Goal: Task Accomplishment & Management: Use online tool/utility

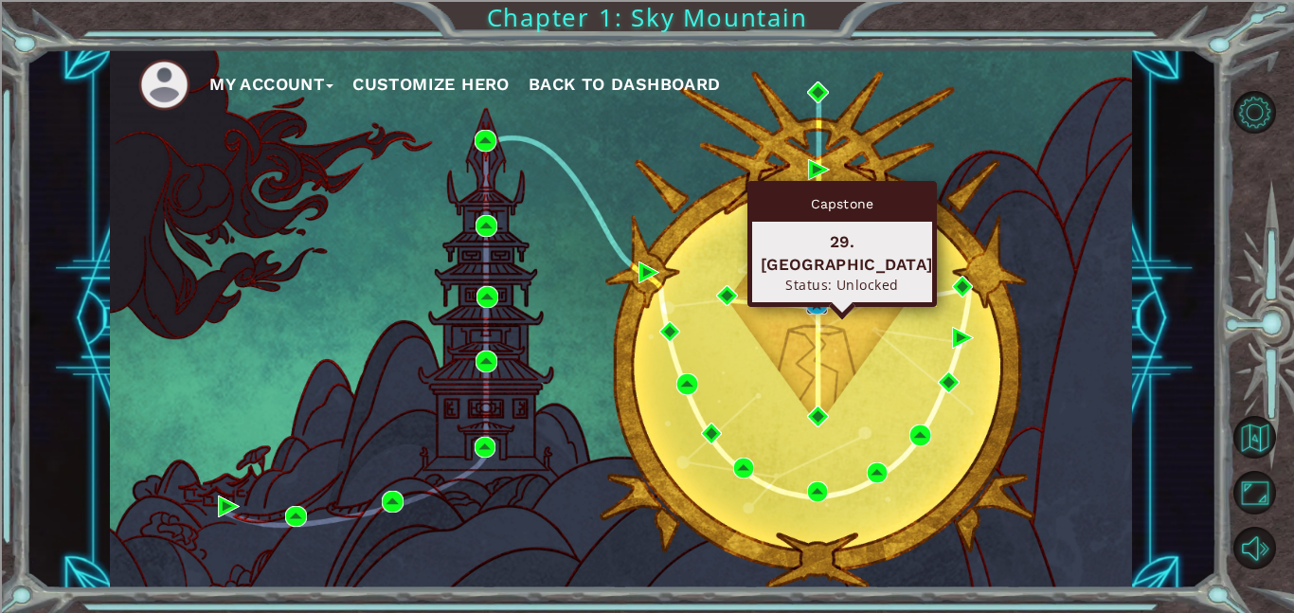
click at [815, 302] on img at bounding box center [817, 305] width 22 height 22
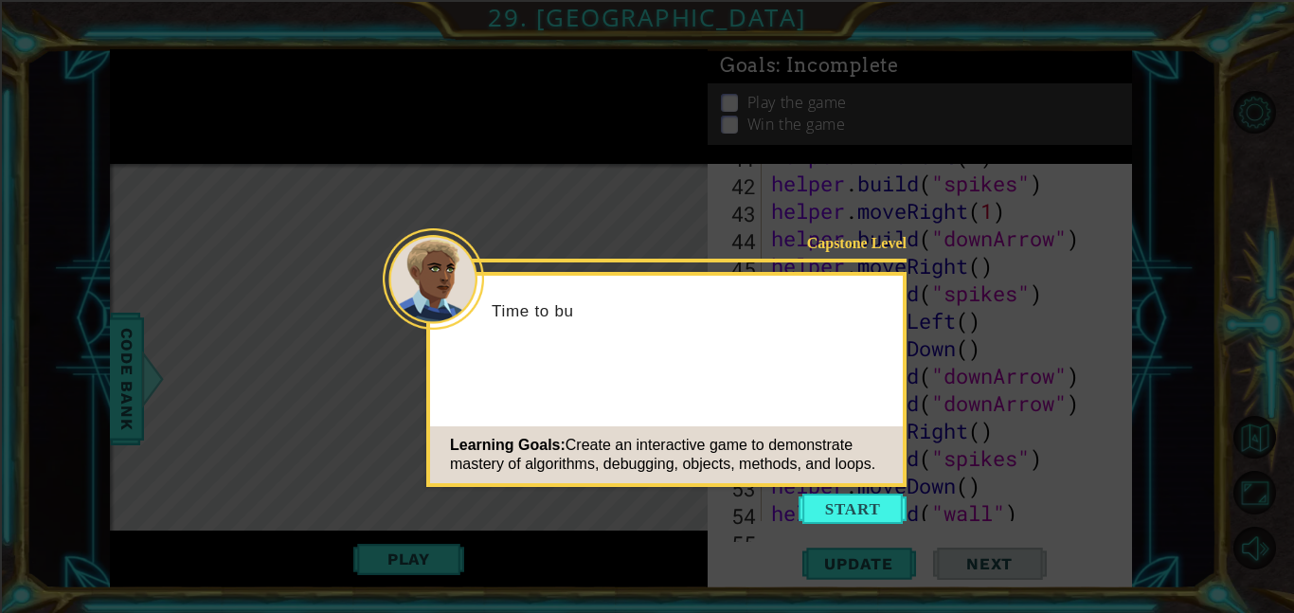
scroll to position [1977, 0]
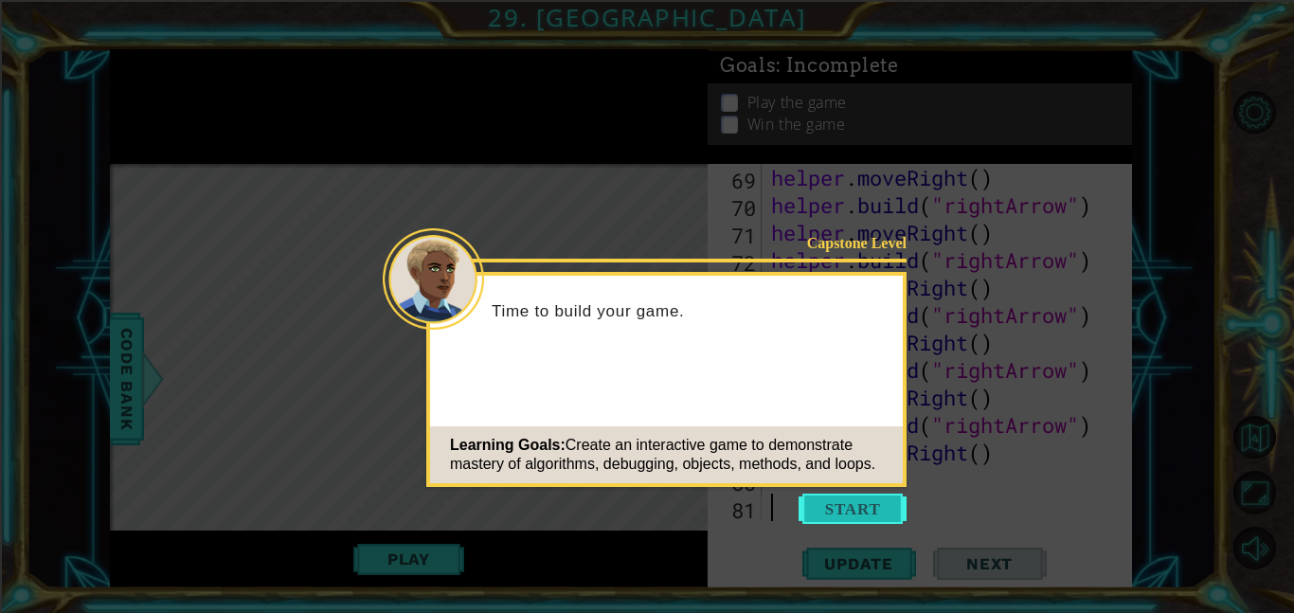
click at [851, 498] on button "Start" at bounding box center [852, 508] width 108 height 30
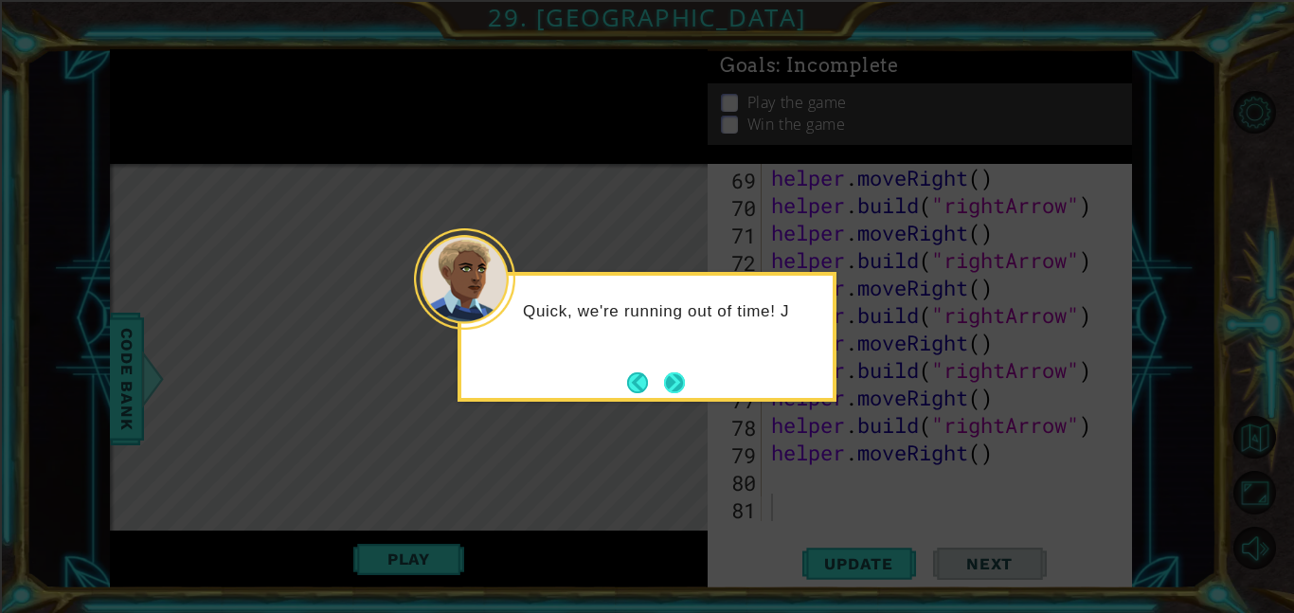
click at [667, 378] on button "Next" at bounding box center [674, 382] width 21 height 21
click at [667, 378] on button "Next" at bounding box center [673, 382] width 35 height 35
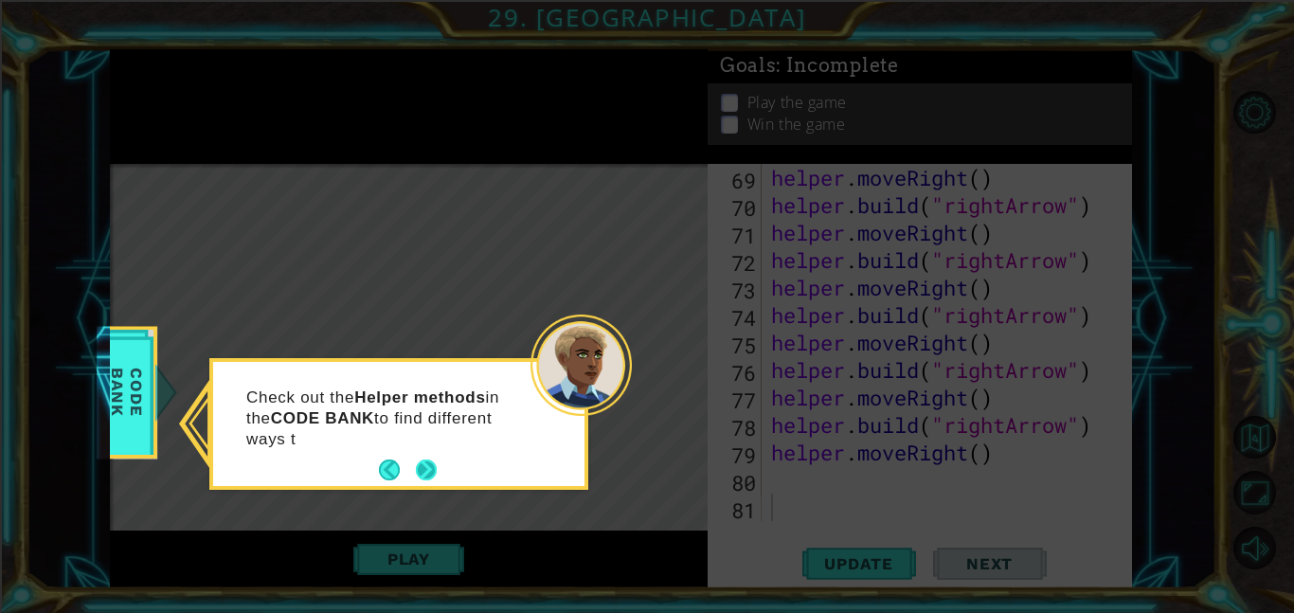
click at [434, 459] on button "Next" at bounding box center [427, 470] width 26 height 26
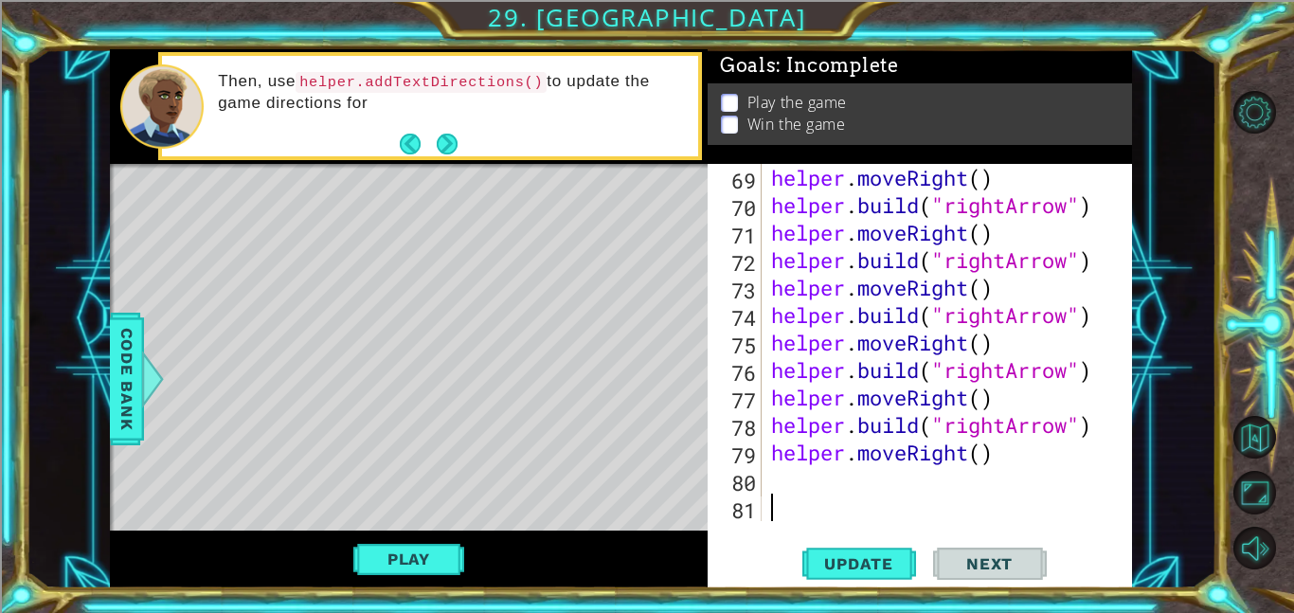
click at [469, 133] on div "Then, use helper.addTextDirections() to update the game directions for" at bounding box center [451, 106] width 492 height 89
click at [434, 136] on button "Back" at bounding box center [418, 144] width 37 height 21
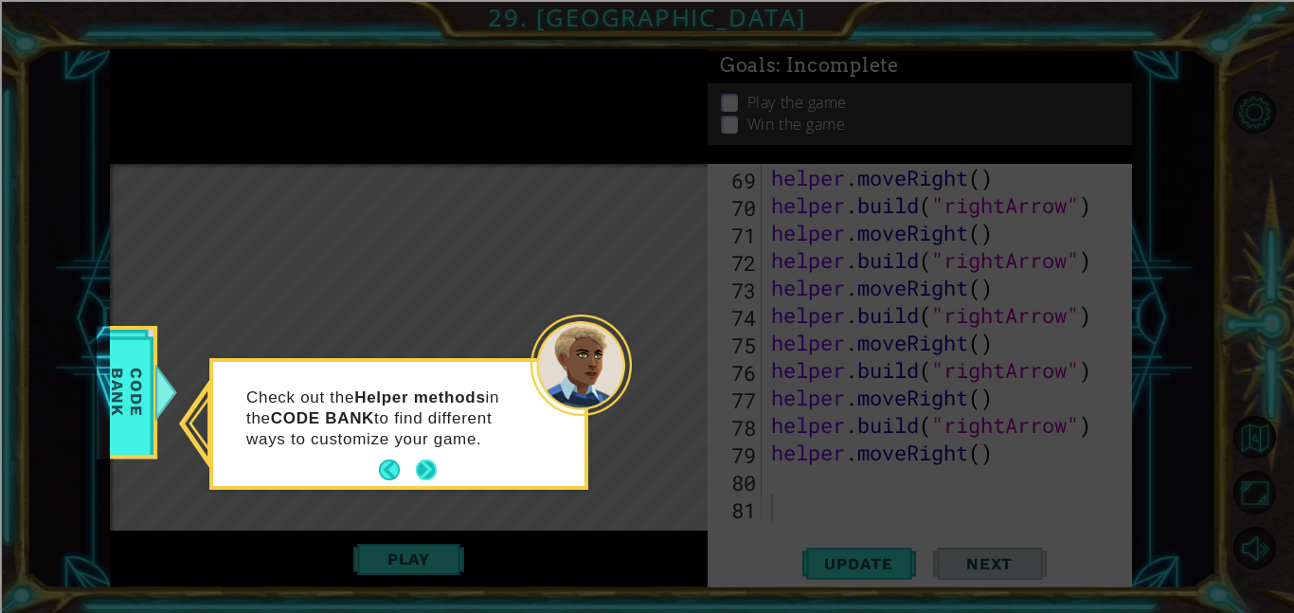
click at [429, 465] on button "Next" at bounding box center [426, 470] width 24 height 24
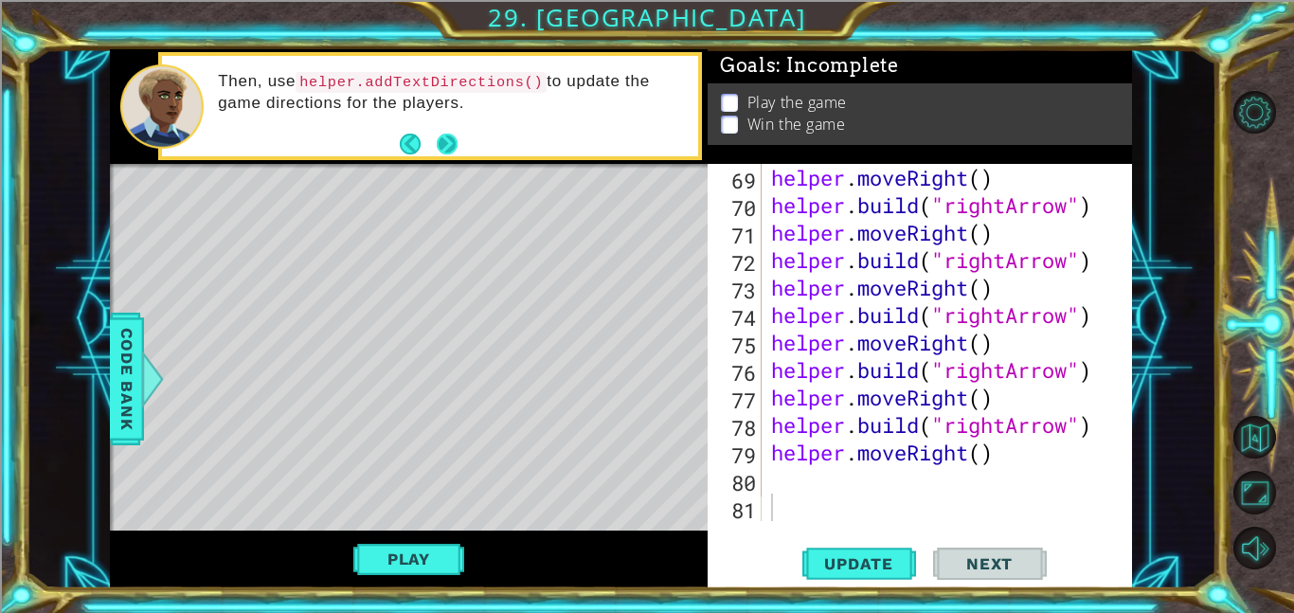
click at [441, 152] on button "Next" at bounding box center [447, 145] width 22 height 22
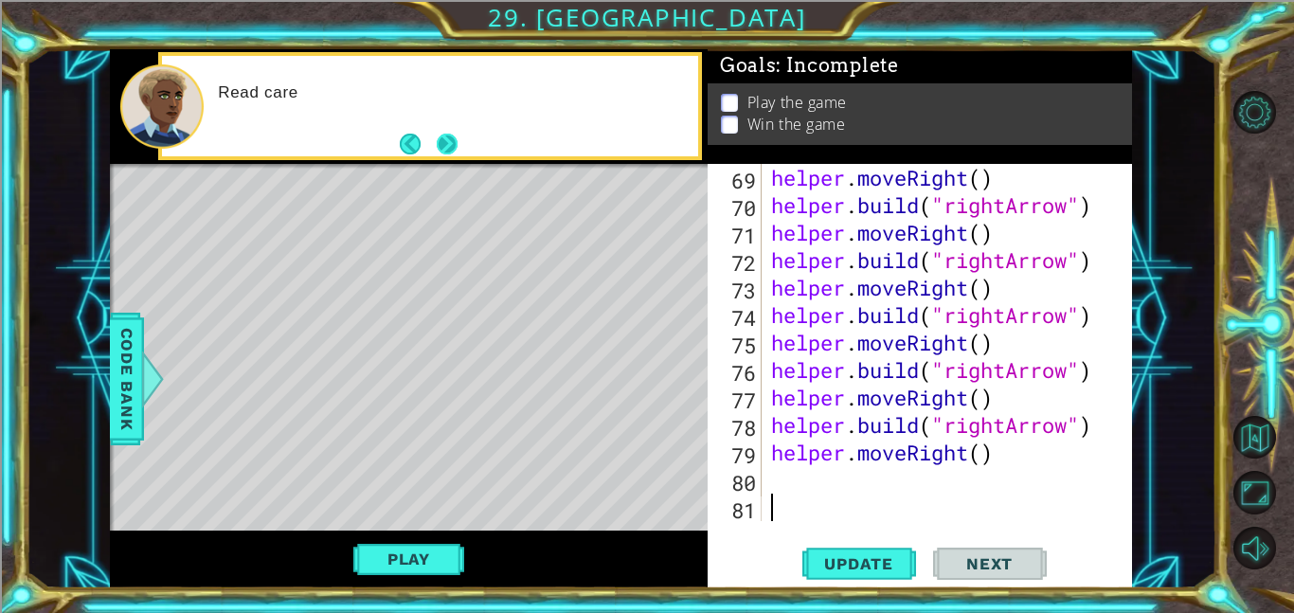
click at [440, 149] on button "Next" at bounding box center [446, 144] width 21 height 21
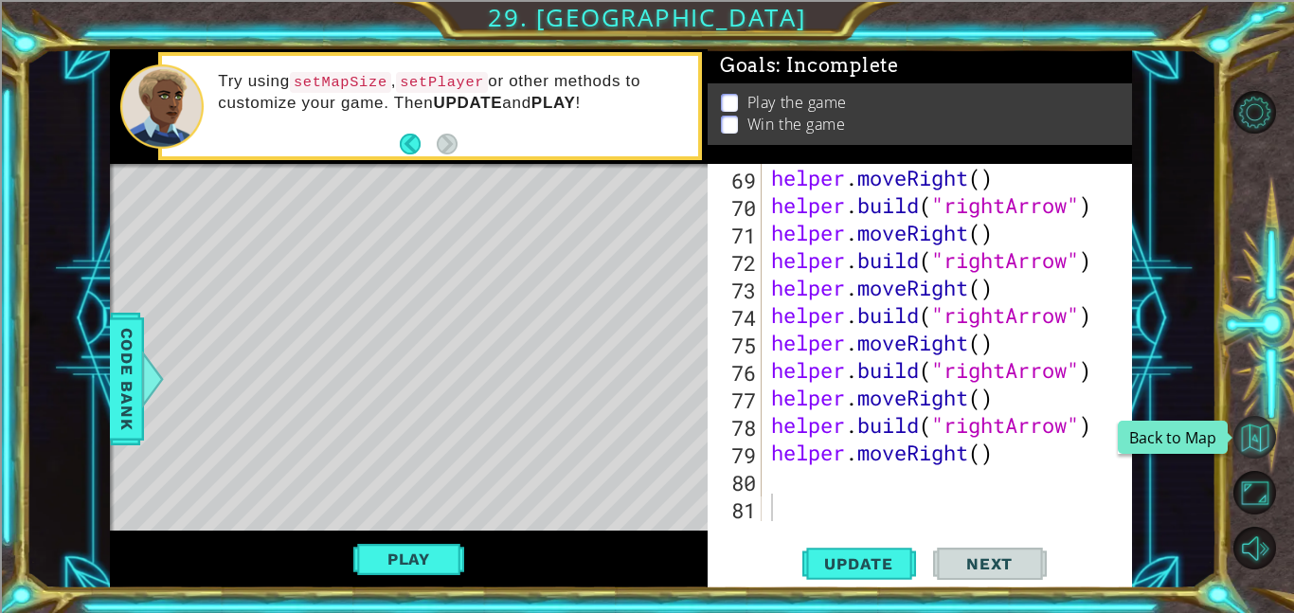
click at [1257, 420] on button "Back to Map" at bounding box center [1254, 437] width 43 height 43
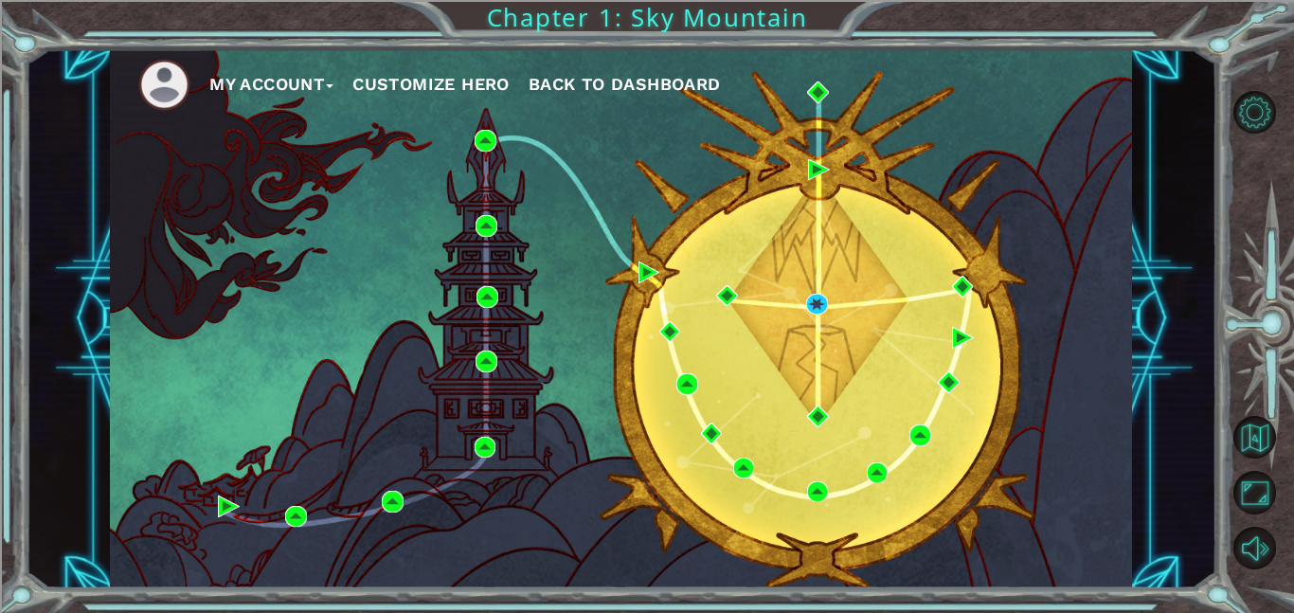
click at [156, 92] on img at bounding box center [164, 85] width 52 height 52
click at [245, 87] on button "My Account" at bounding box center [271, 84] width 124 height 28
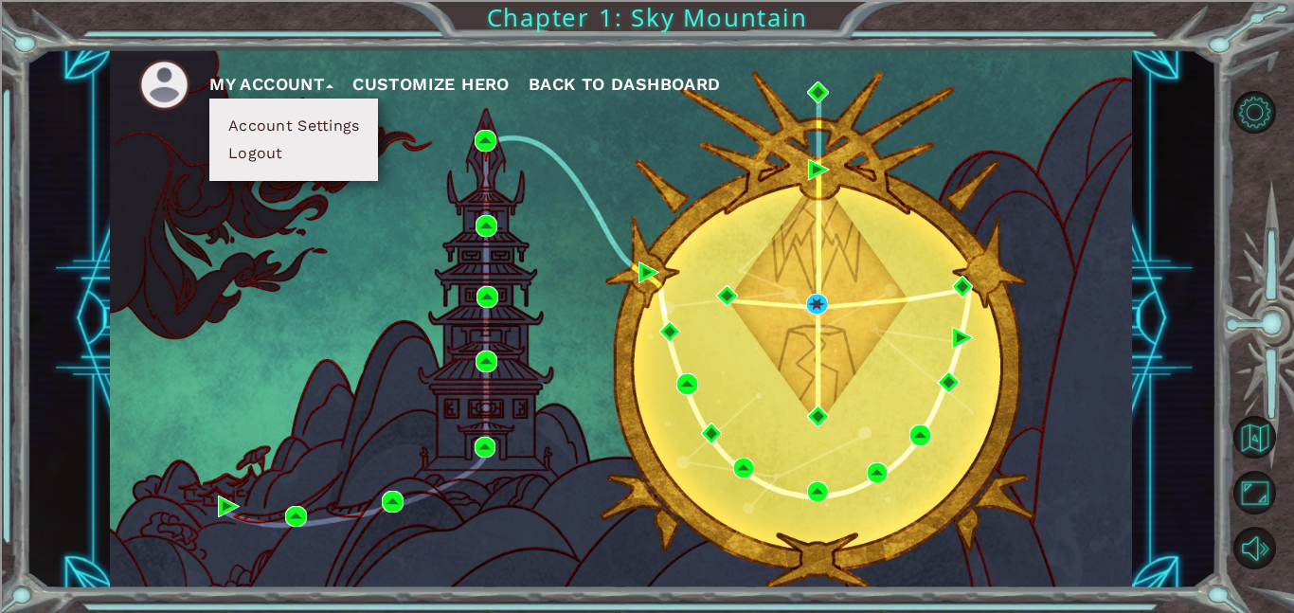
click at [286, 121] on button "Account Settings" at bounding box center [294, 126] width 142 height 21
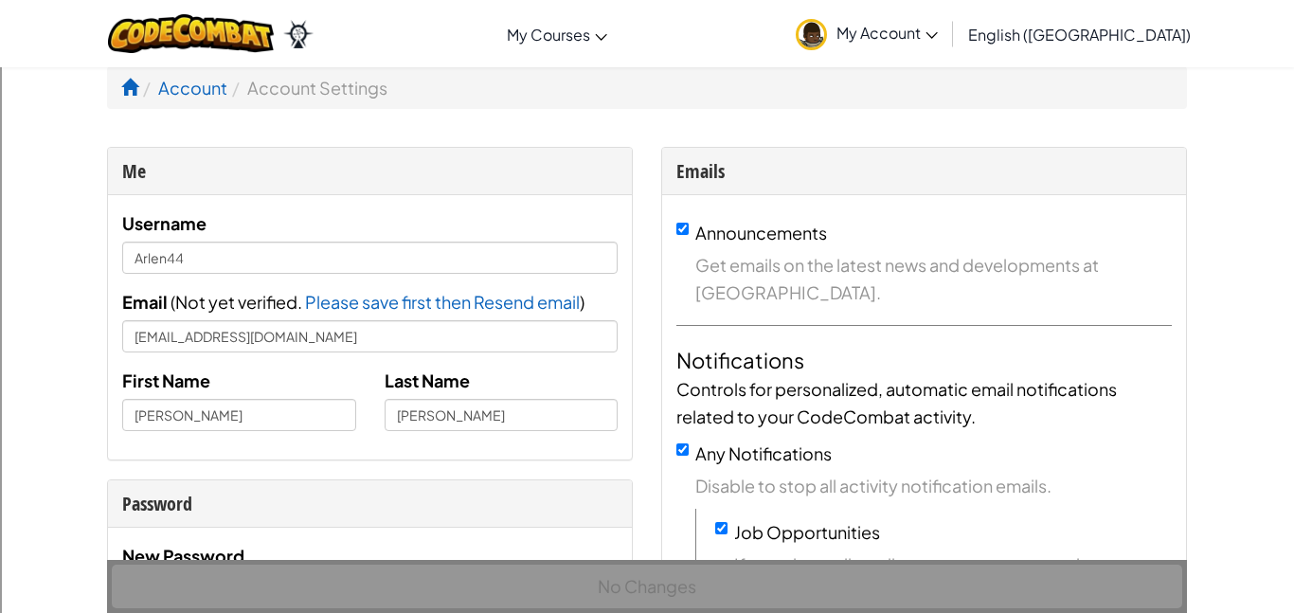
click at [827, 33] on img at bounding box center [810, 34] width 31 height 31
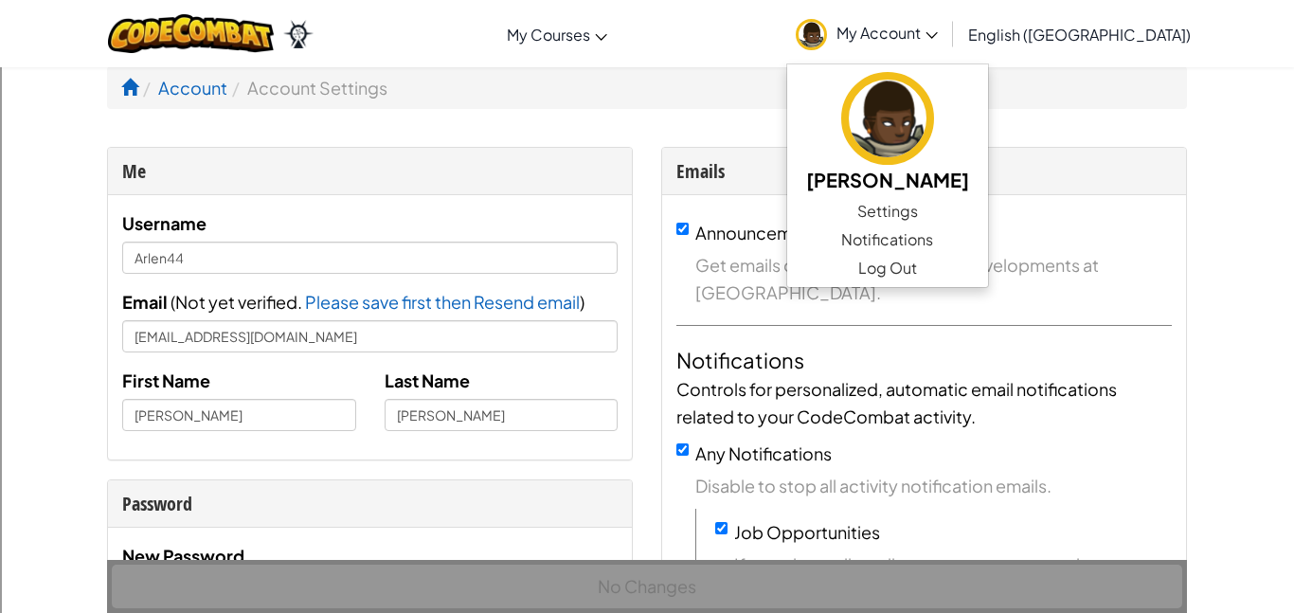
click at [739, 70] on ol "Account Account Settings" at bounding box center [647, 87] width 1080 height 43
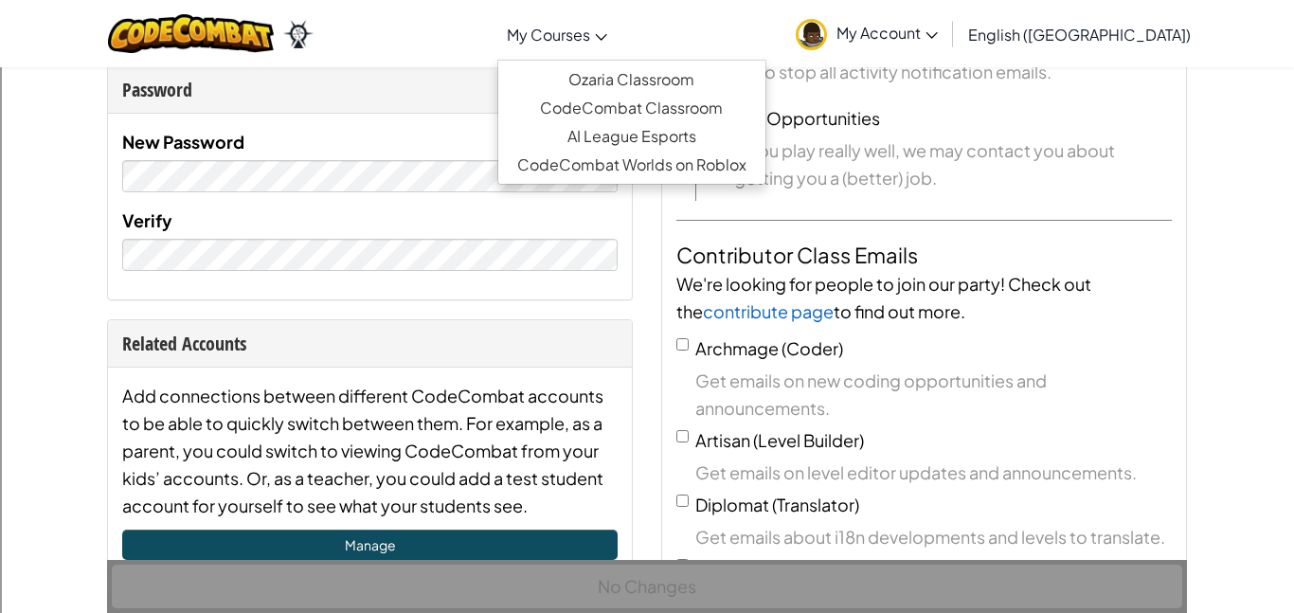
scroll to position [408, 0]
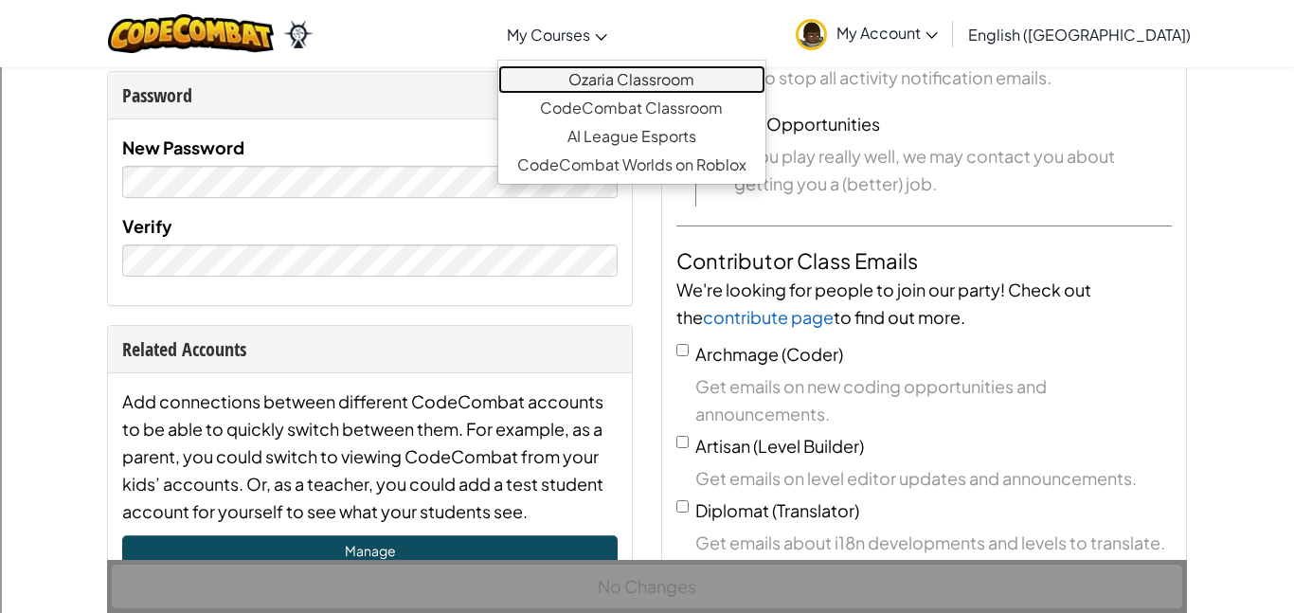
click at [722, 80] on link "Ozaria Classroom" at bounding box center [631, 79] width 267 height 28
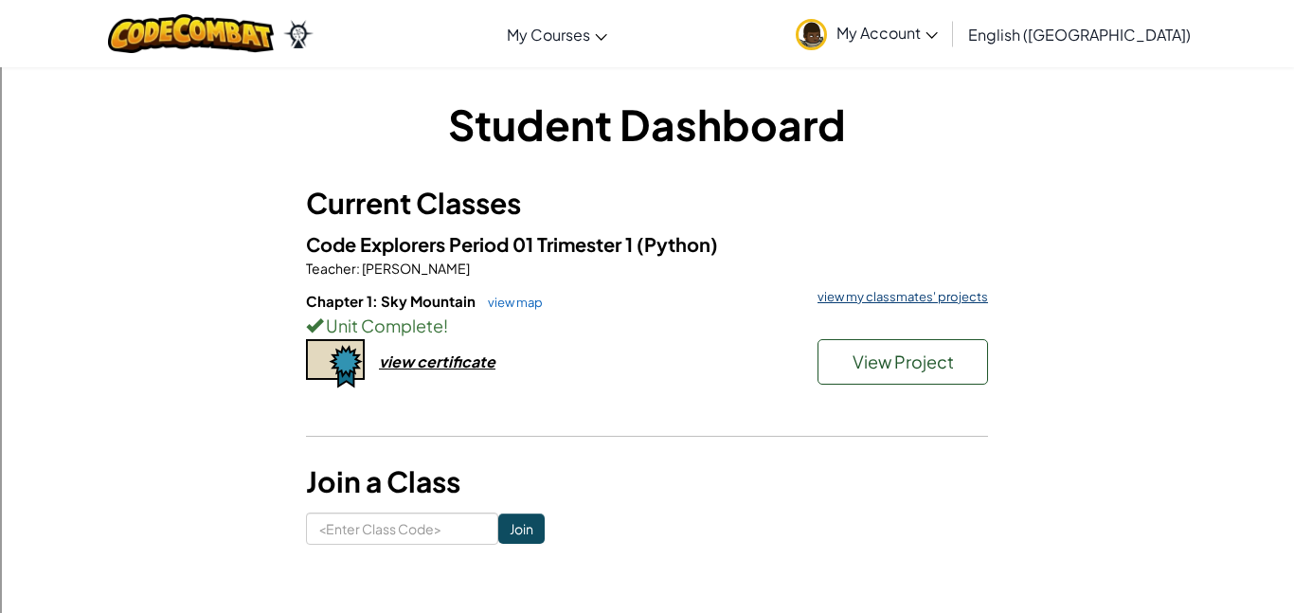
click at [915, 294] on link "view my classmates' projects" at bounding box center [898, 297] width 180 height 12
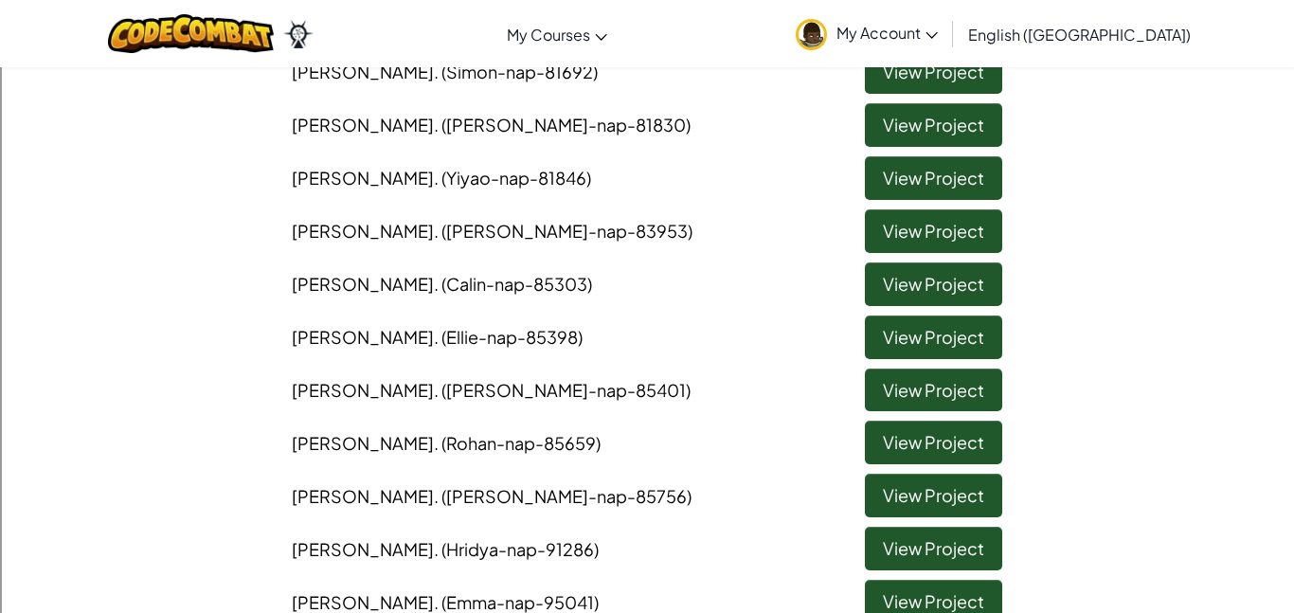
scroll to position [335, 0]
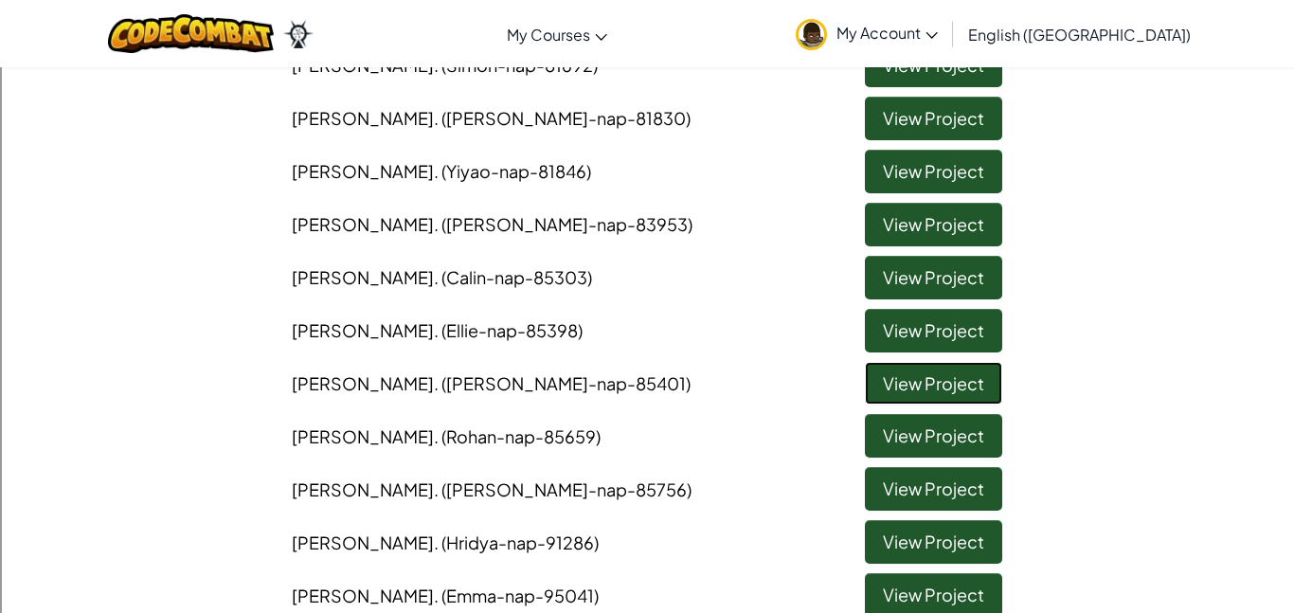
click at [961, 390] on link "View Project" at bounding box center [933, 384] width 137 height 44
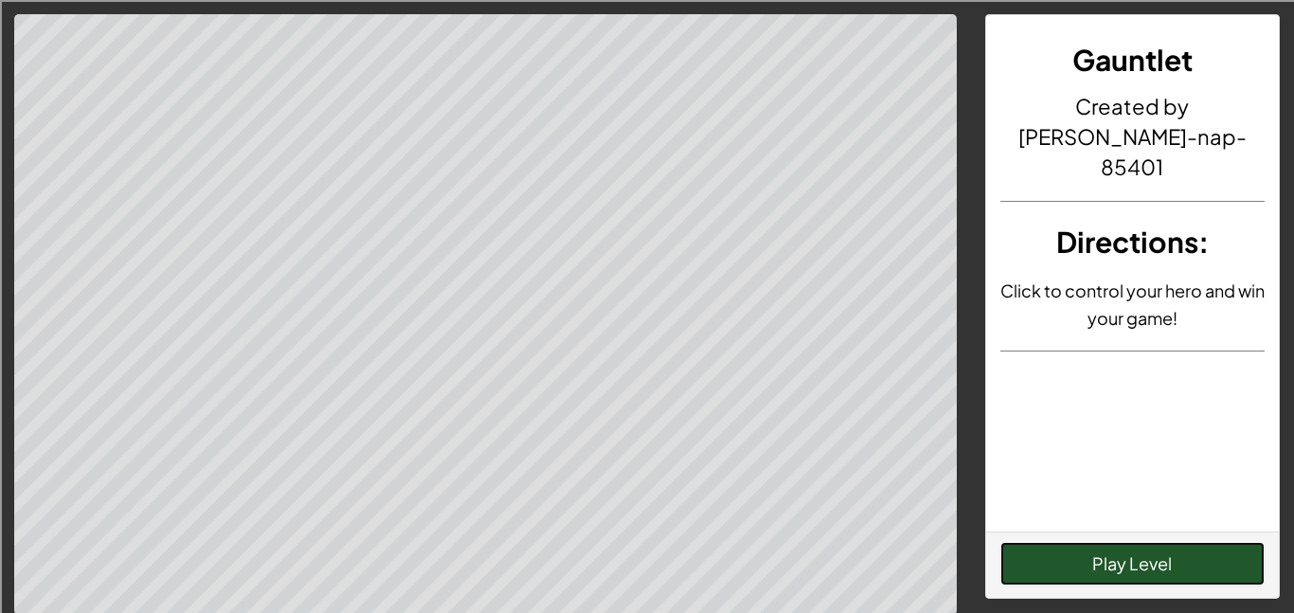
click at [1081, 561] on button "Play Level" at bounding box center [1132, 564] width 265 height 44
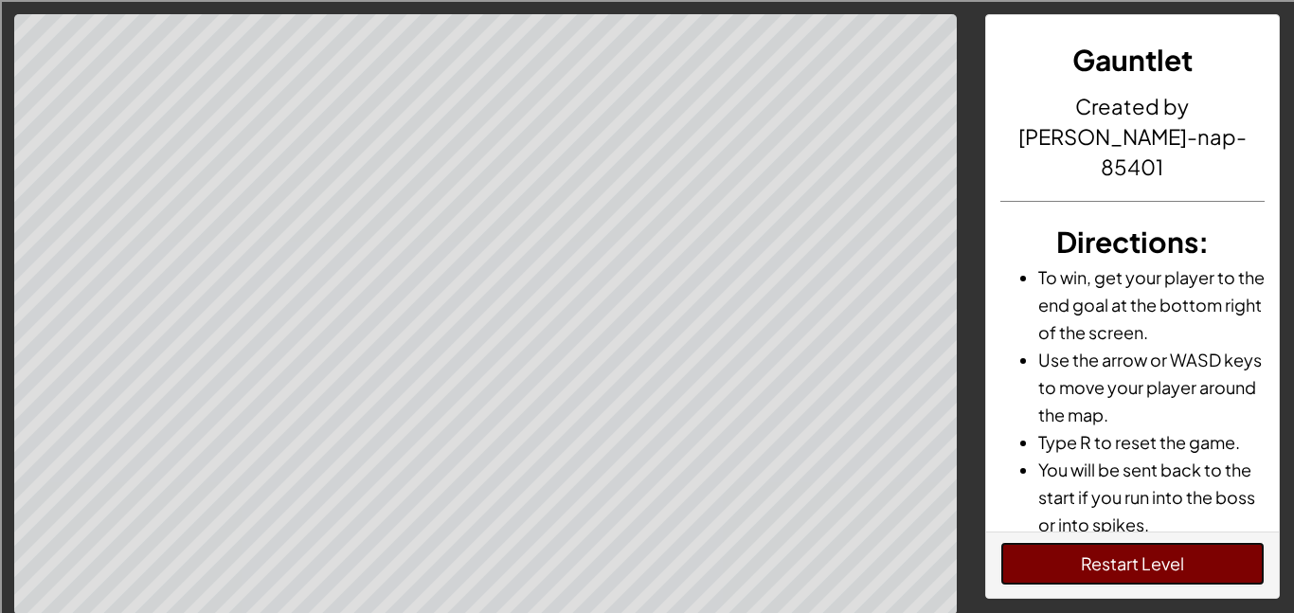
click at [1146, 556] on button "Restart Level" at bounding box center [1132, 564] width 265 height 44
click at [1226, 553] on button "Restart Level" at bounding box center [1132, 564] width 265 height 44
click at [1131, 559] on button "Restart Level" at bounding box center [1132, 564] width 265 height 44
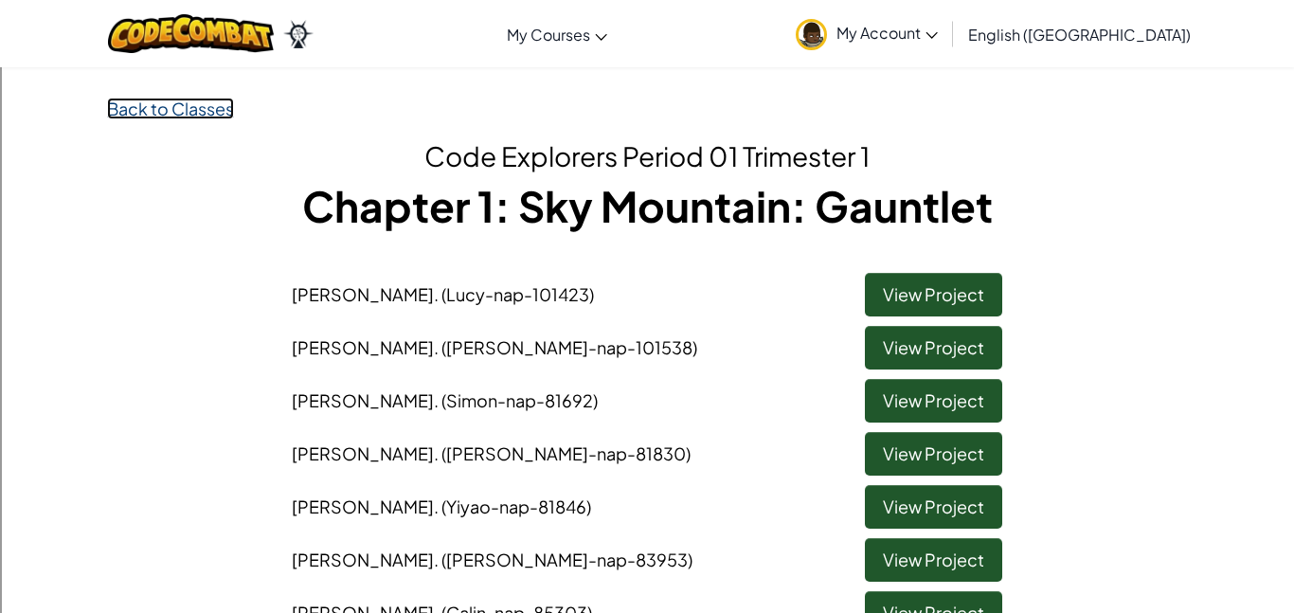
click at [146, 113] on link "Back to Classes" at bounding box center [170, 109] width 127 height 22
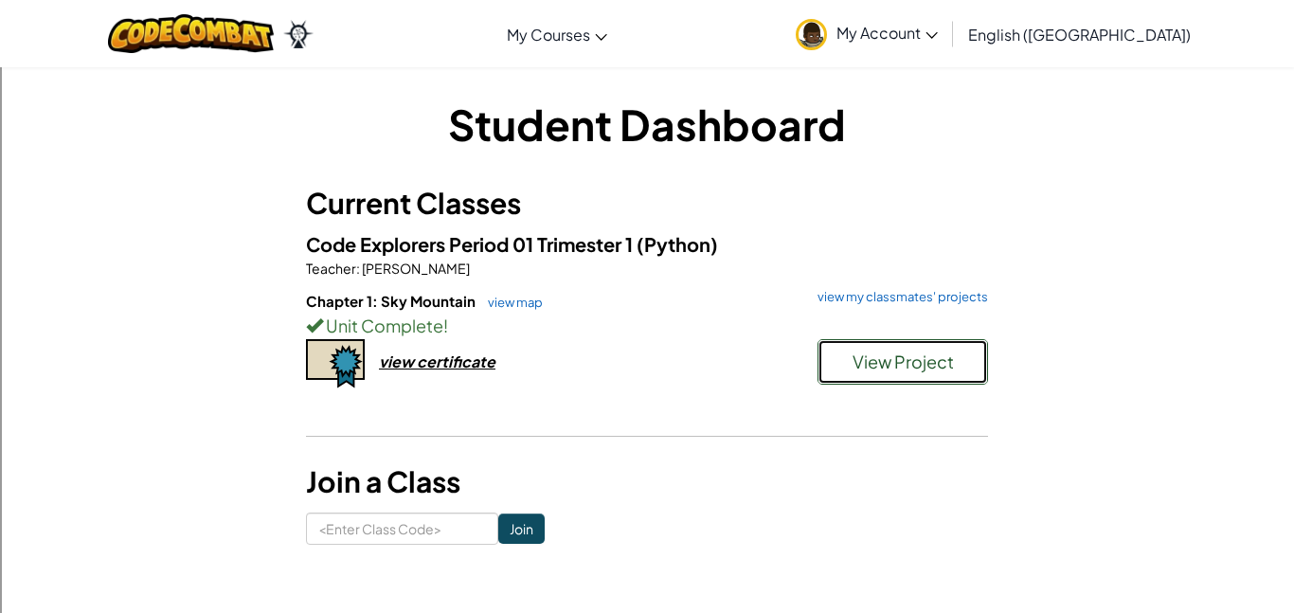
click at [838, 366] on button "View Project" at bounding box center [902, 361] width 170 height 45
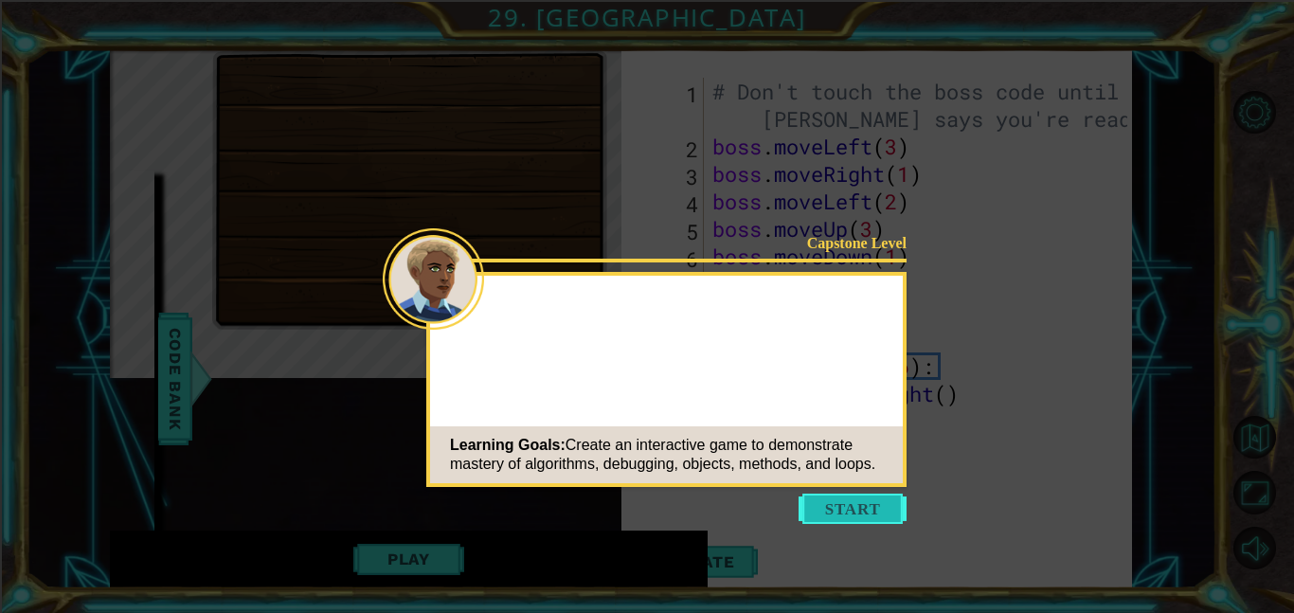
click at [837, 512] on button "Start" at bounding box center [852, 508] width 108 height 30
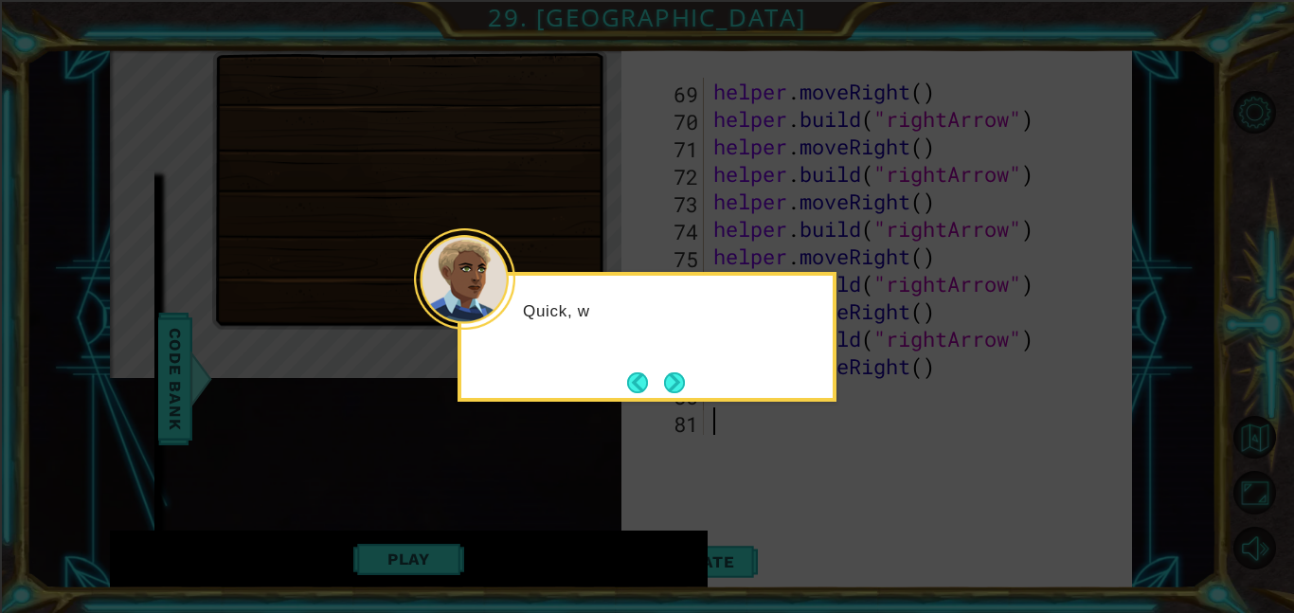
scroll to position [1922, 0]
click at [680, 392] on button "Next" at bounding box center [674, 381] width 31 height 31
click at [671, 384] on button "Next" at bounding box center [674, 382] width 25 height 25
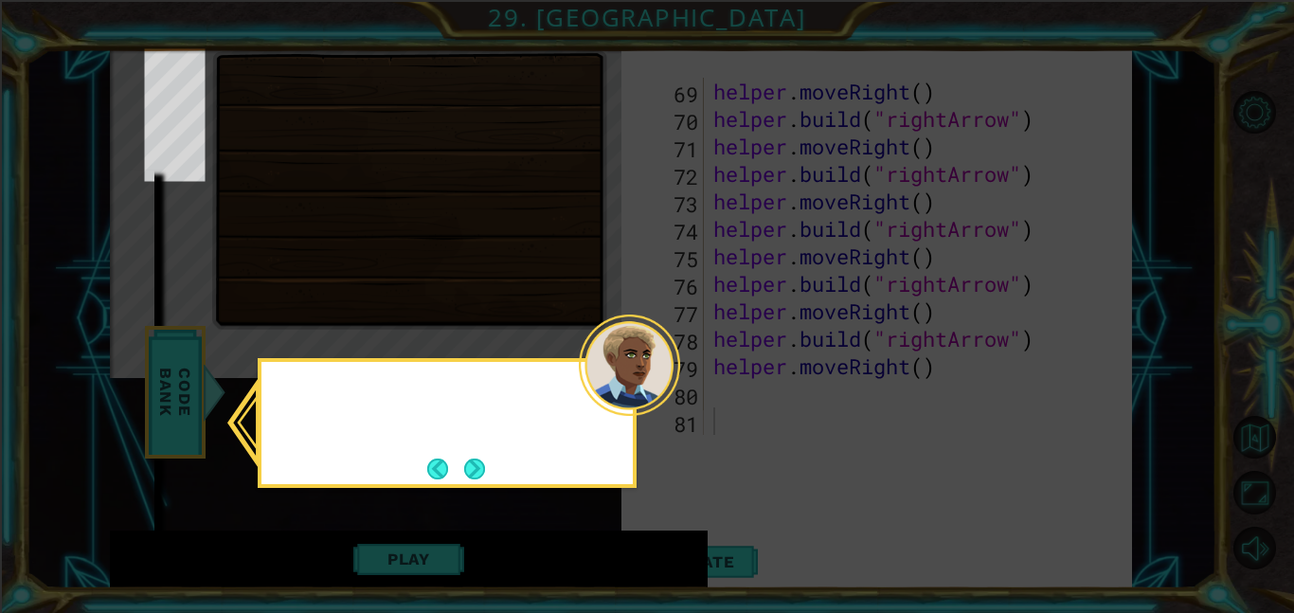
scroll to position [277, 0]
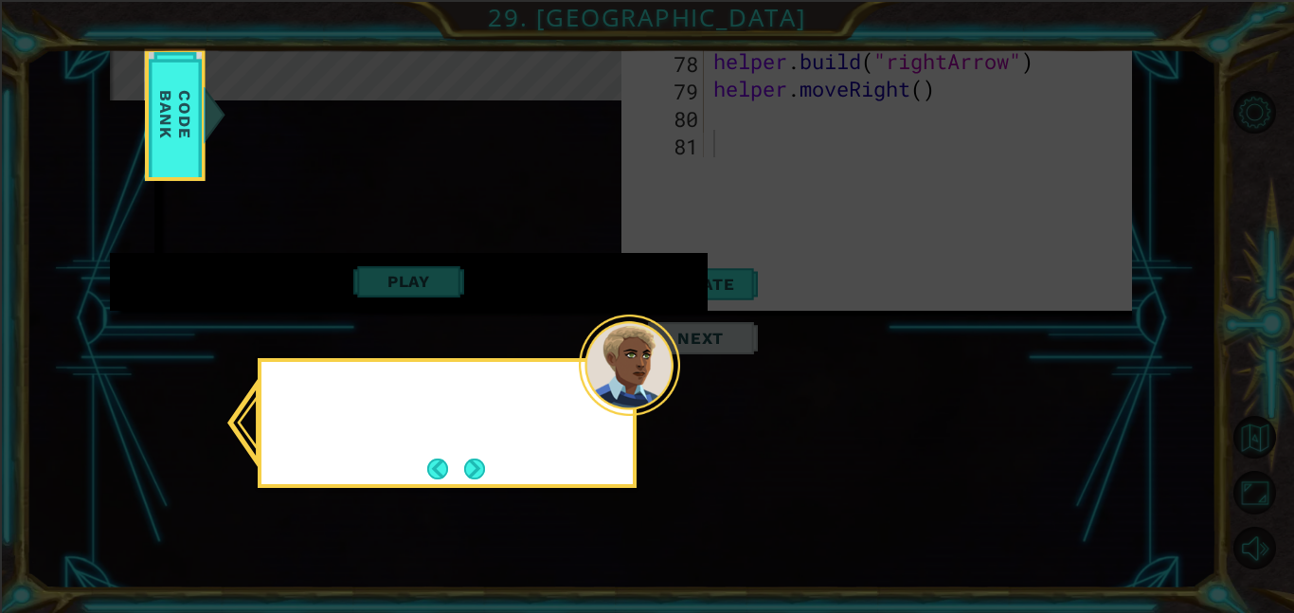
click at [671, 384] on div at bounding box center [629, 364] width 101 height 101
click at [481, 477] on button "Next" at bounding box center [474, 468] width 22 height 22
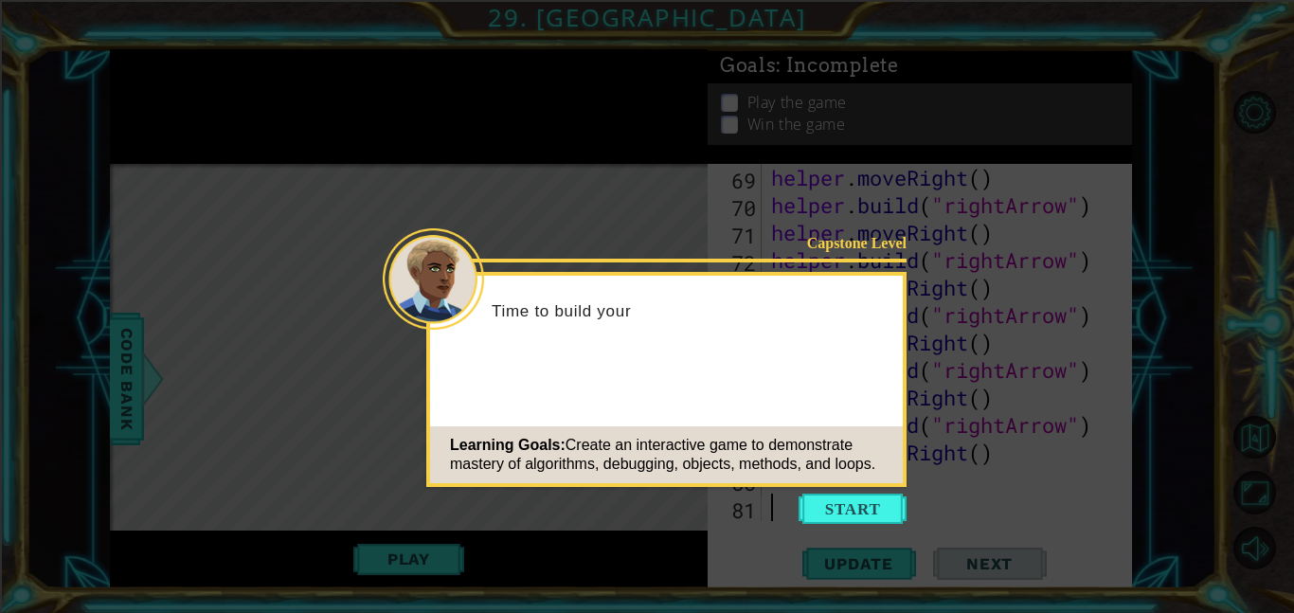
scroll to position [1977, 0]
click at [857, 520] on button "Start" at bounding box center [852, 508] width 108 height 30
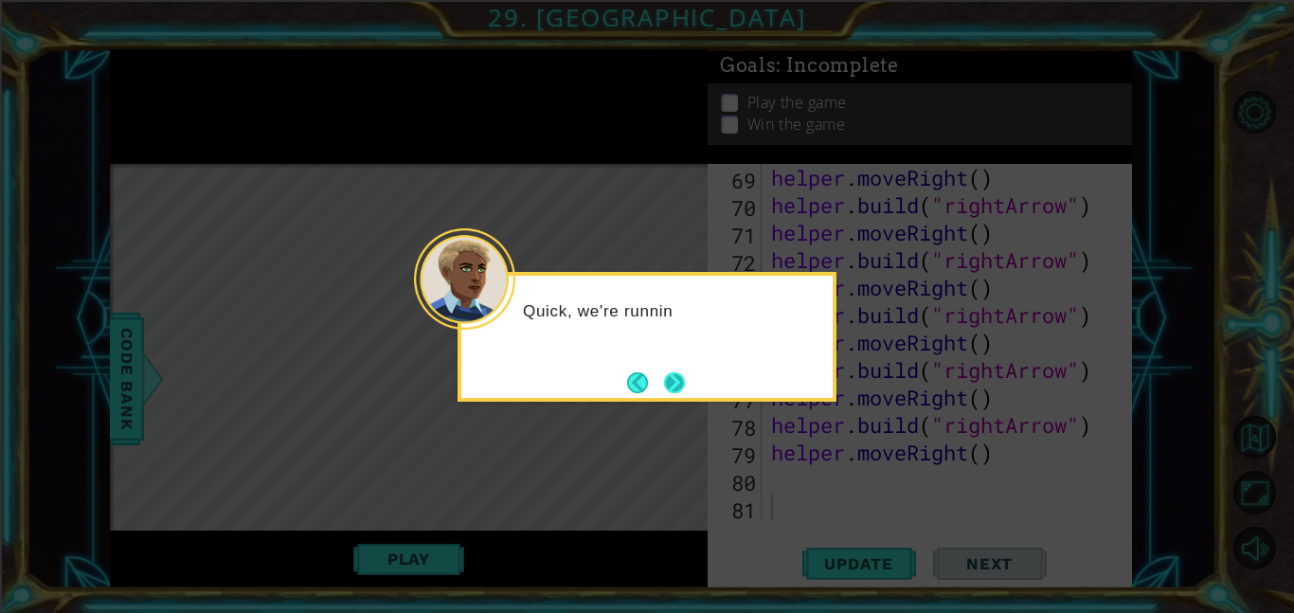
click at [672, 376] on button "Next" at bounding box center [675, 382] width 22 height 22
click at [671, 376] on button "Next" at bounding box center [675, 382] width 22 height 22
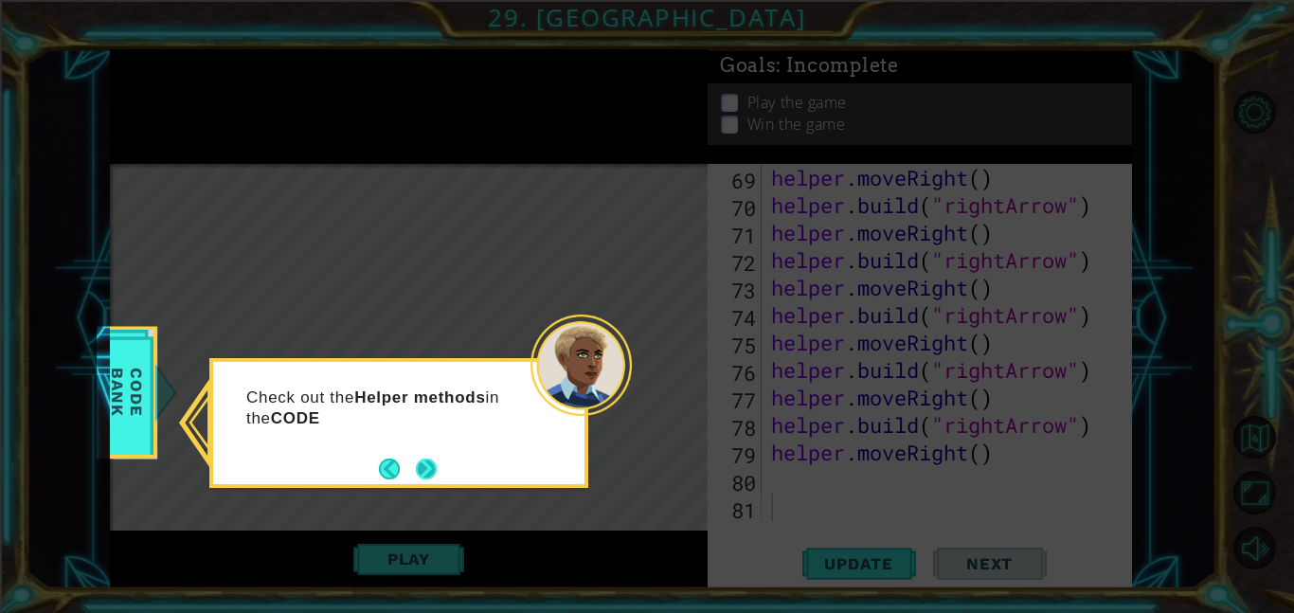
click at [433, 471] on button "Next" at bounding box center [426, 468] width 21 height 21
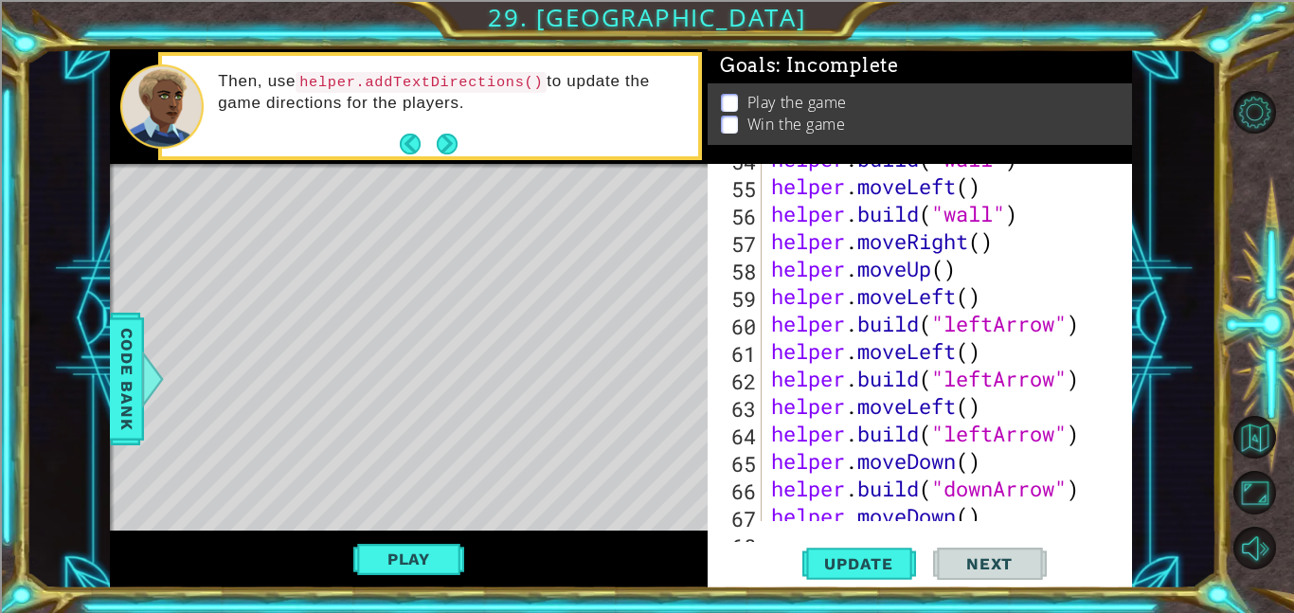
scroll to position [1585, 0]
click at [1093, 384] on div "helper . build ( "wall" ) helper . moveLeft ( ) helper . build ( "wall" ) helpe…" at bounding box center [952, 350] width 370 height 412
type textarea "helper.build("leftArrow")"
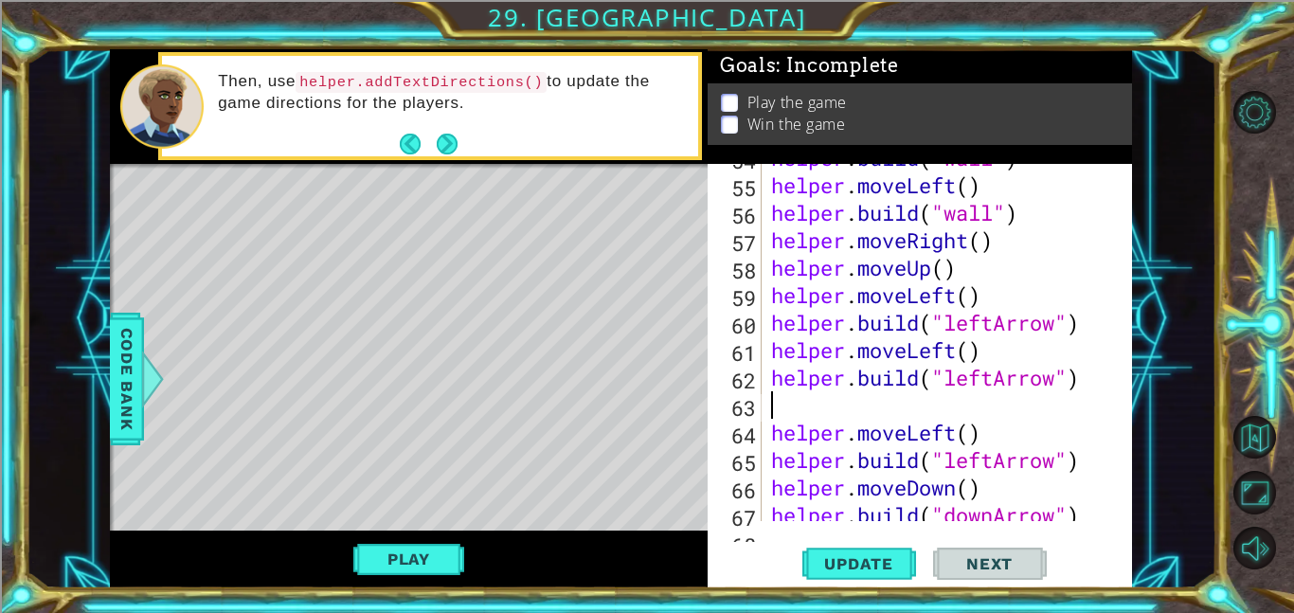
type textarea "h"
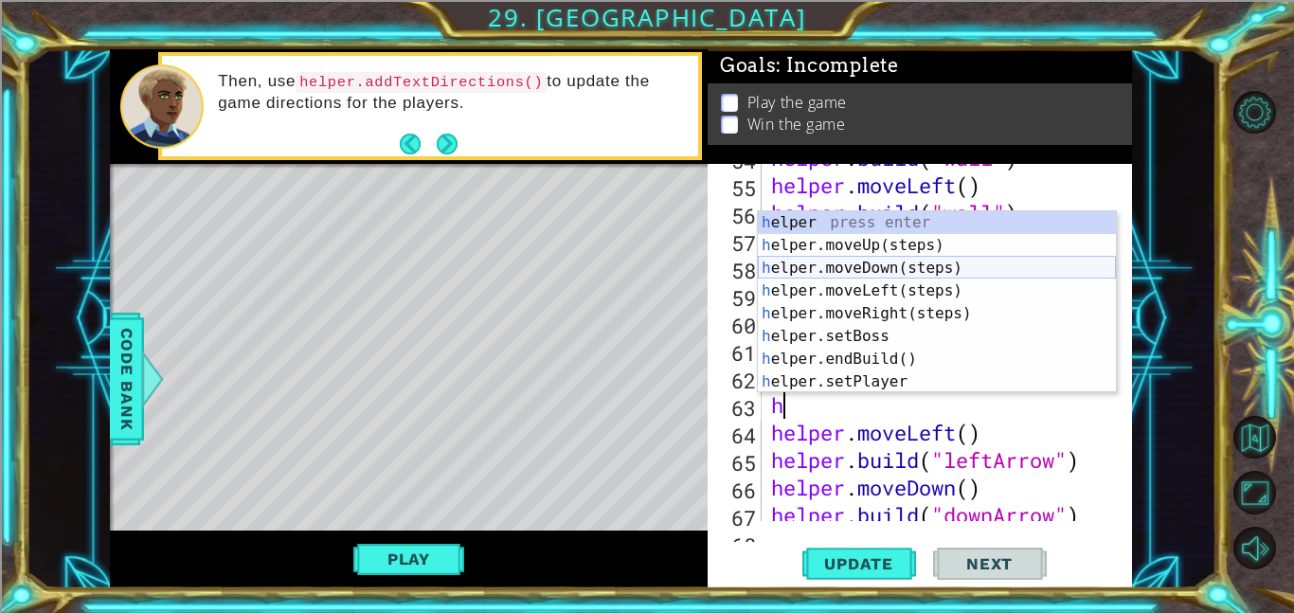
click at [987, 268] on div "h elper press enter h elper.moveUp(steps) press enter h elper.moveDown(steps) p…" at bounding box center [937, 324] width 358 height 227
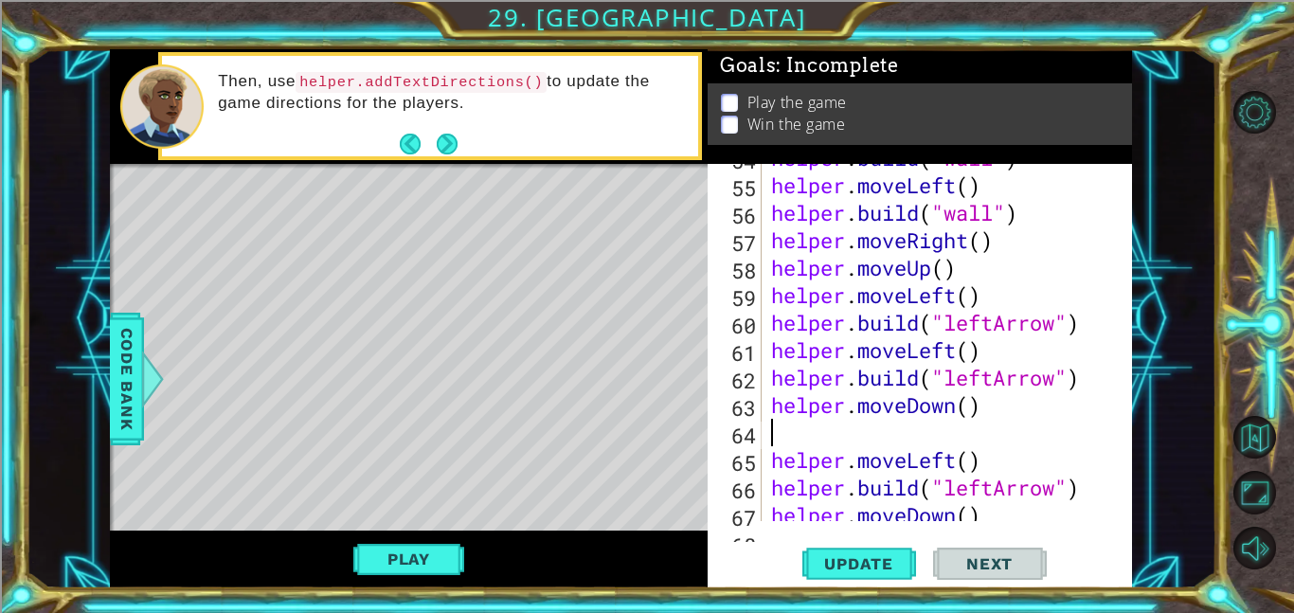
type textarea "h"
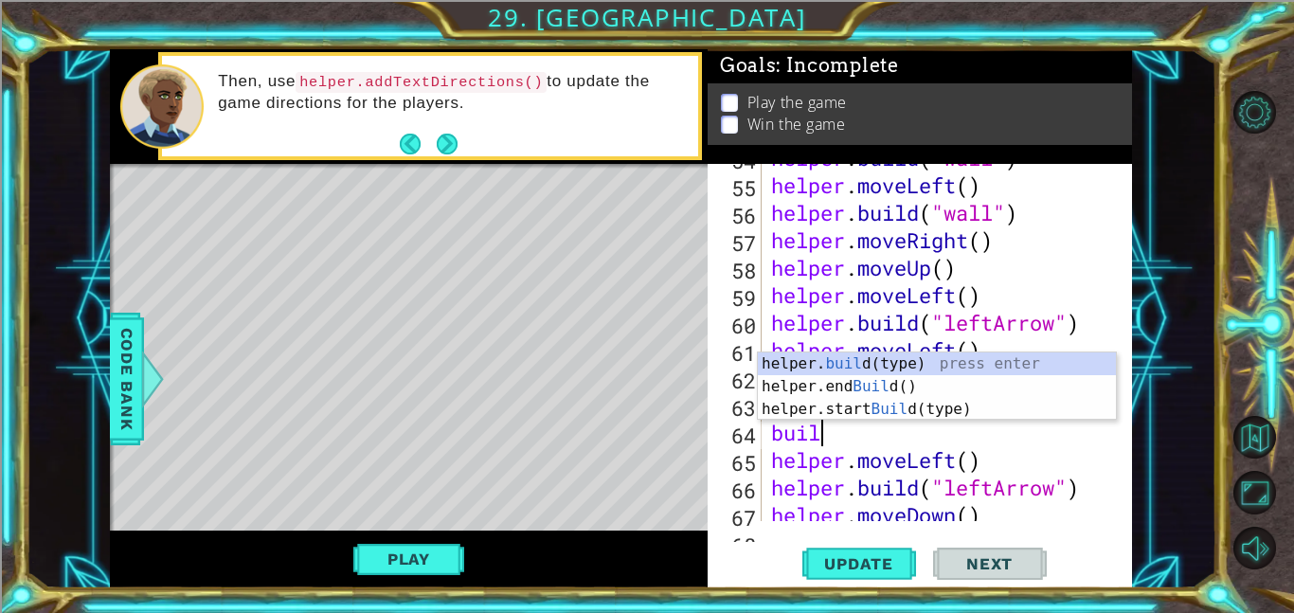
scroll to position [0, 2]
click at [974, 363] on div "helper. build (type) press enter helper.end Build () press enter helper.start B…" at bounding box center [937, 409] width 358 height 114
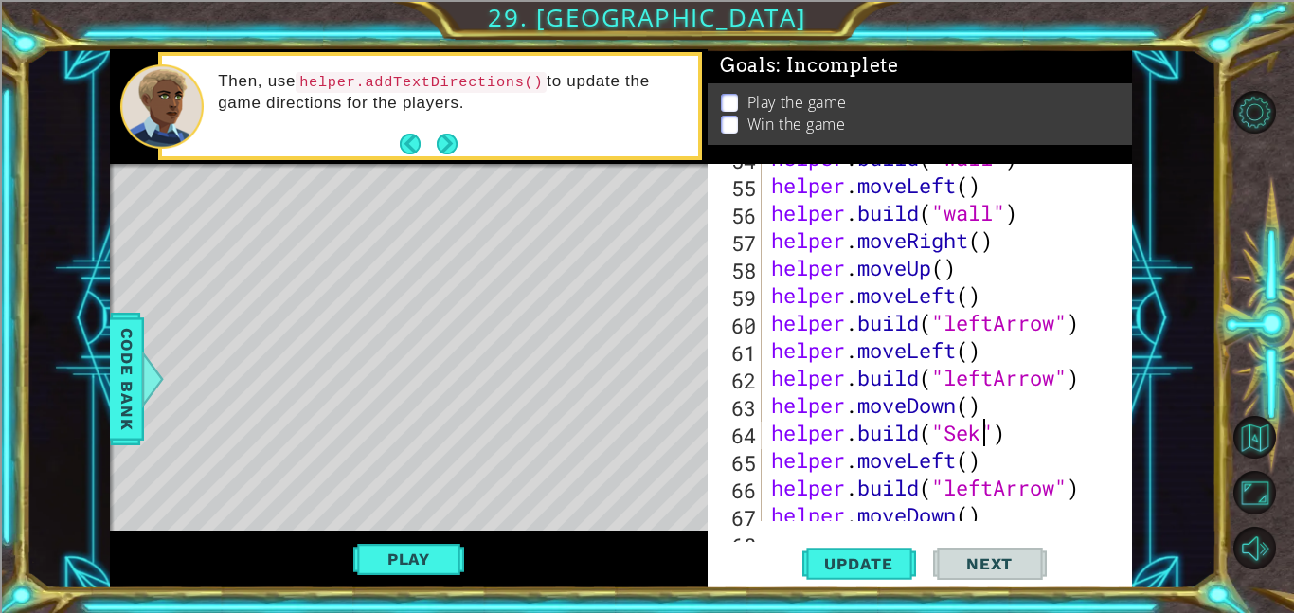
scroll to position [0, 9]
type textarea "helper.build("Seeker")"
click at [979, 434] on div "helper . build ( "wall" ) helper . moveLeft ( ) helper . build ( "wall" ) helpe…" at bounding box center [952, 350] width 370 height 412
click at [1078, 442] on div "helper . build ( "wall" ) helper . moveLeft ( ) helper . build ( "wall" ) helpe…" at bounding box center [952, 350] width 370 height 412
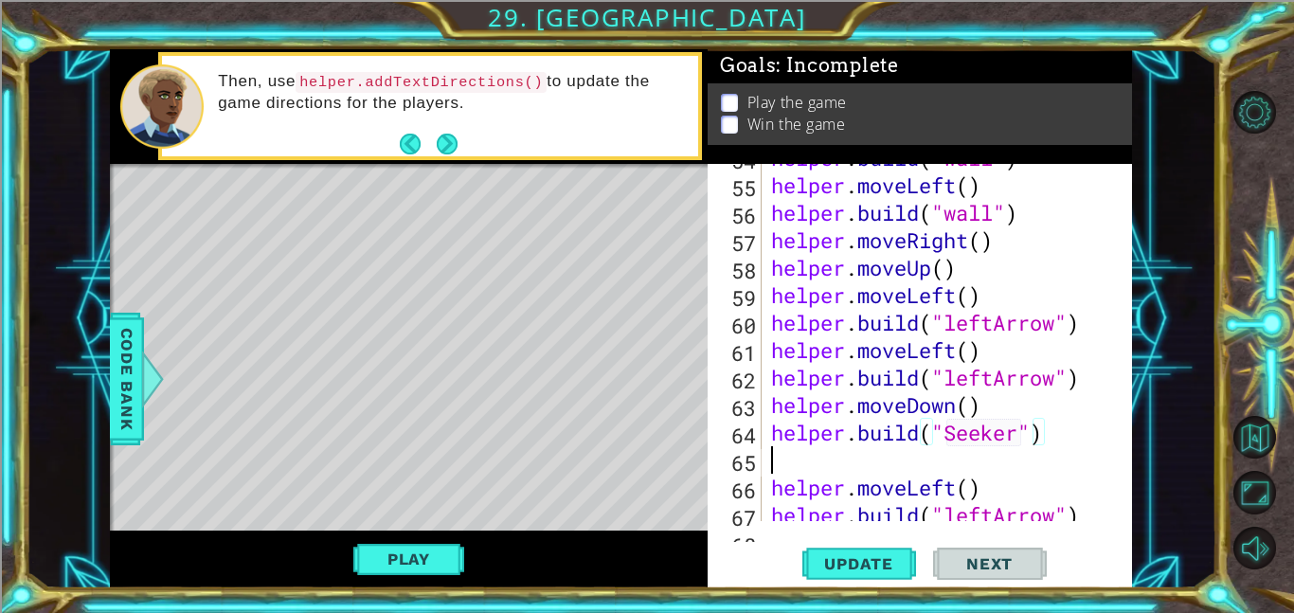
scroll to position [0, 0]
type textarea "h"
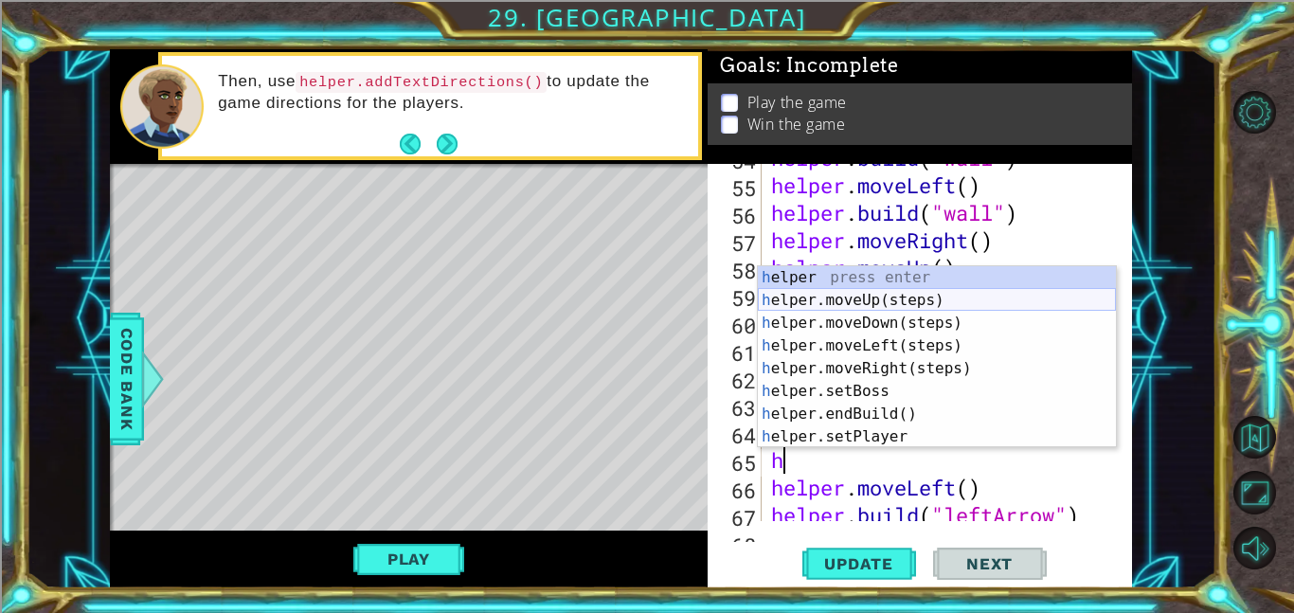
click at [946, 300] on div "h elper press enter h elper.moveUp(steps) press enter h elper.moveDown(steps) p…" at bounding box center [937, 379] width 358 height 227
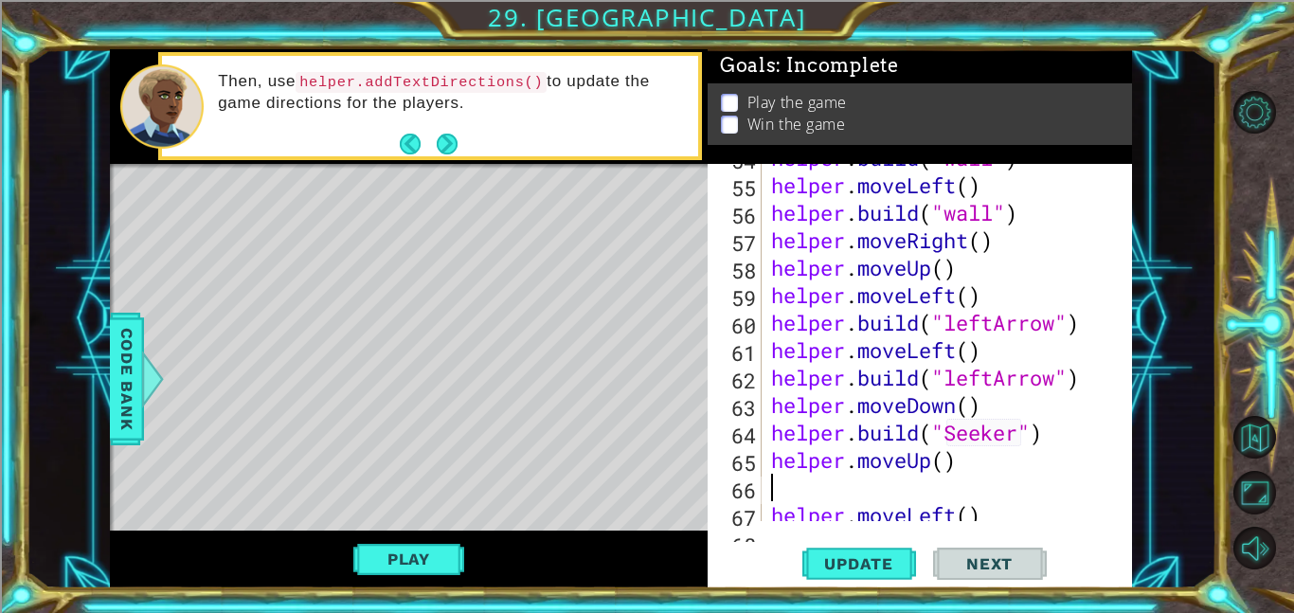
click at [1011, 480] on div "helper . build ( "wall" ) helper . moveLeft ( ) helper . build ( "wall" ) helpe…" at bounding box center [952, 350] width 370 height 412
click at [937, 491] on div "helper . build ( "wall" ) helper . moveLeft ( ) helper . build ( "wall" ) helpe…" at bounding box center [952, 350] width 370 height 412
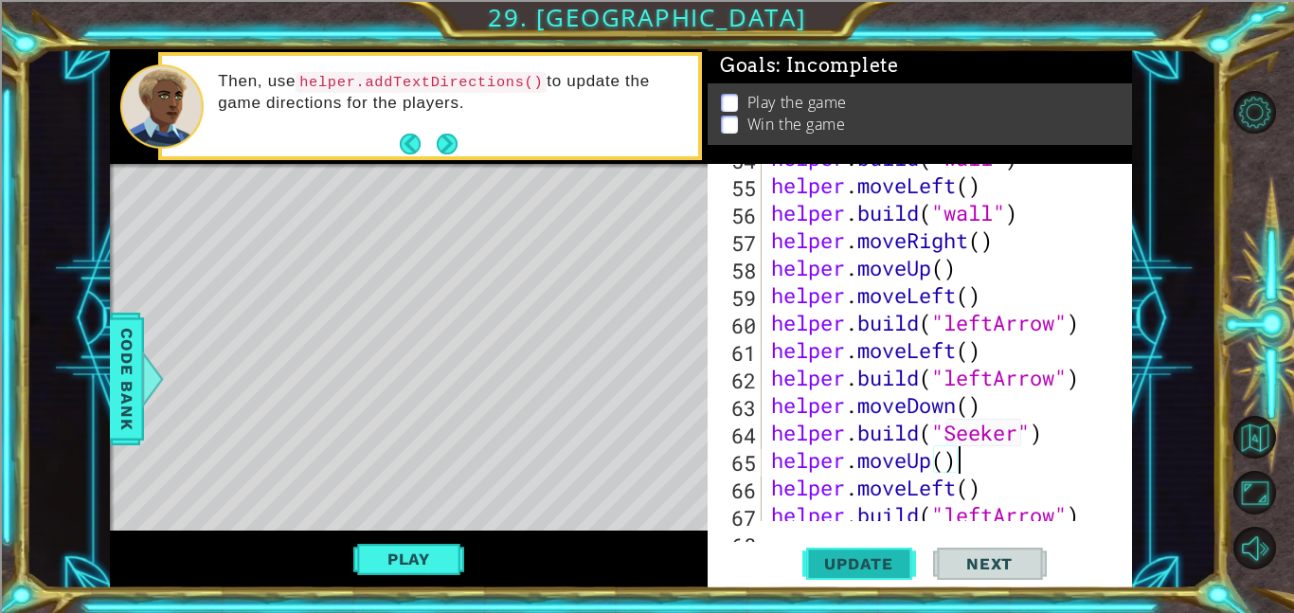
click at [873, 556] on span "Update" at bounding box center [858, 563] width 107 height 19
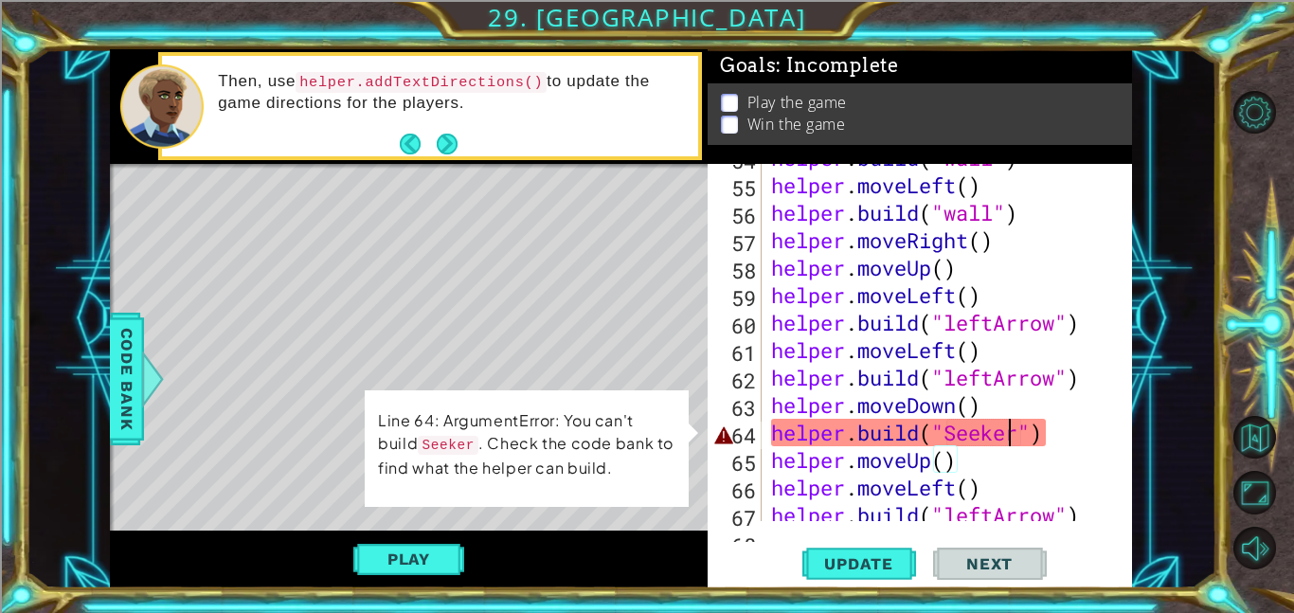
click at [1014, 434] on div "helper . build ( "wall" ) helper . moveLeft ( ) helper . build ( "wall" ) helpe…" at bounding box center [952, 350] width 370 height 412
click at [1017, 436] on div "helper . build ( "wall" ) helper . moveLeft ( ) helper . build ( "wall" ) helpe…" at bounding box center [952, 350] width 370 height 412
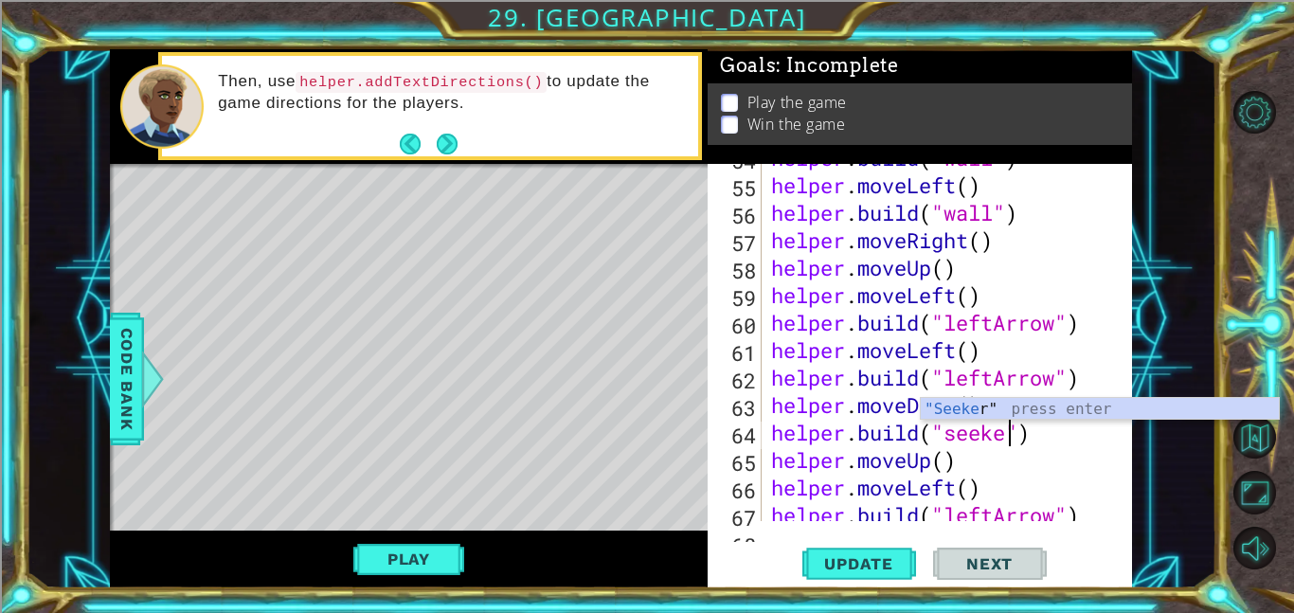
scroll to position [0, 11]
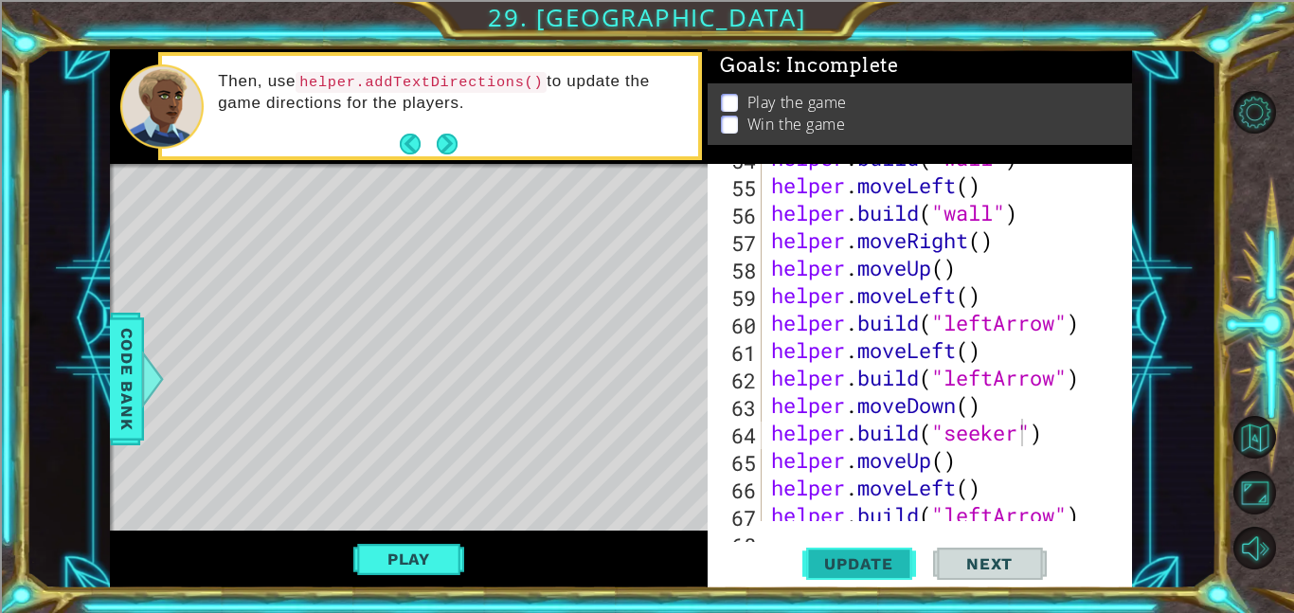
click at [856, 564] on span "Update" at bounding box center [858, 563] width 107 height 19
click at [412, 557] on button "Play" at bounding box center [408, 559] width 111 height 36
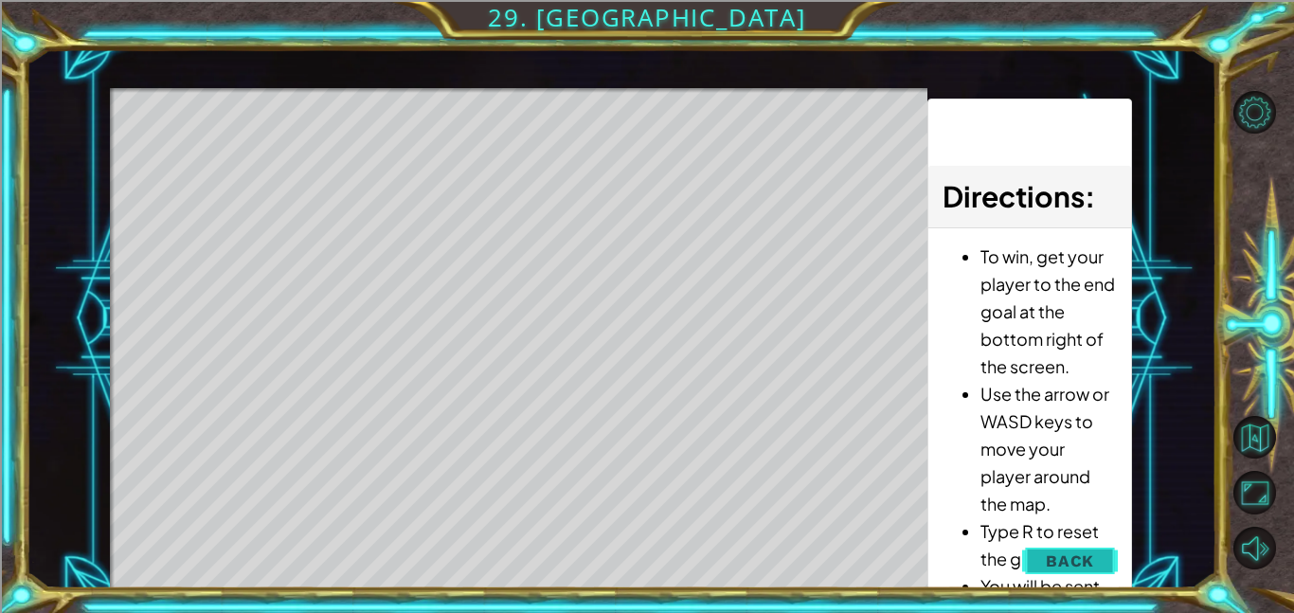
click at [1040, 563] on button "Back" at bounding box center [1070, 561] width 96 height 38
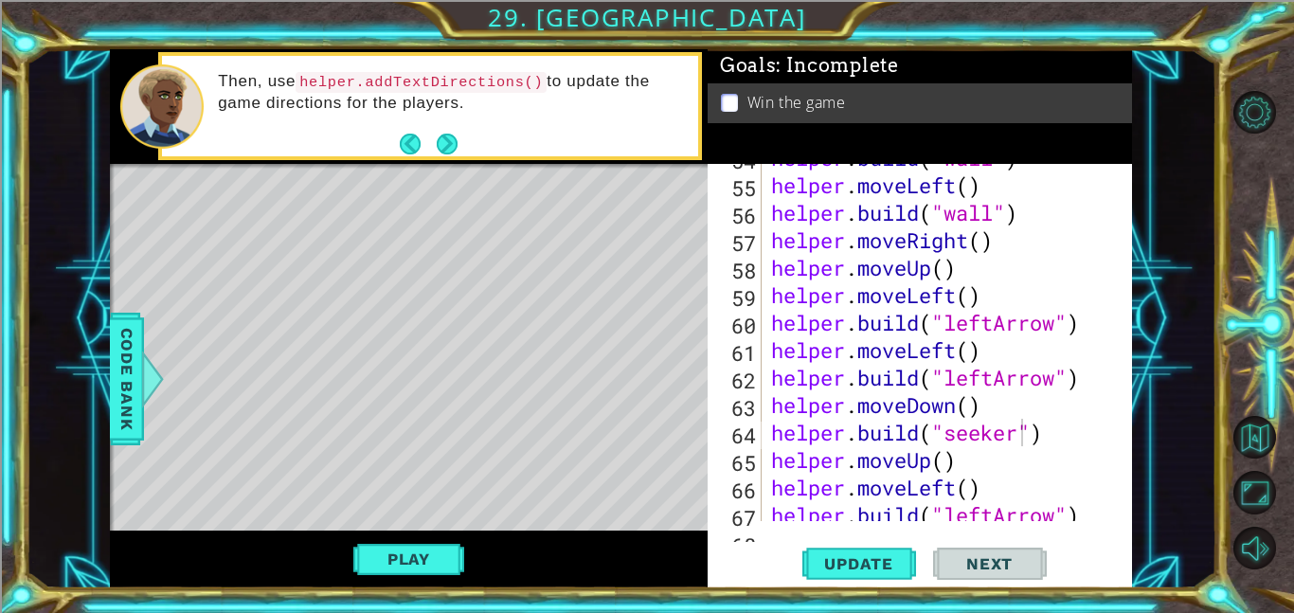
click at [1022, 439] on div "helper . build ( "wall" ) helper . moveLeft ( ) helper . build ( "wall" ) helpe…" at bounding box center [952, 350] width 370 height 412
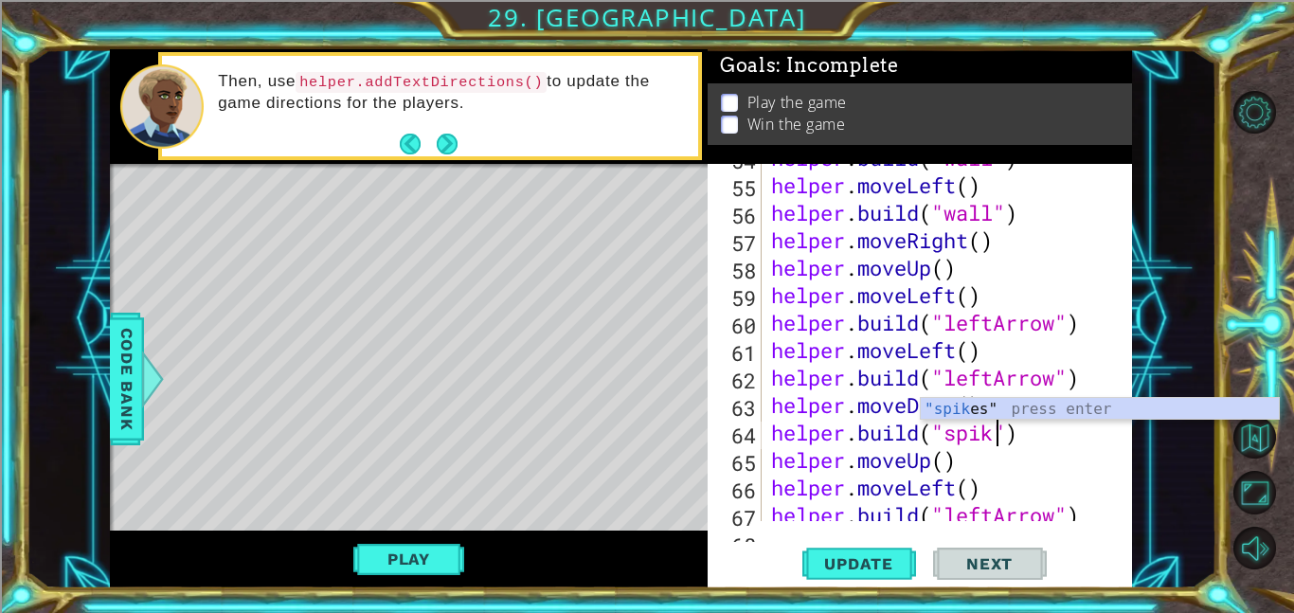
scroll to position [0, 10]
click at [1002, 409] on div ""spike s" press enter" at bounding box center [1099, 432] width 358 height 68
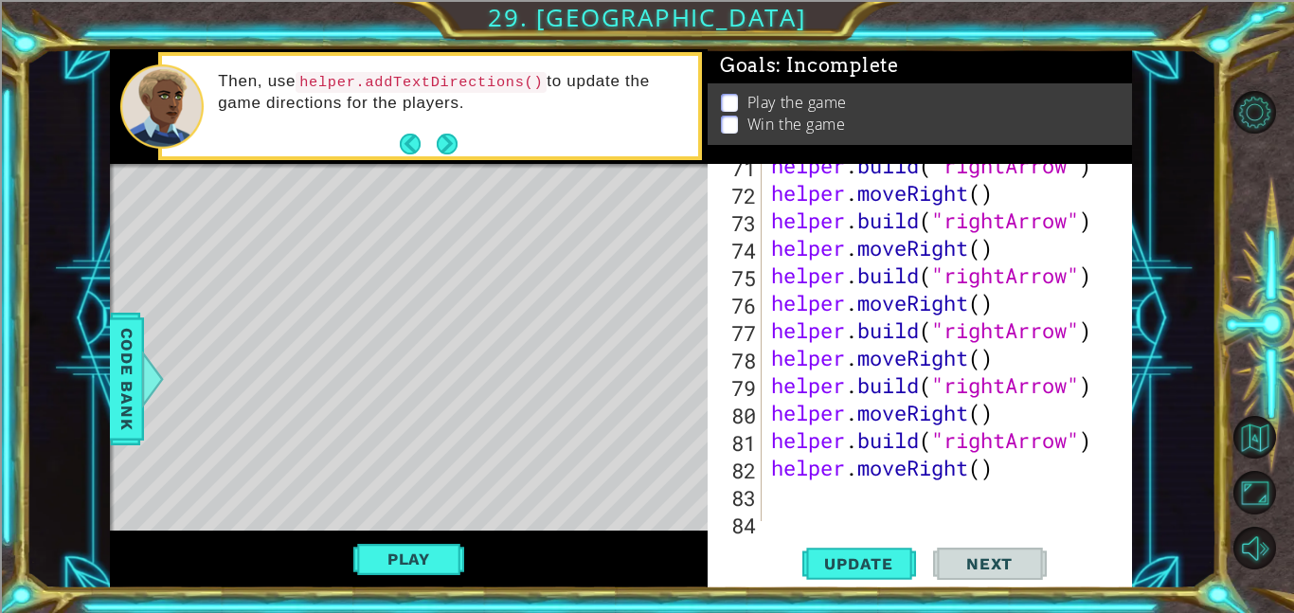
scroll to position [2048, 0]
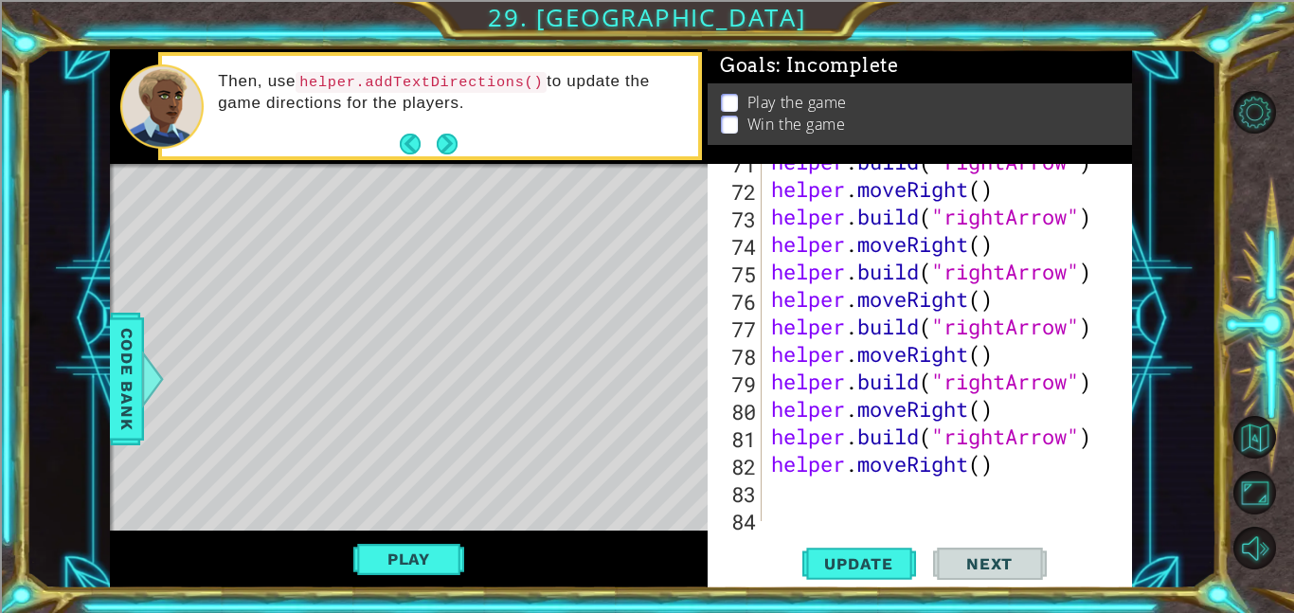
click at [1099, 390] on div "helper . build ( "rightArrow" ) helper . moveRight ( ) helper . build ( "rightA…" at bounding box center [952, 354] width 370 height 412
type textarea "helper.build("rightArrow")"
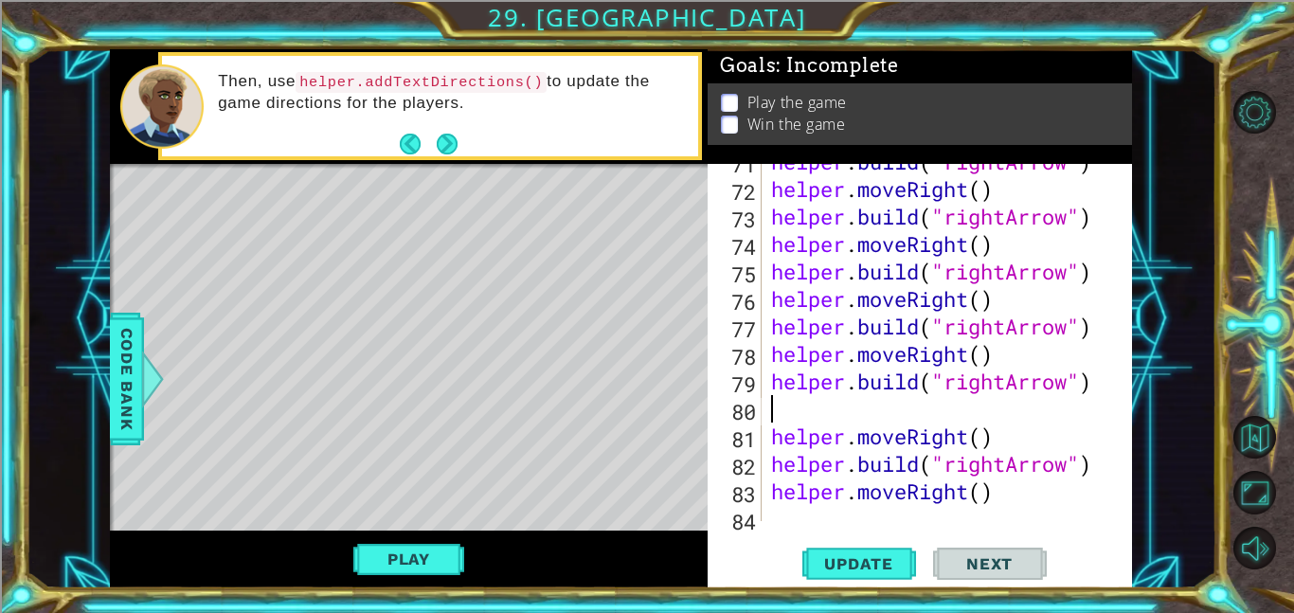
type textarea "h"
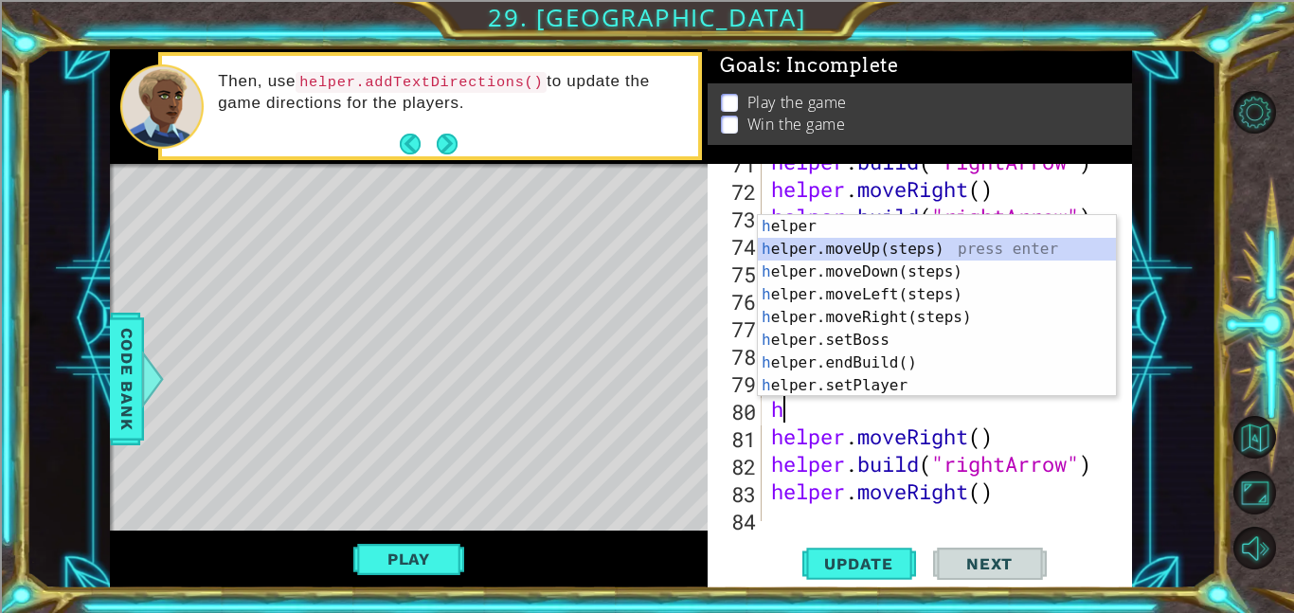
click at [965, 246] on div "h elper press enter h elper.moveUp(steps) press enter h elper.moveDown(steps) p…" at bounding box center [937, 328] width 358 height 227
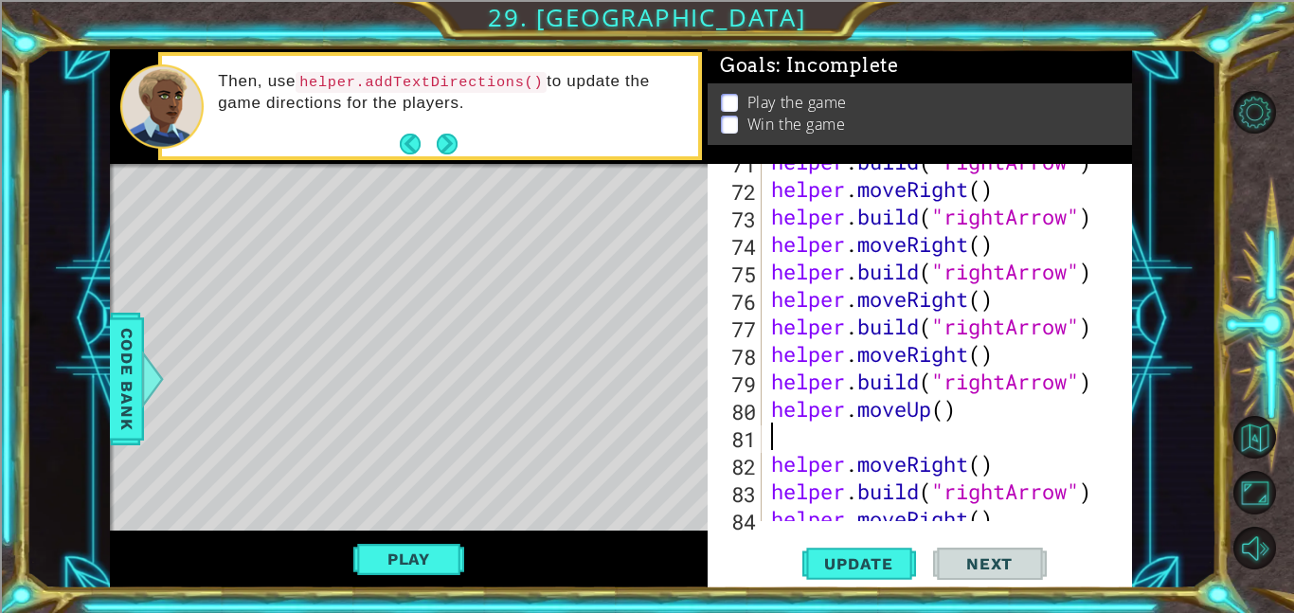
type textarea "h"
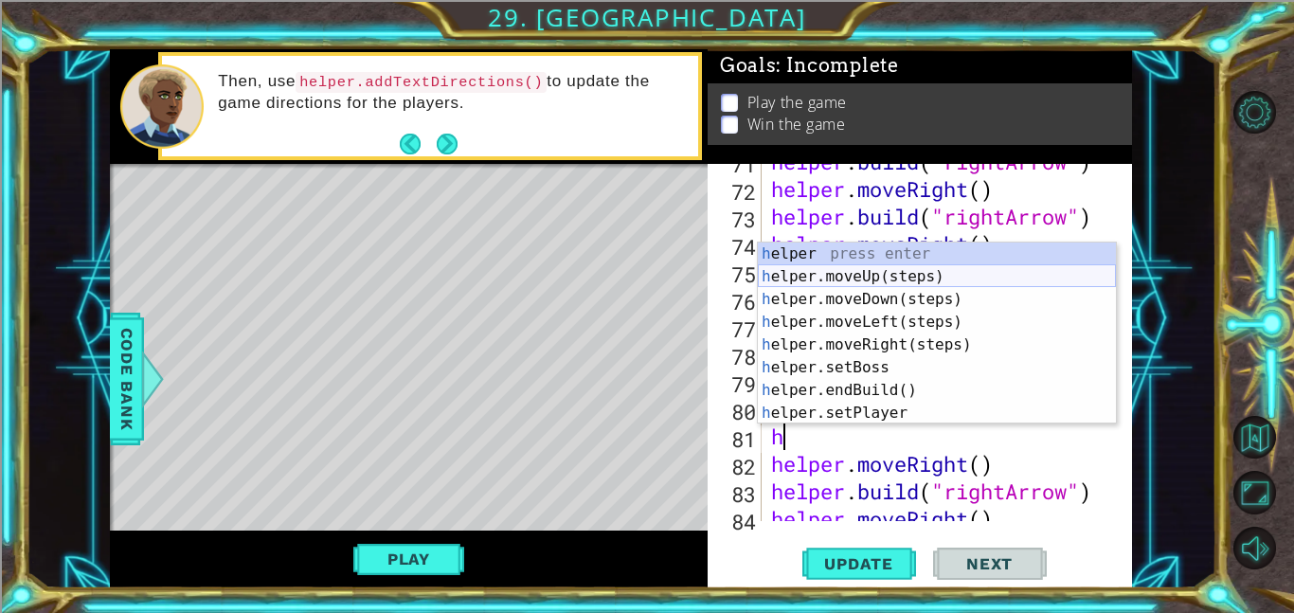
click at [901, 272] on div "h elper press enter h elper.moveUp(steps) press enter h elper.moveDown(steps) p…" at bounding box center [937, 355] width 358 height 227
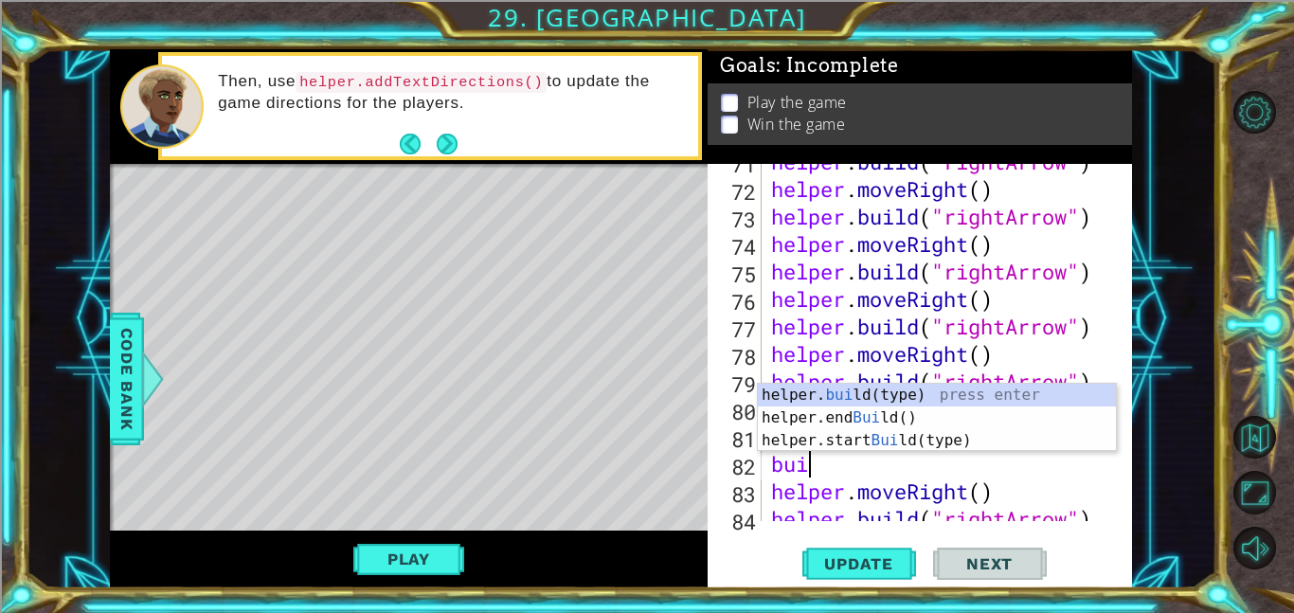
scroll to position [0, 1]
click at [914, 399] on div "helper. buil d(type) press enter helper.end Buil d() press enter helper.start B…" at bounding box center [937, 441] width 358 height 114
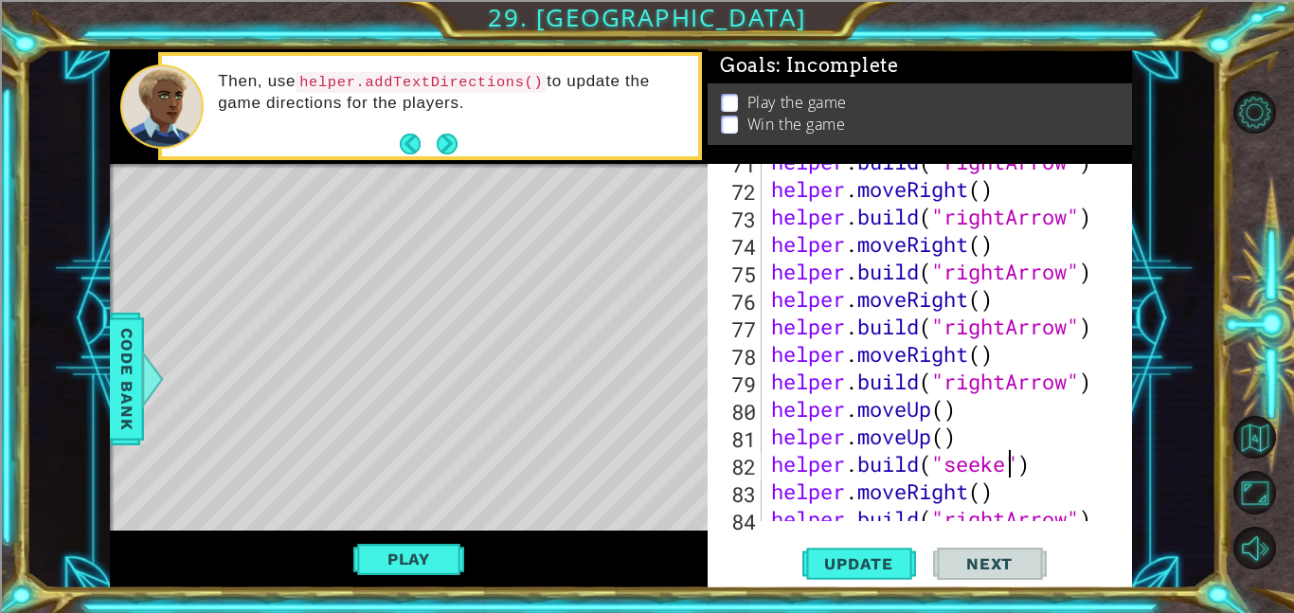
type textarea "helper.build("seeker")"
click at [1058, 464] on div "helper . build ( "rightArrow" ) helper . moveRight ( ) helper . build ( "rightA…" at bounding box center [952, 354] width 370 height 412
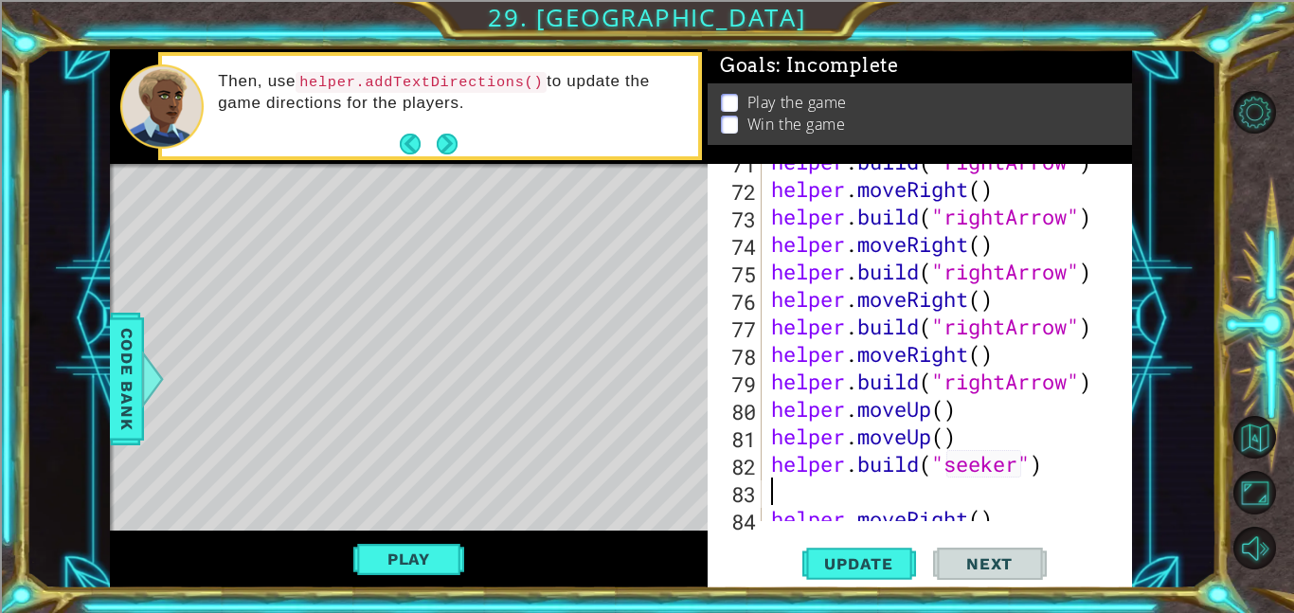
type textarea "h"
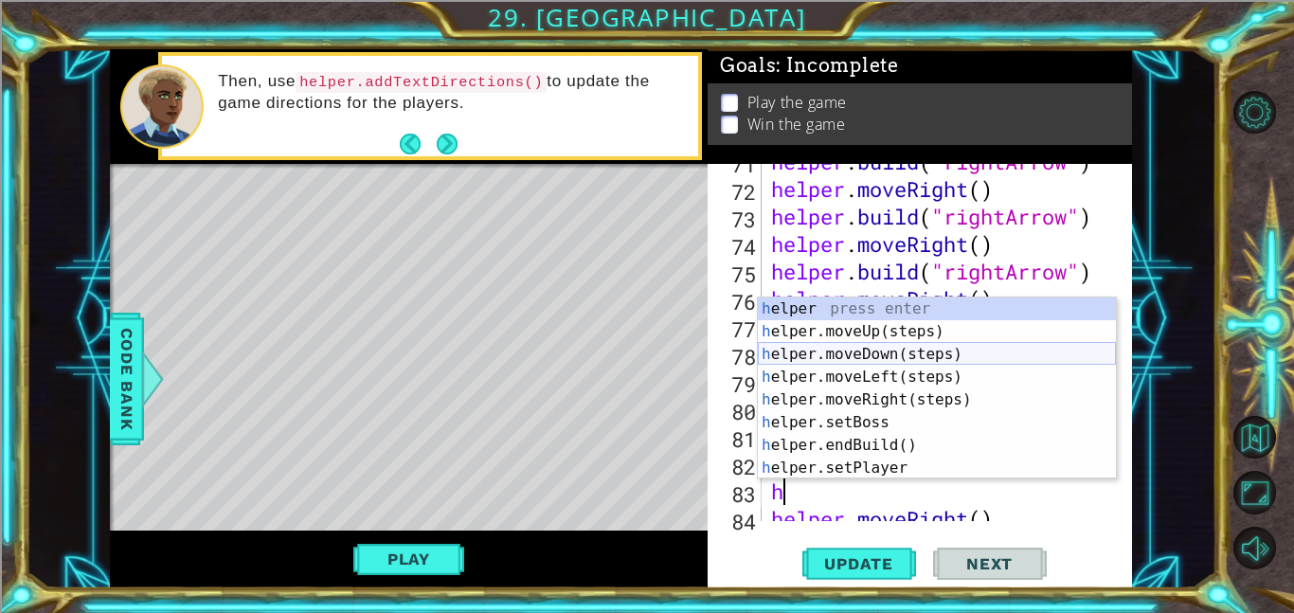
click at [951, 354] on div "h elper press enter h elper.moveUp(steps) press enter h elper.moveDown(steps) p…" at bounding box center [937, 410] width 358 height 227
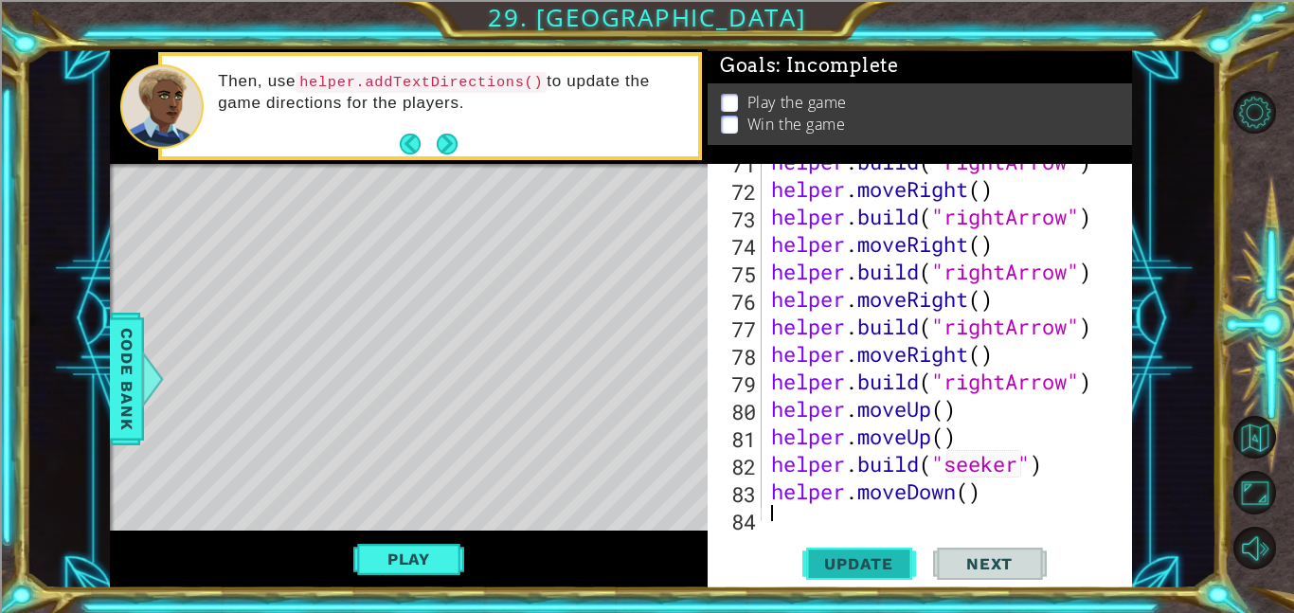
click at [878, 563] on span "Update" at bounding box center [858, 563] width 107 height 19
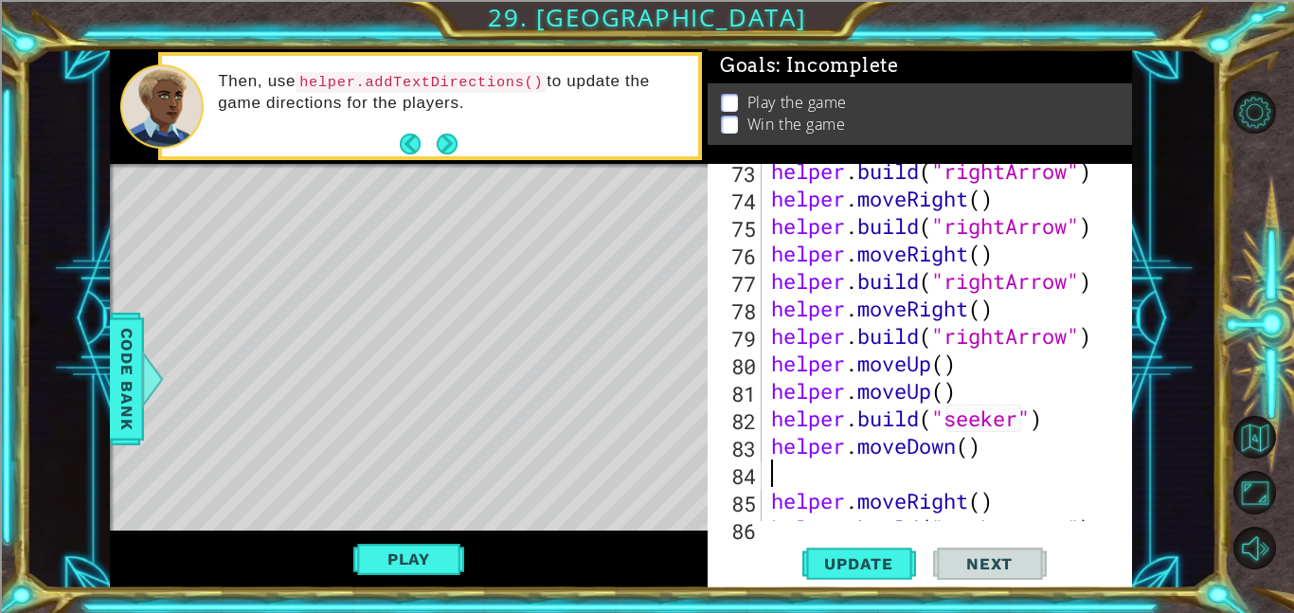
scroll to position [2097, 0]
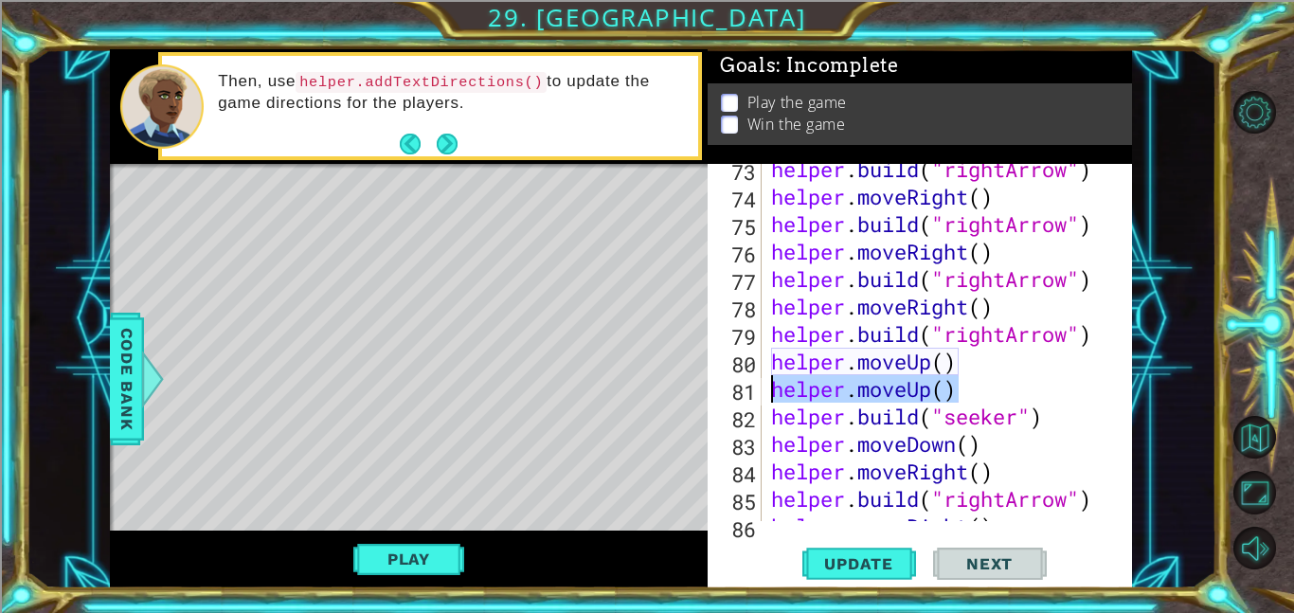
drag, startPoint x: 986, startPoint y: 384, endPoint x: 767, endPoint y: 384, distance: 218.8
click at [767, 384] on div "helper . build ( "rightArrow" ) helper . moveRight ( ) helper . build ( "rightA…" at bounding box center [952, 361] width 370 height 412
type textarea "helper.moveUp()"
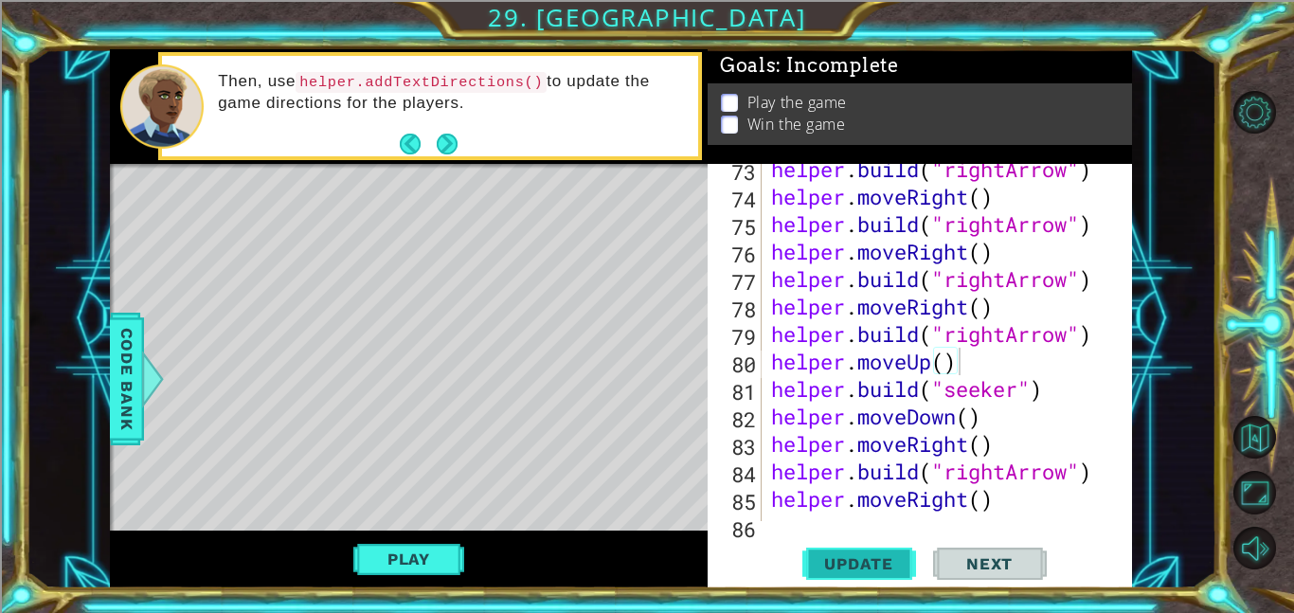
click at [873, 552] on button "Update" at bounding box center [859, 563] width 114 height 43
click at [402, 569] on button "Play" at bounding box center [408, 559] width 111 height 36
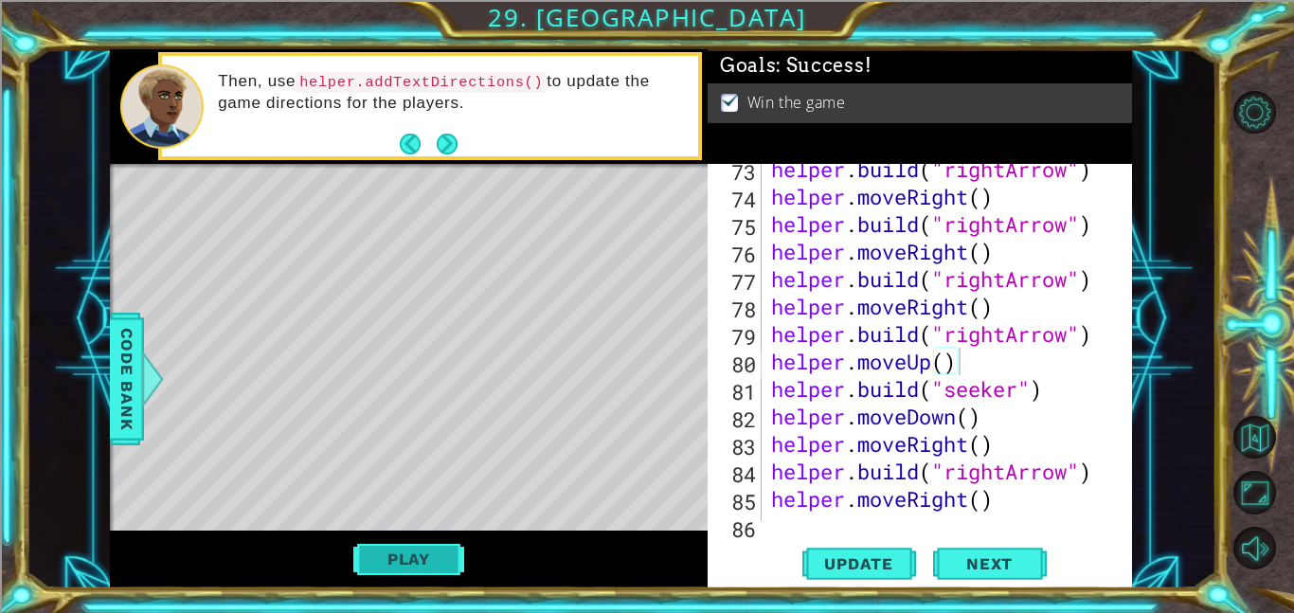
click at [416, 557] on button "Play" at bounding box center [408, 559] width 111 height 36
type textarea "helper.build("seeker")"
click at [1063, 392] on div "helper . build ( "rightArrow" ) helper . moveRight ( ) helper . build ( "rightA…" at bounding box center [952, 361] width 370 height 412
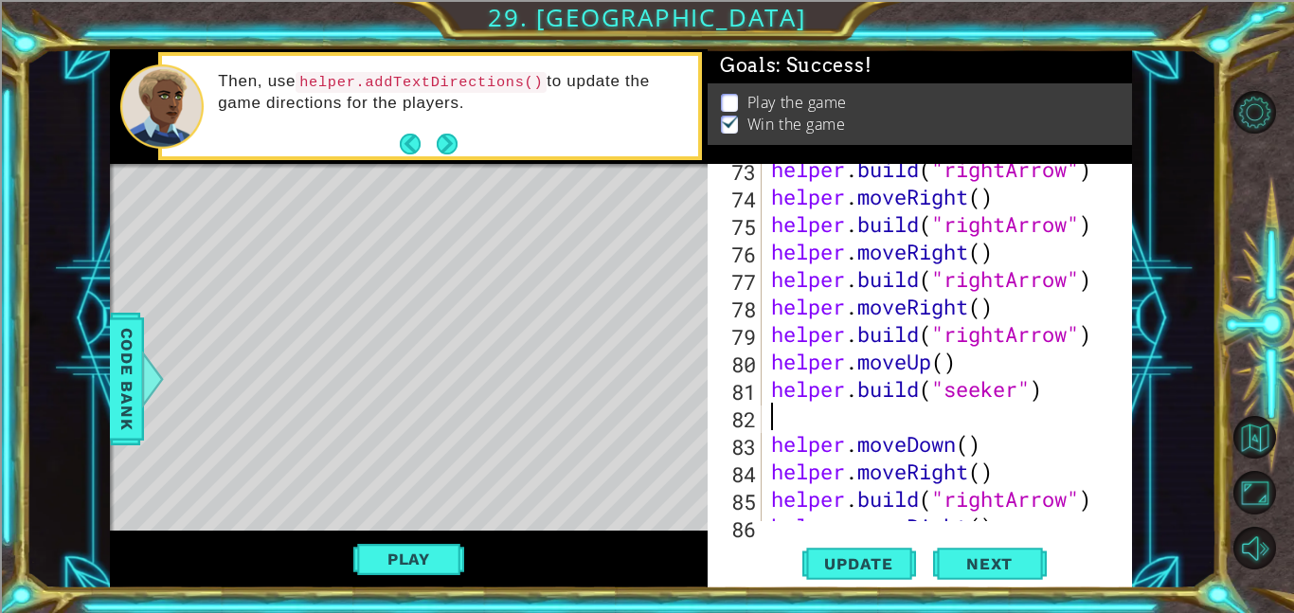
type textarea "h"
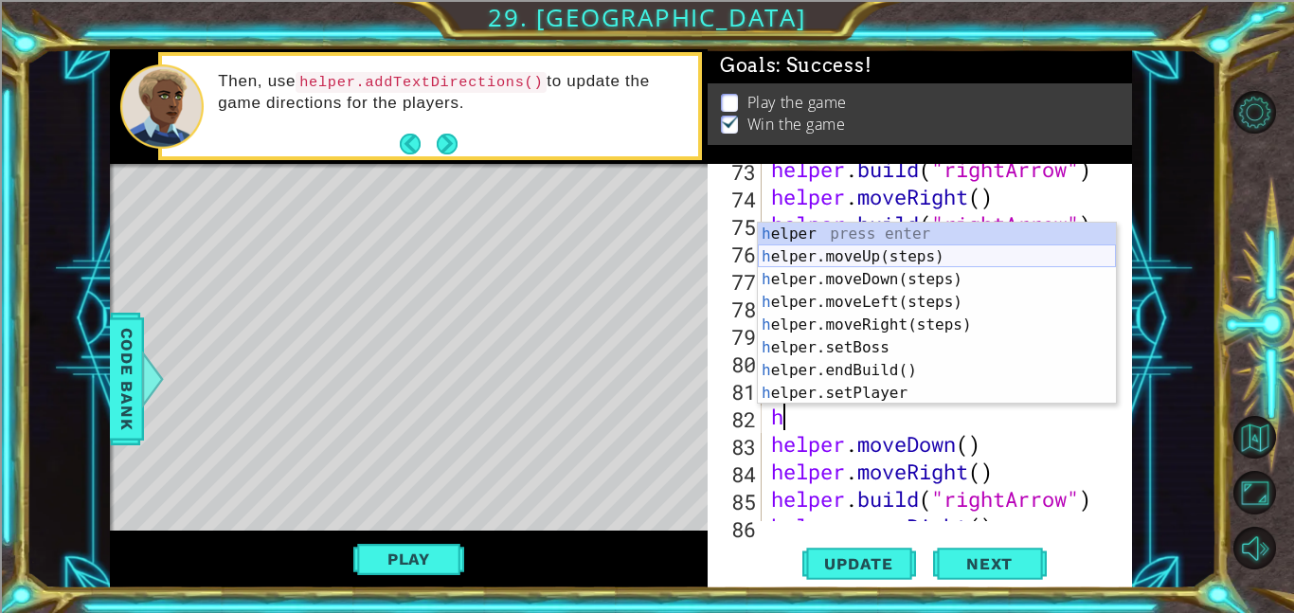
click at [937, 254] on div "h elper press enter h elper.moveUp(steps) press enter h elper.moveDown(steps) p…" at bounding box center [937, 336] width 358 height 227
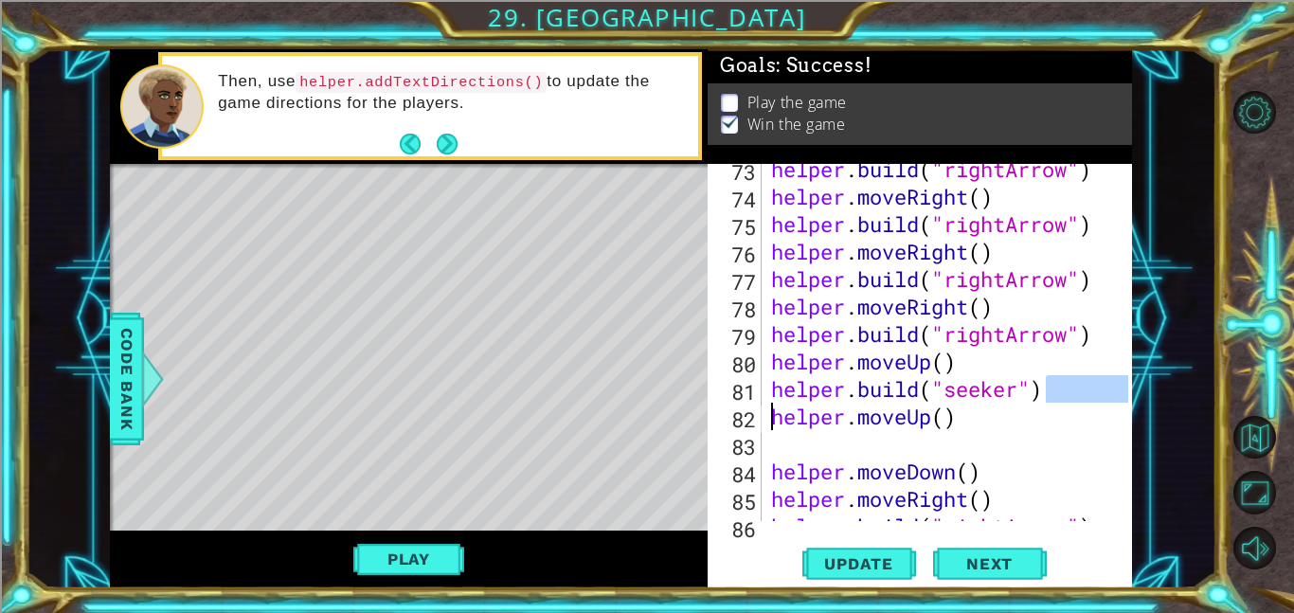
click at [677, 411] on div "1 ההההההההההההההההההההההההההההההההההההההההההההההההההההההההההההההההההההההההההההה…" at bounding box center [621, 318] width 1022 height 539
drag, startPoint x: 1067, startPoint y: 381, endPoint x: 783, endPoint y: 392, distance: 284.3
click at [783, 392] on div "1 ההההההההההההההההההההההההההההההההההההההההההההההההההההההההההההההההההההההההההההה…" at bounding box center [621, 318] width 1022 height 539
click at [777, 394] on div "helper . build ( "rightArrow" ) helper . moveRight ( ) helper . build ( "rightA…" at bounding box center [952, 361] width 370 height 412
type textarea "helper.build("seeker")"
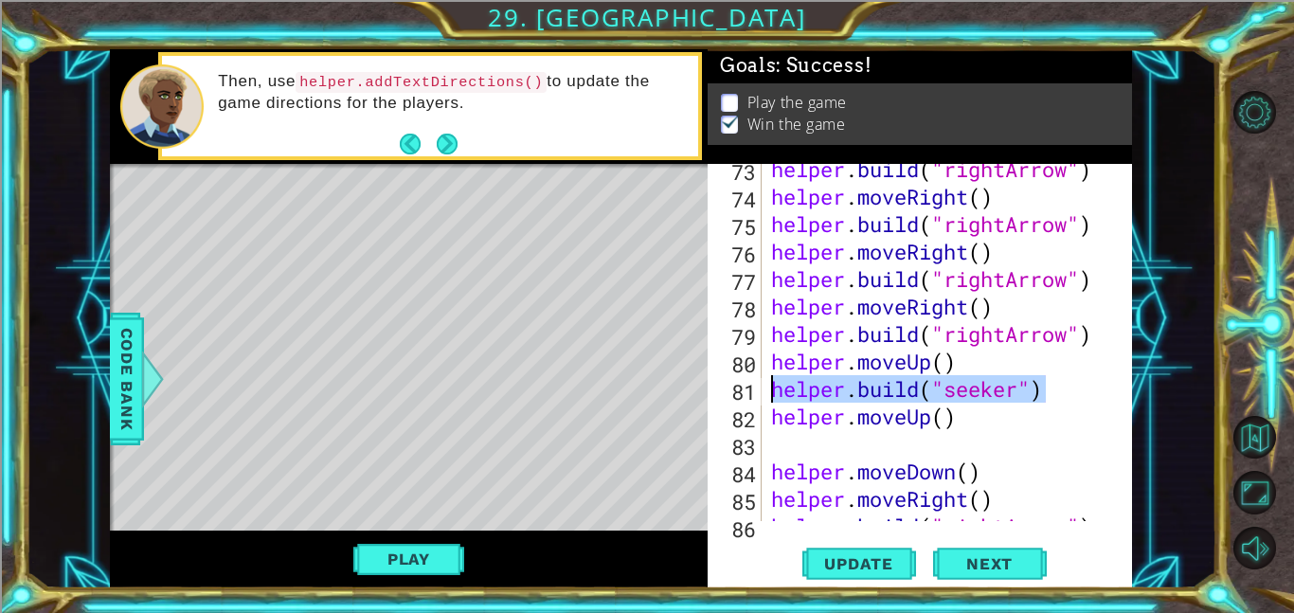
drag, startPoint x: 1044, startPoint y: 396, endPoint x: 772, endPoint y: 390, distance: 271.8
click at [772, 390] on div "helper . build ( "rightArrow" ) helper . moveRight ( ) helper . build ( "rightA…" at bounding box center [952, 361] width 370 height 412
click at [816, 451] on div "helper . build ( "rightArrow" ) helper . moveRight ( ) helper . build ( "rightA…" at bounding box center [952, 361] width 370 height 412
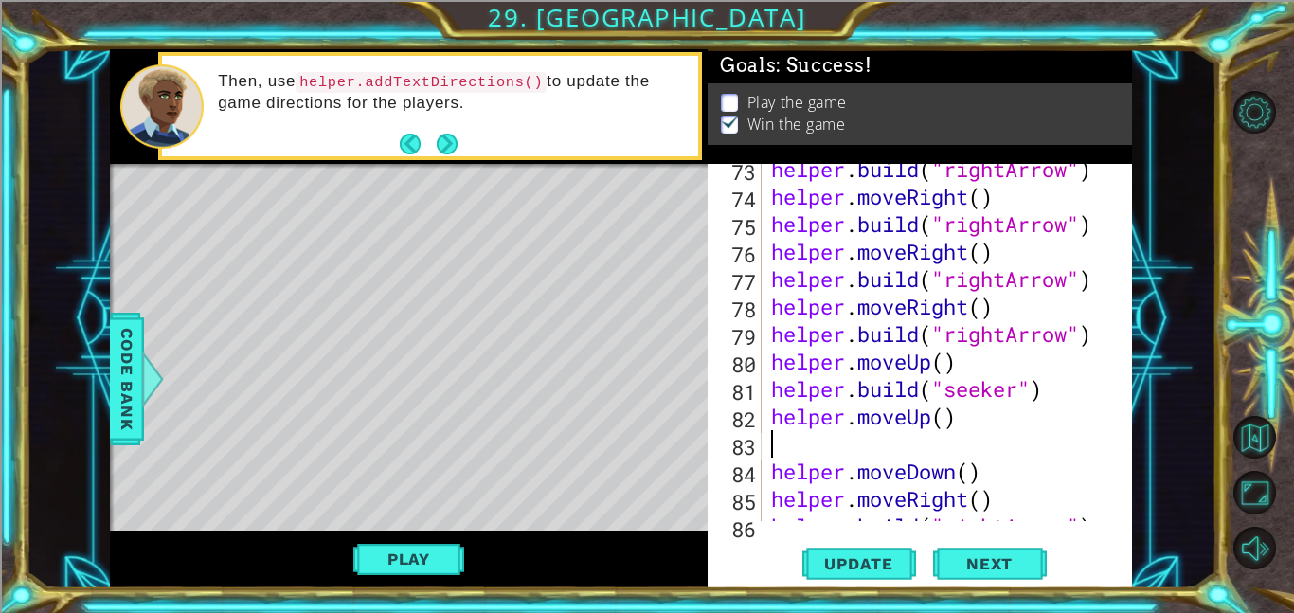
paste textarea "helper.build("seeker")"
type textarea "helper.build("seeker")"
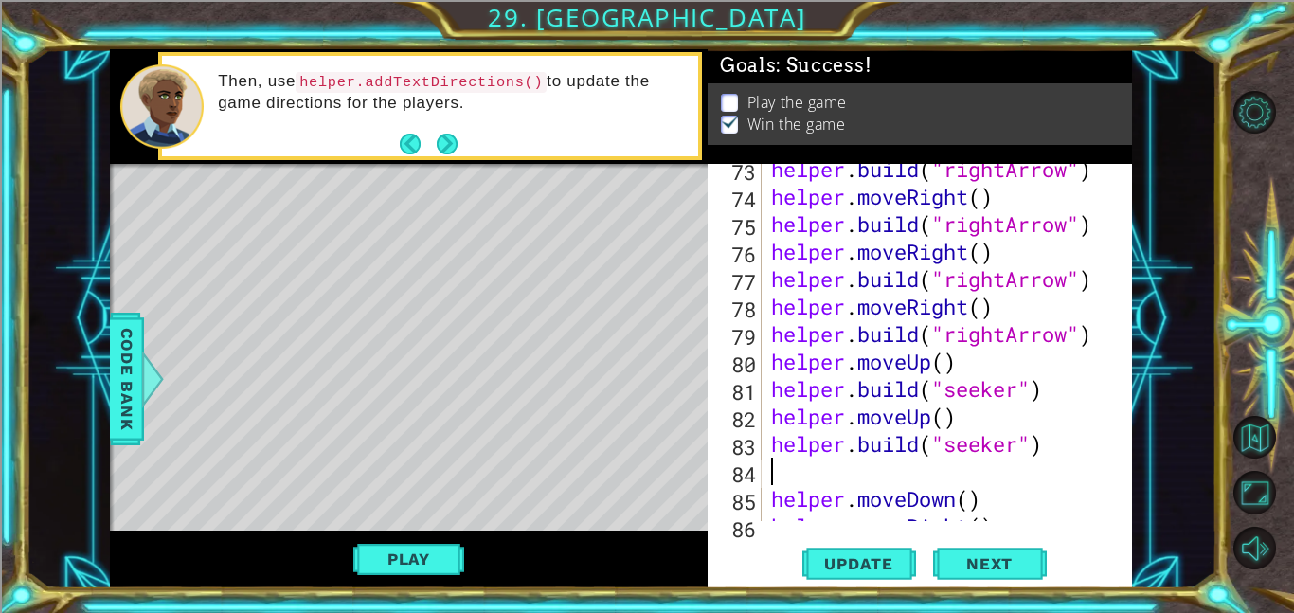
type textarea "h"
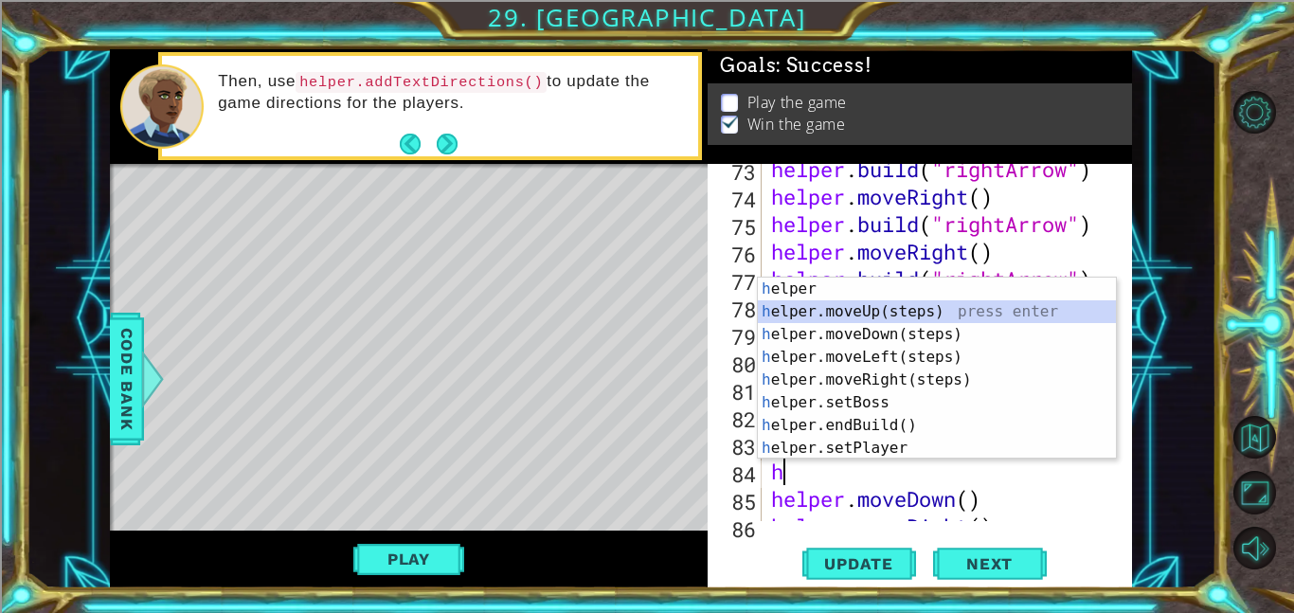
click at [974, 313] on div "h elper press enter h elper.moveUp(steps) press enter h elper.moveDown(steps) p…" at bounding box center [937, 390] width 358 height 227
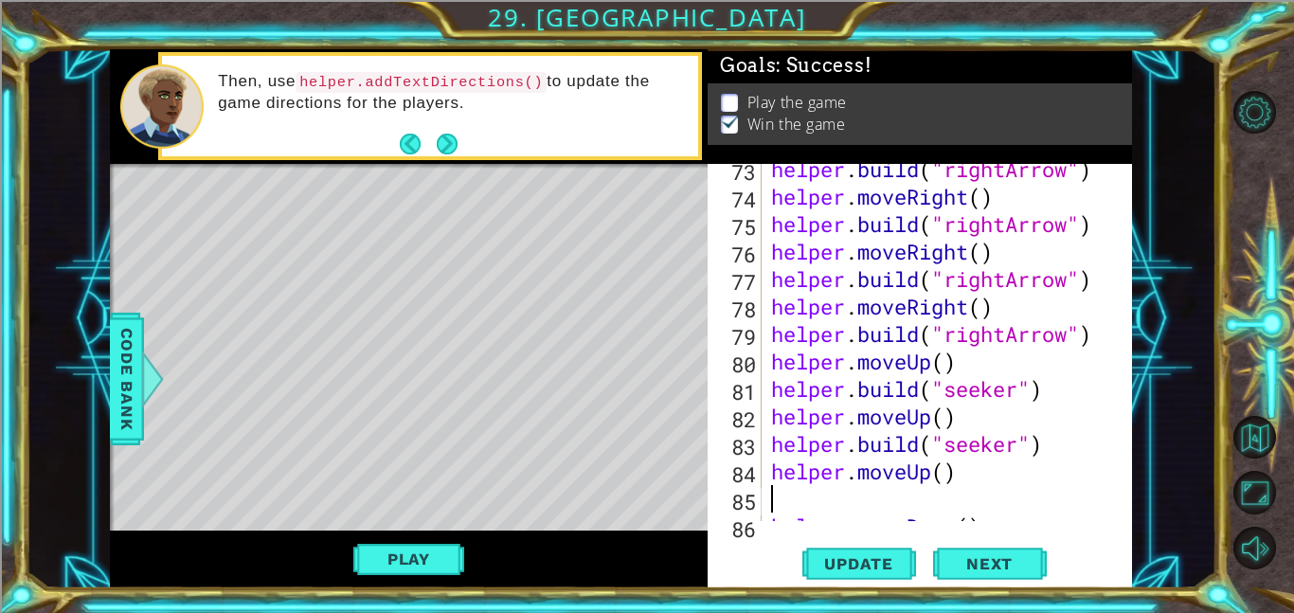
paste textarea "helper.build("seeker")"
type textarea "helper.build("seeker")"
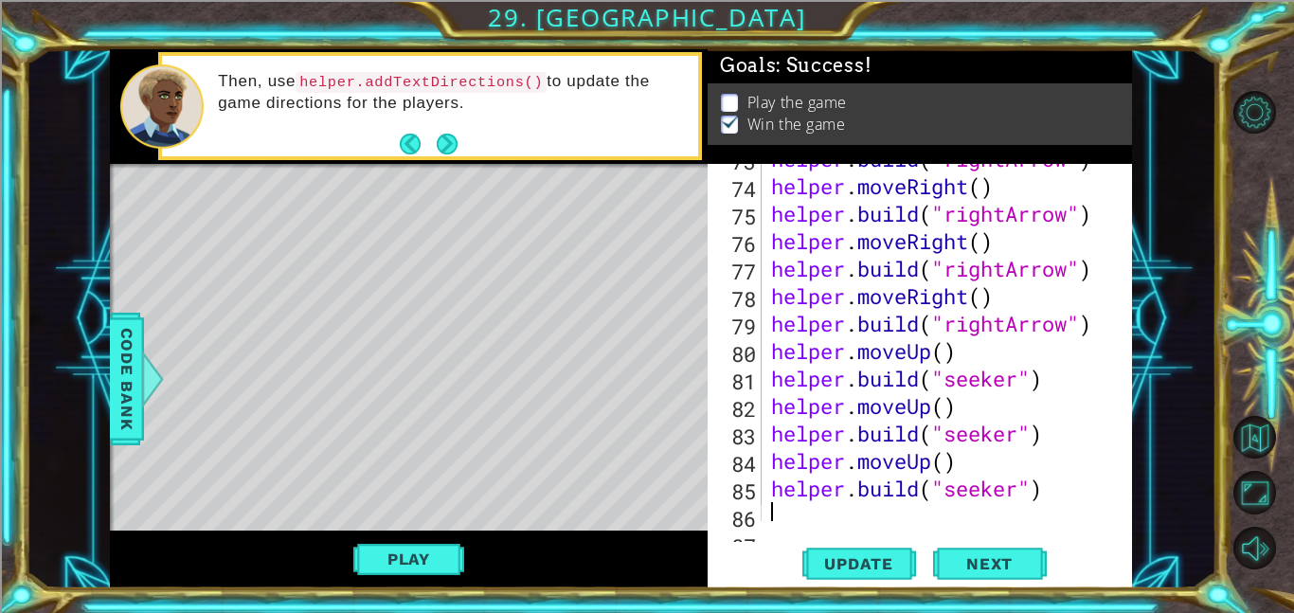
scroll to position [2124, 0]
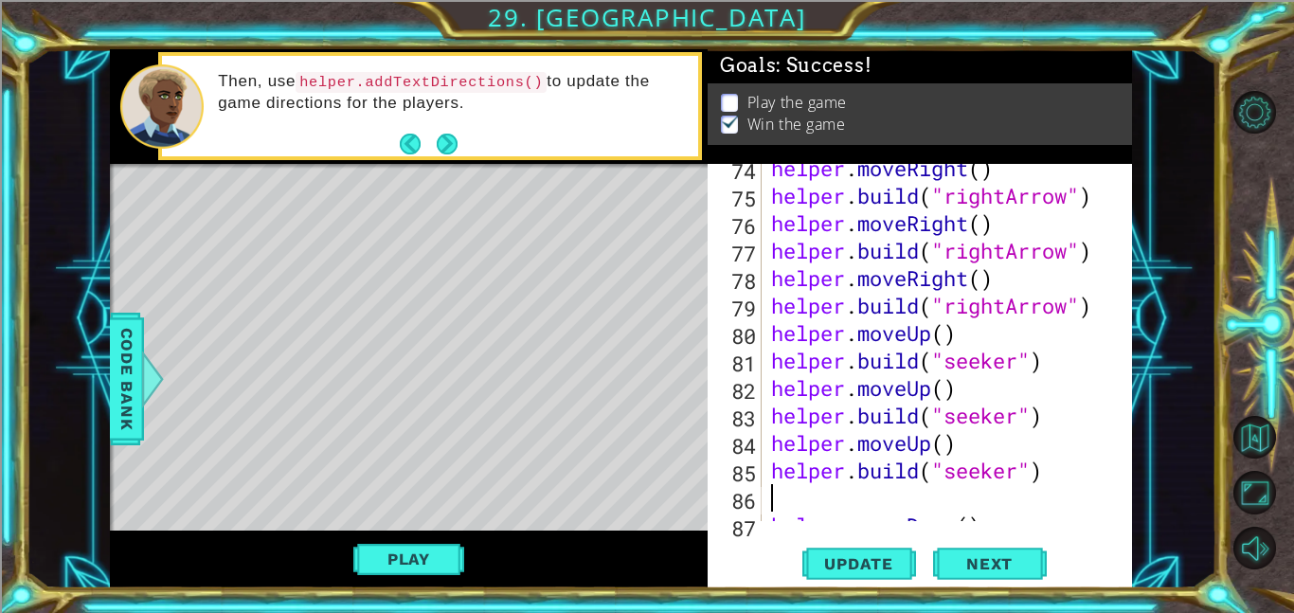
type textarea "h"
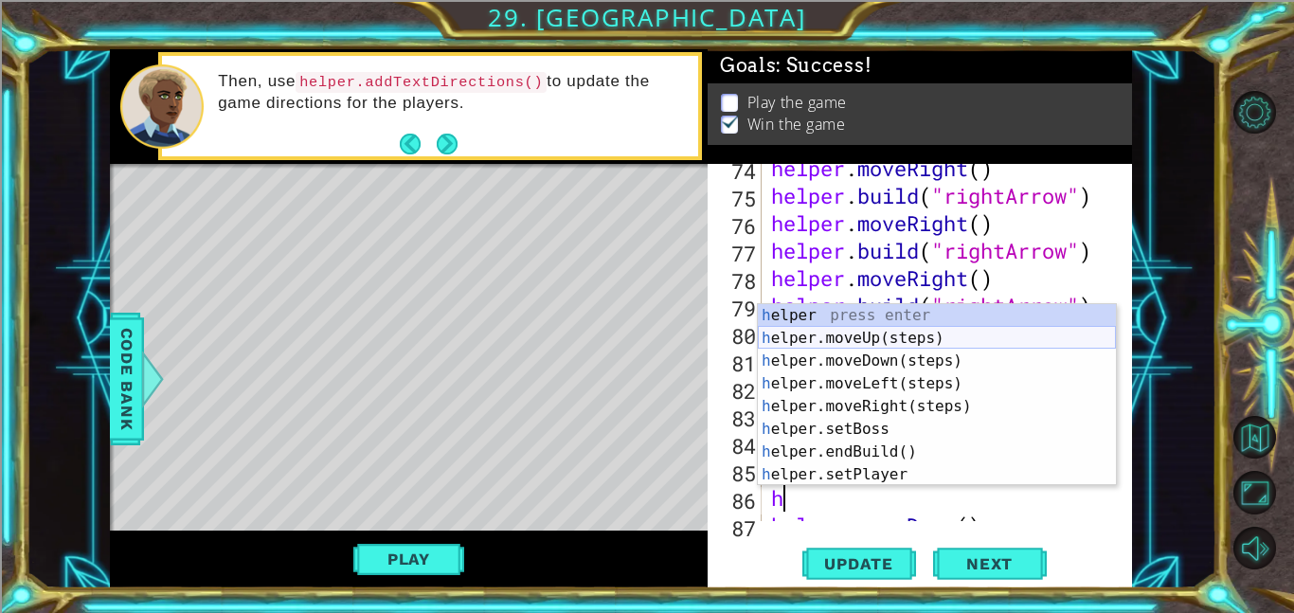
click at [925, 344] on div "h elper press enter h elper.moveUp(steps) press enter h elper.moveDown(steps) p…" at bounding box center [937, 417] width 358 height 227
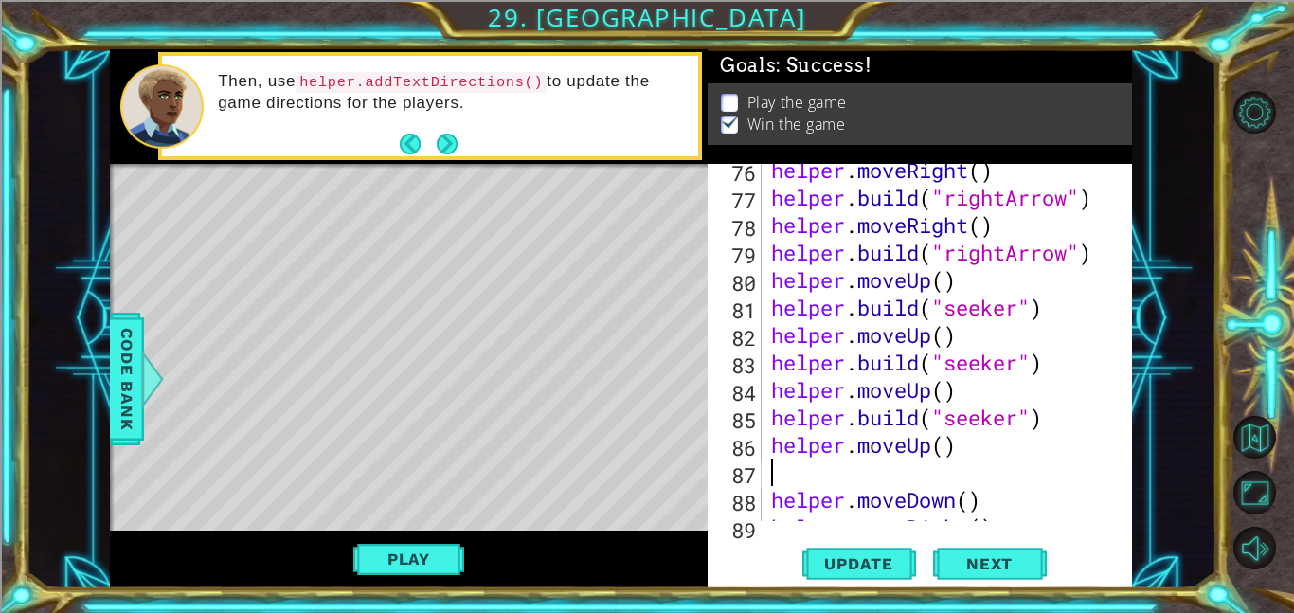
scroll to position [2183, 0]
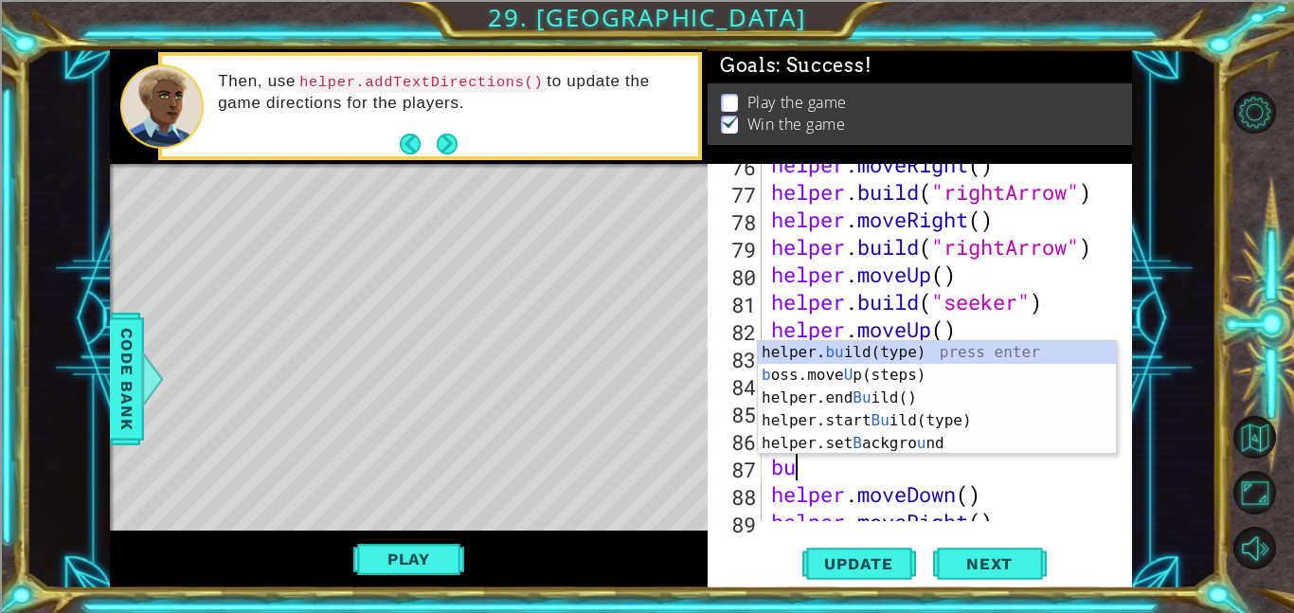
type textarea "b"
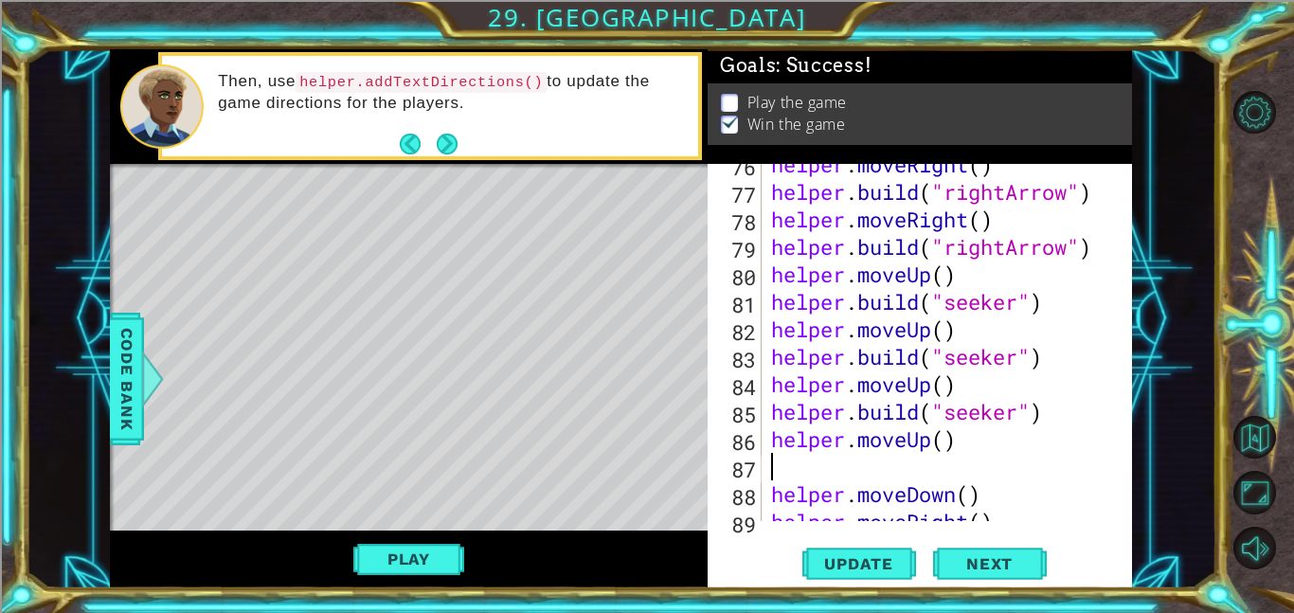
paste textarea "helper.build("seeker")"
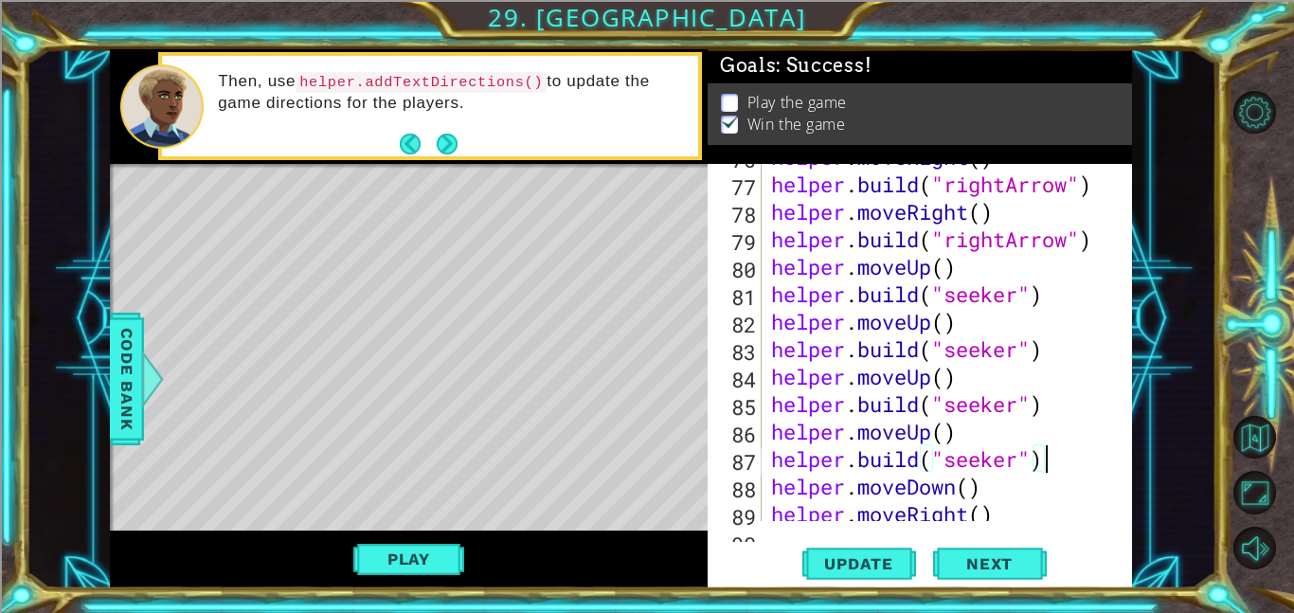
scroll to position [2196, 0]
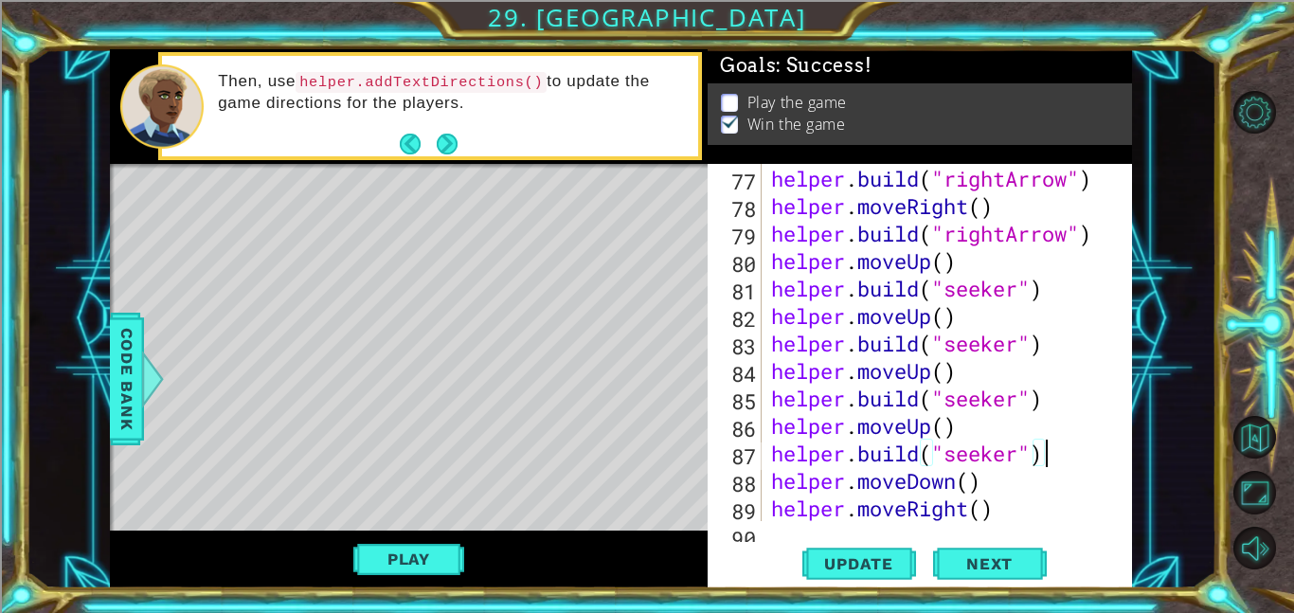
click at [969, 480] on div "helper . moveRight ( ) helper . build ( "rightArrow" ) helper . moveRight ( ) h…" at bounding box center [952, 343] width 370 height 412
click at [883, 569] on span "Update" at bounding box center [858, 563] width 107 height 19
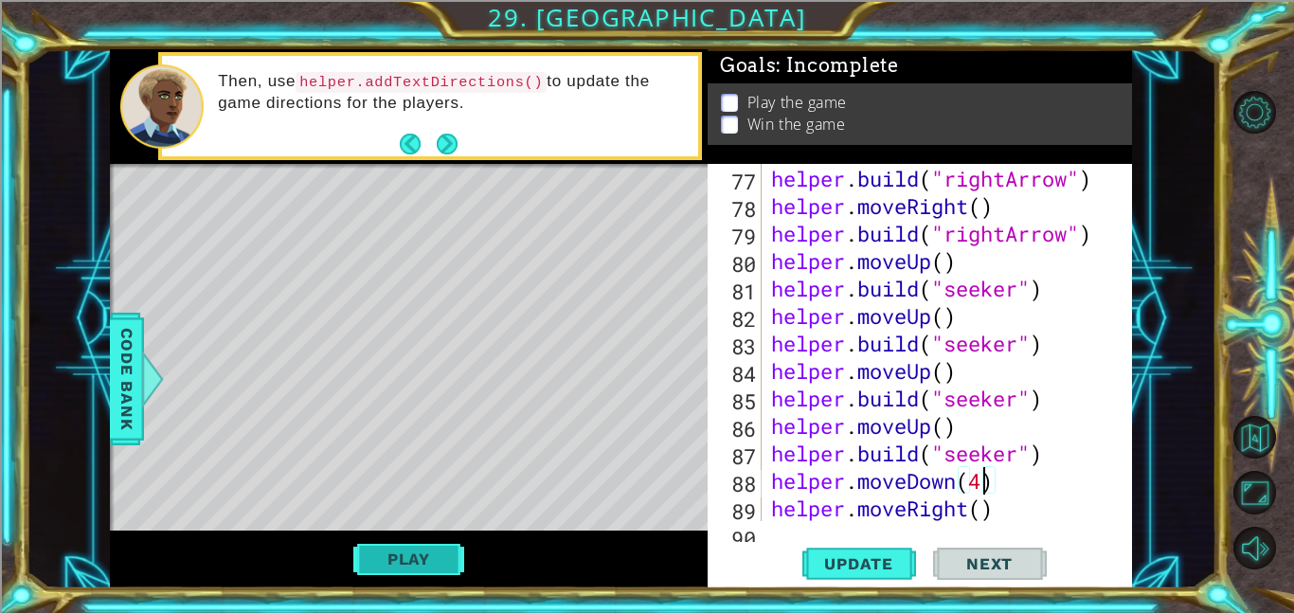
click at [453, 558] on button "Play" at bounding box center [408, 559] width 111 height 36
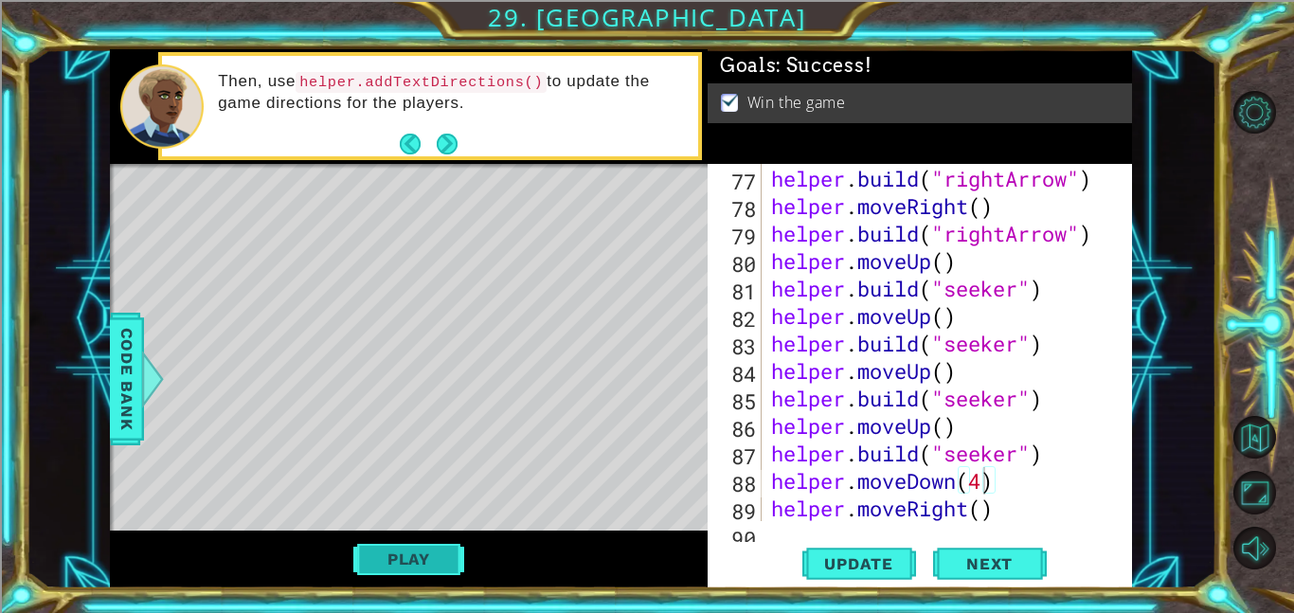
click at [441, 561] on button "Play" at bounding box center [408, 559] width 111 height 36
click at [1078, 456] on div "helper . moveRight ( ) helper . build ( "rightArrow" ) helper . moveRight ( ) h…" at bounding box center [952, 343] width 370 height 412
click at [990, 486] on div "helper . moveRight ( ) helper . build ( "rightArrow" ) helper . moveRight ( ) h…" at bounding box center [952, 343] width 370 height 412
click at [983, 484] on div "helper . moveRight ( ) helper . build ( "rightArrow" ) helper . moveRight ( ) h…" at bounding box center [952, 343] width 370 height 412
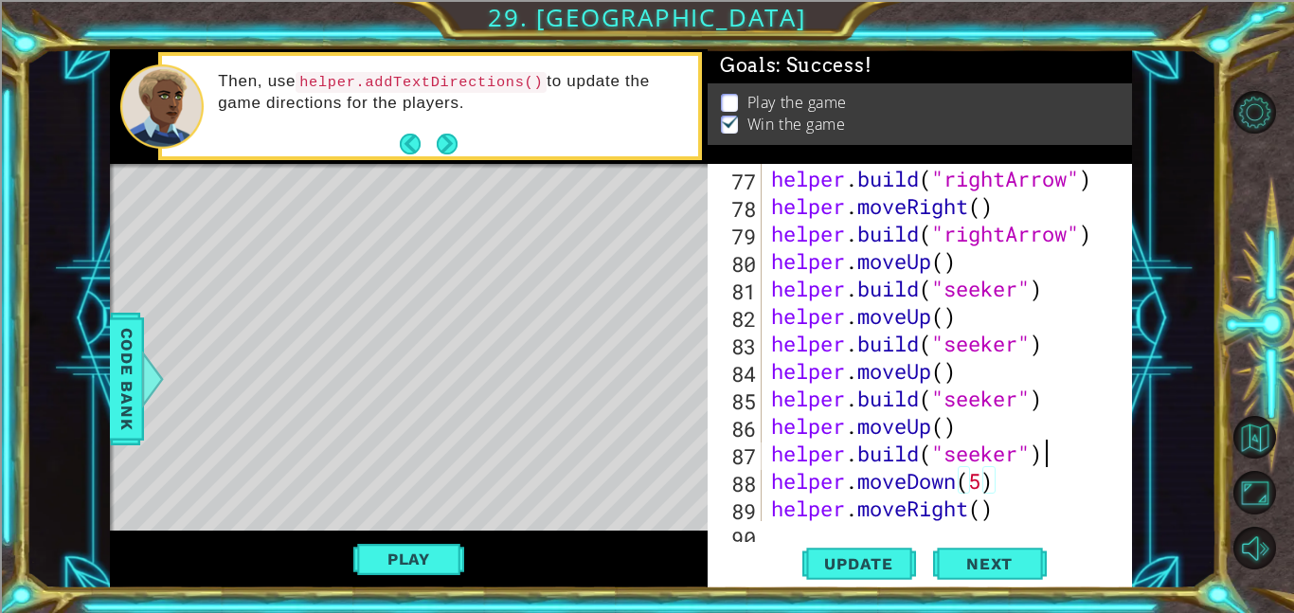
click at [1066, 455] on div "helper . moveRight ( ) helper . build ( "rightArrow" ) helper . moveRight ( ) h…" at bounding box center [952, 343] width 370 height 412
type textarea "helper.build("seeker")"
type textarea "h"
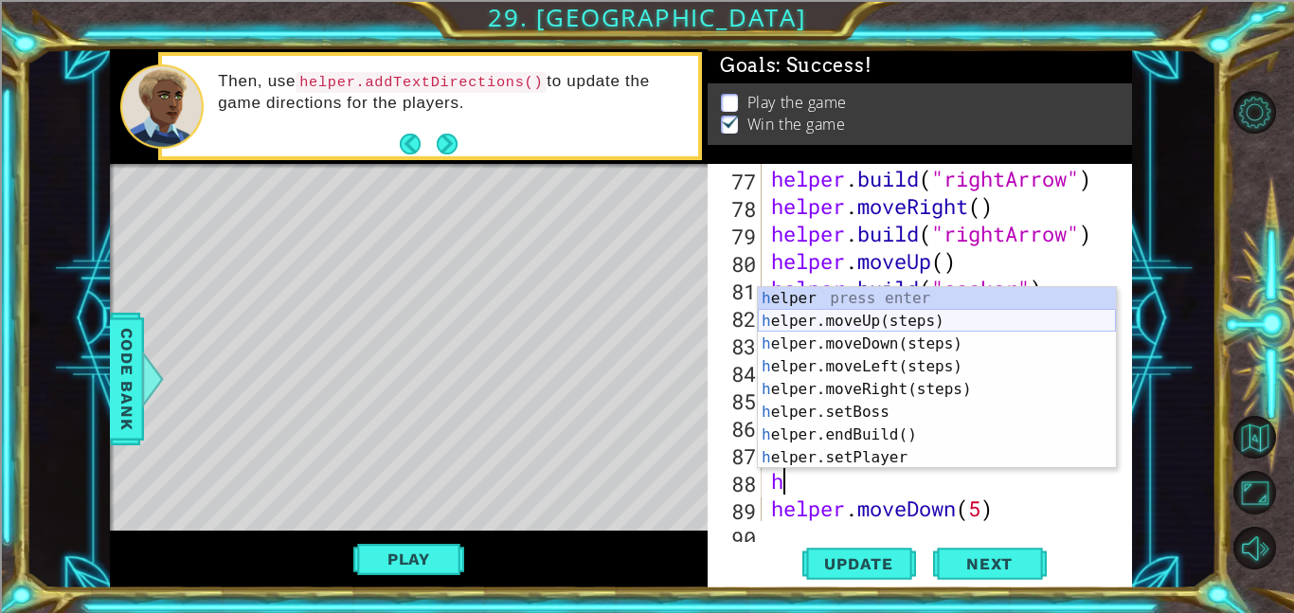
click at [961, 321] on div "h elper press enter h elper.moveUp(steps) press enter h elper.moveDown(steps) p…" at bounding box center [937, 400] width 358 height 227
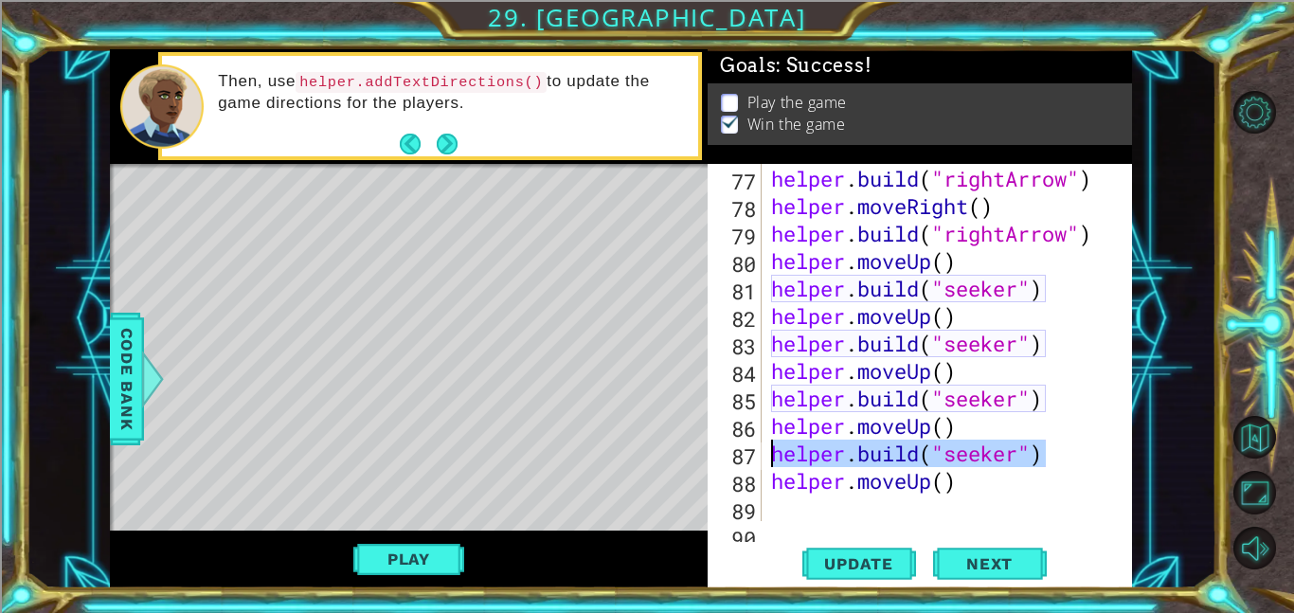
drag, startPoint x: 1050, startPoint y: 454, endPoint x: 764, endPoint y: 456, distance: 286.0
click at [764, 456] on div "76 77 78 79 80 81 82 83 84 85 86 87 88 89 90 helper . moveRight ( ) helper . bu…" at bounding box center [917, 342] width 420 height 357
type textarea "helper.build("seeker")"
paste textarea "Code Area"
click at [793, 510] on div "helper . moveRight ( ) helper . build ( "rightArrow" ) helper . moveRight ( ) h…" at bounding box center [952, 343] width 370 height 412
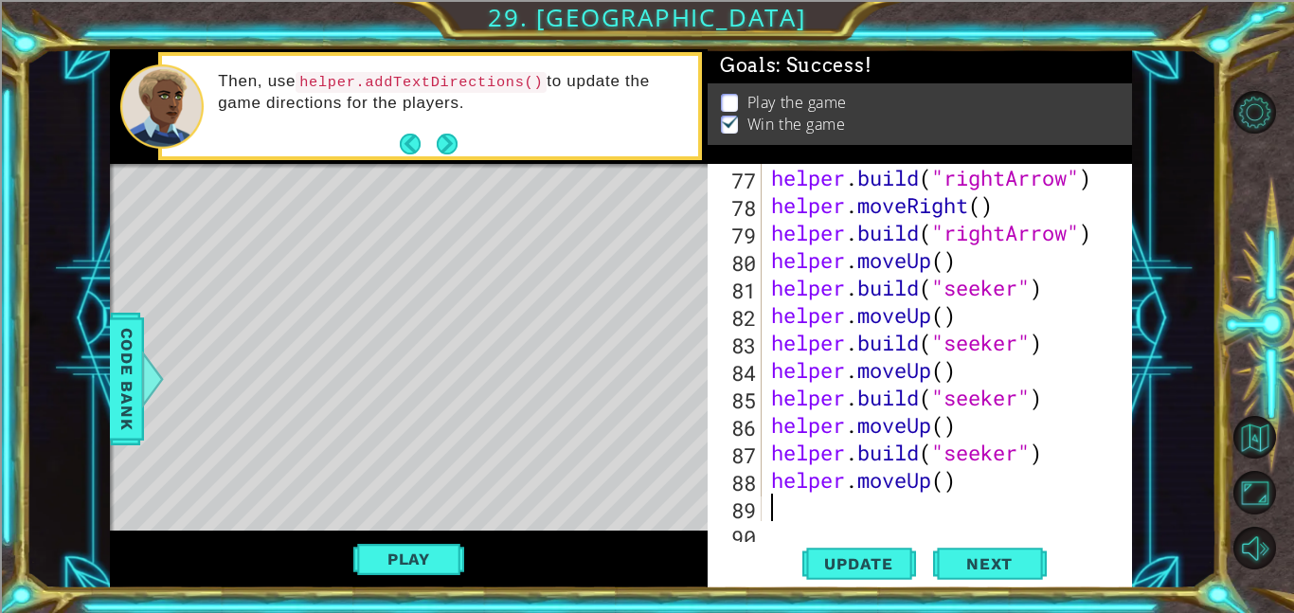
scroll to position [2197, 0]
paste textarea "helper.build("seeker")"
type textarea "helper.build("seeker")"
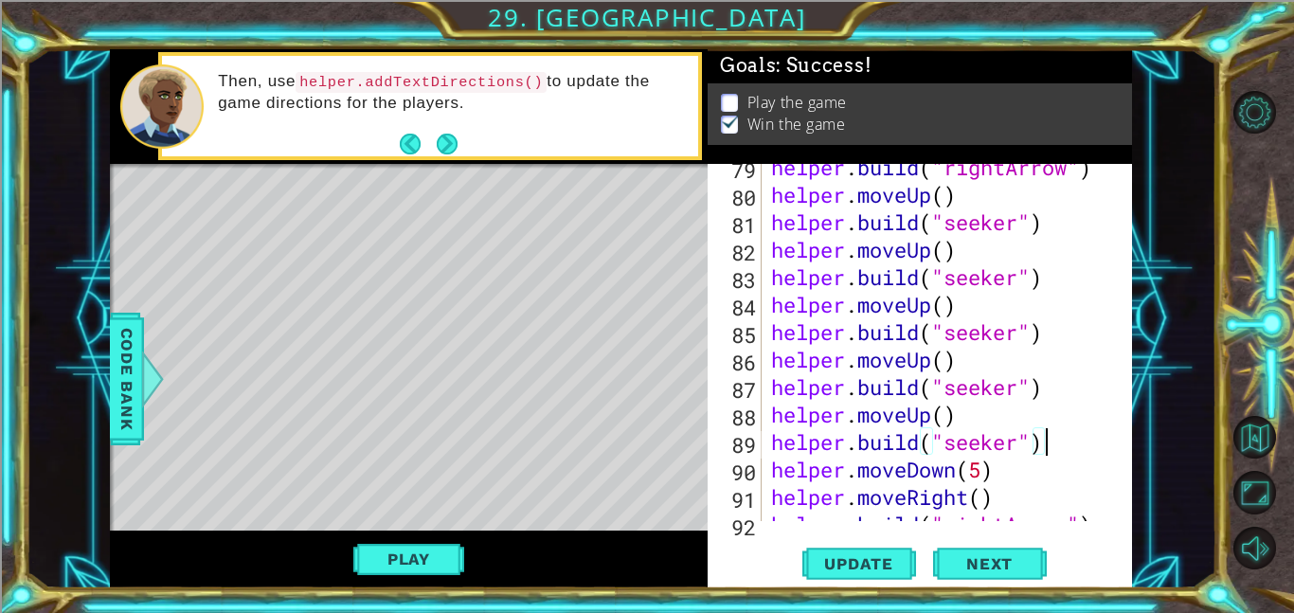
scroll to position [2334, 0]
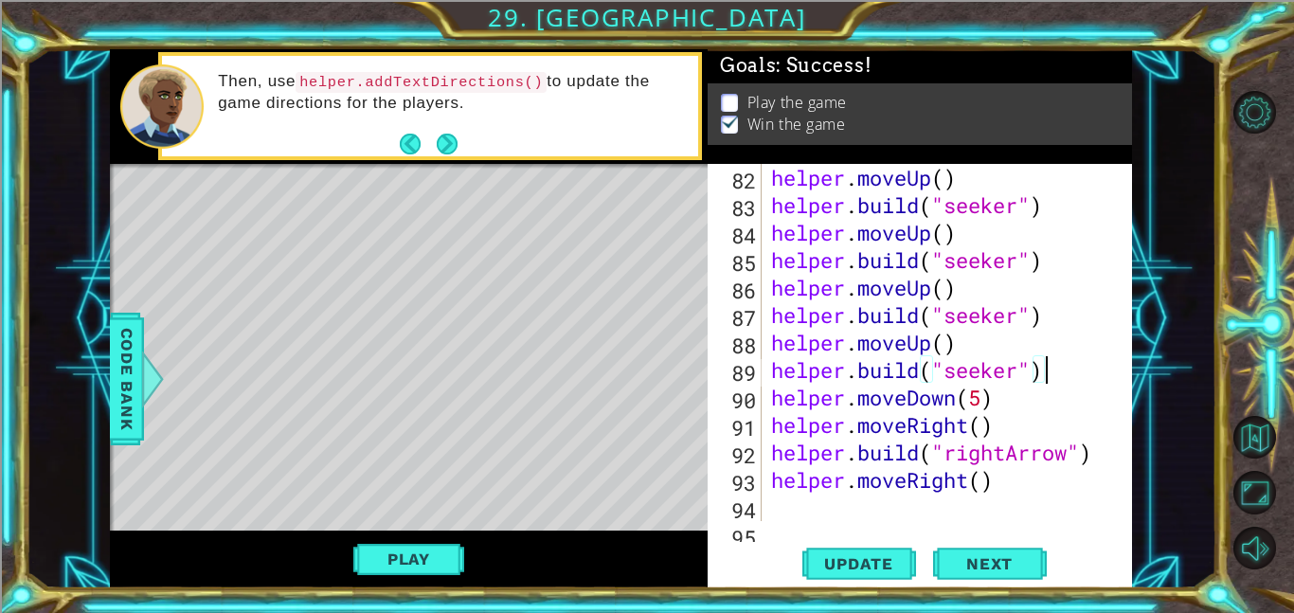
click at [1081, 363] on div "helper . moveUp ( ) helper . build ( "seeker" ) helper . moveUp ( ) helper . bu…" at bounding box center [952, 370] width 370 height 412
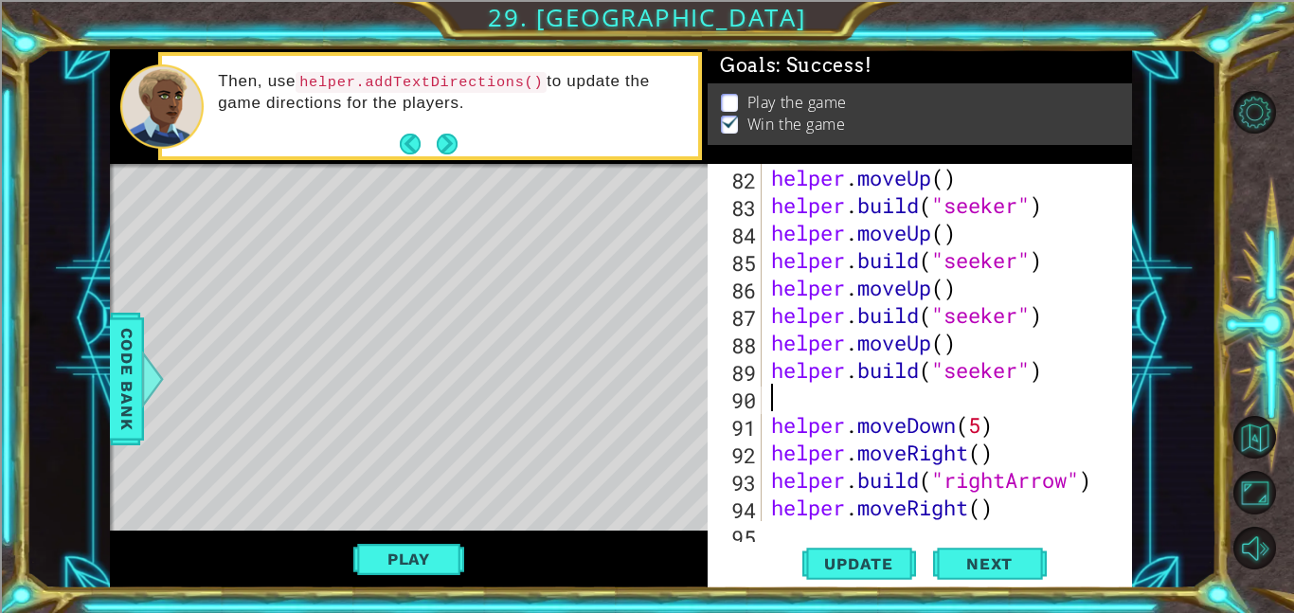
type textarea "h"
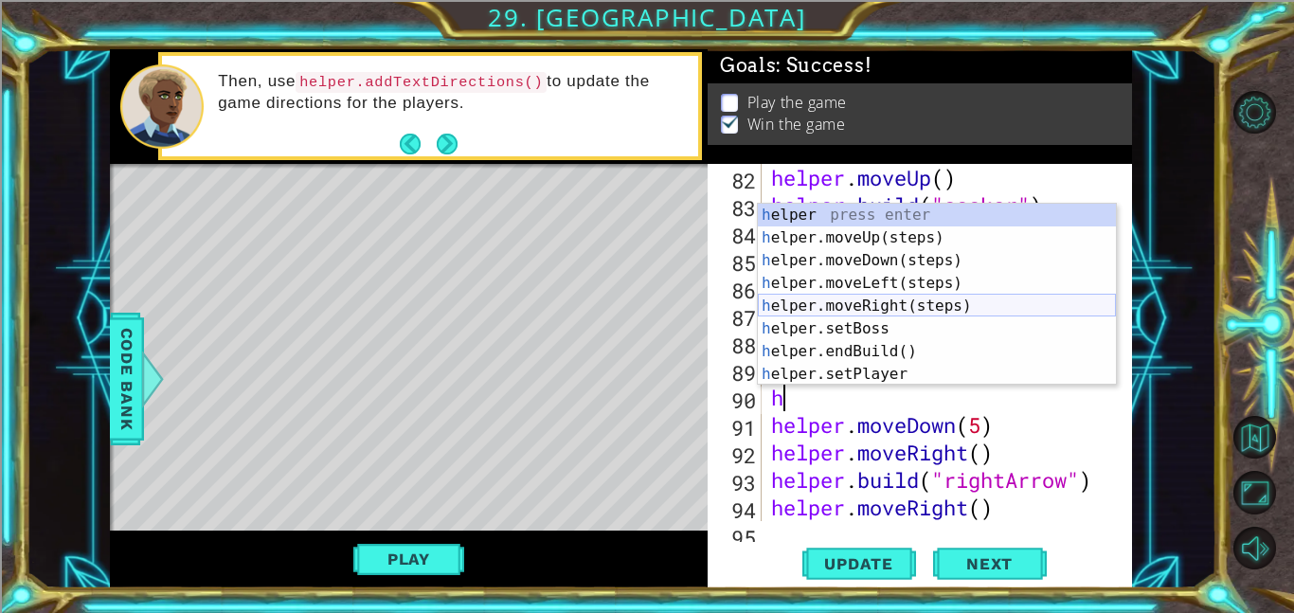
click at [1021, 299] on div "h elper press enter h elper.moveUp(steps) press enter h elper.moveDown(steps) p…" at bounding box center [937, 317] width 358 height 227
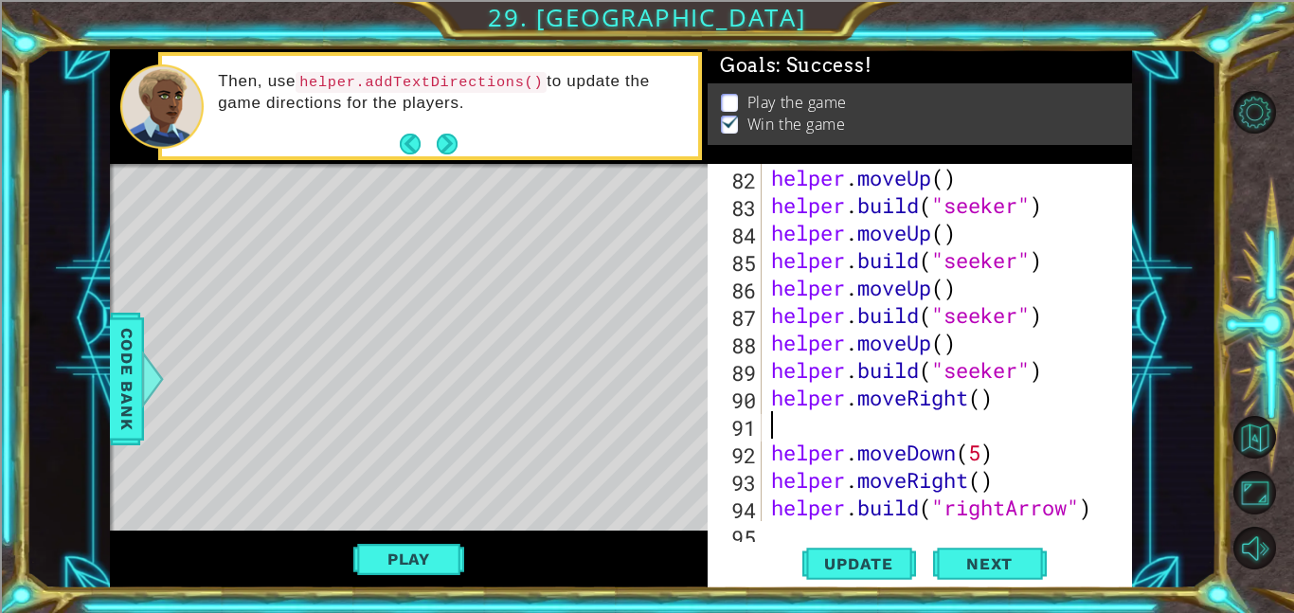
type textarea "h"
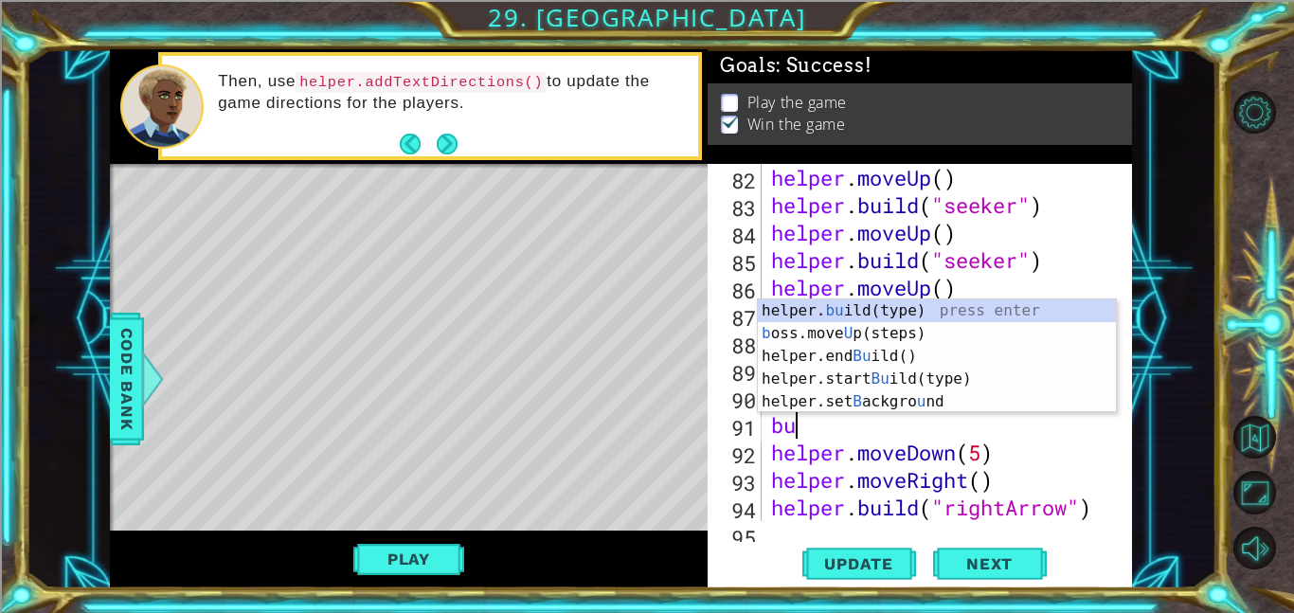
type textarea "b"
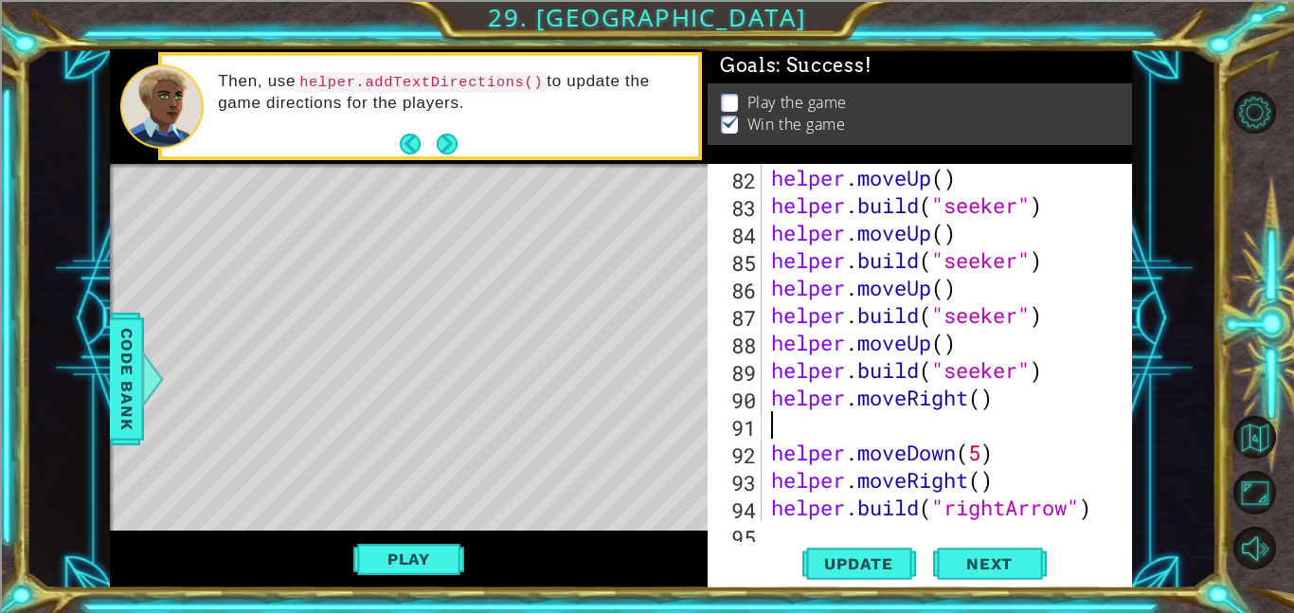
paste textarea "helper.build("seeker")"
type textarea "helper.build("seeker")"
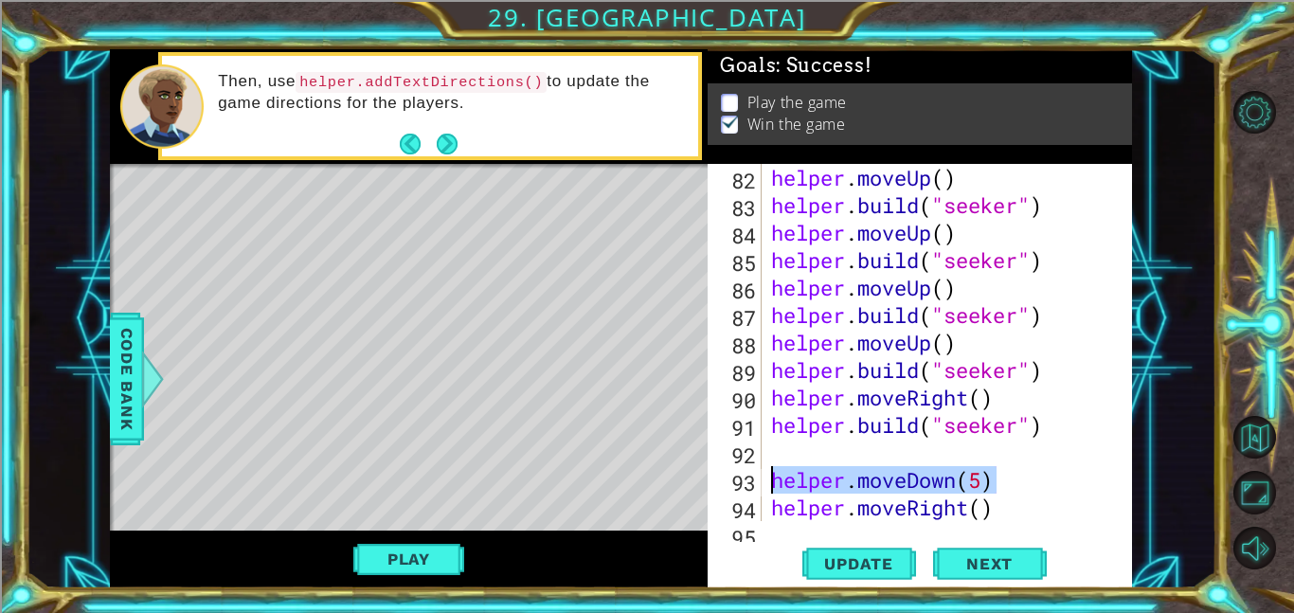
drag, startPoint x: 1000, startPoint y: 481, endPoint x: 772, endPoint y: 487, distance: 228.3
click at [772, 487] on div "helper . moveUp ( ) helper . build ( "seeker" ) helper . moveUp ( ) helper . bu…" at bounding box center [952, 370] width 370 height 412
type textarea "helper.moveDown(5)"
click at [784, 454] on div "helper . moveUp ( ) helper . build ( "seeker" ) helper . moveUp ( ) helper . bu…" at bounding box center [952, 370] width 370 height 412
type textarea "h"
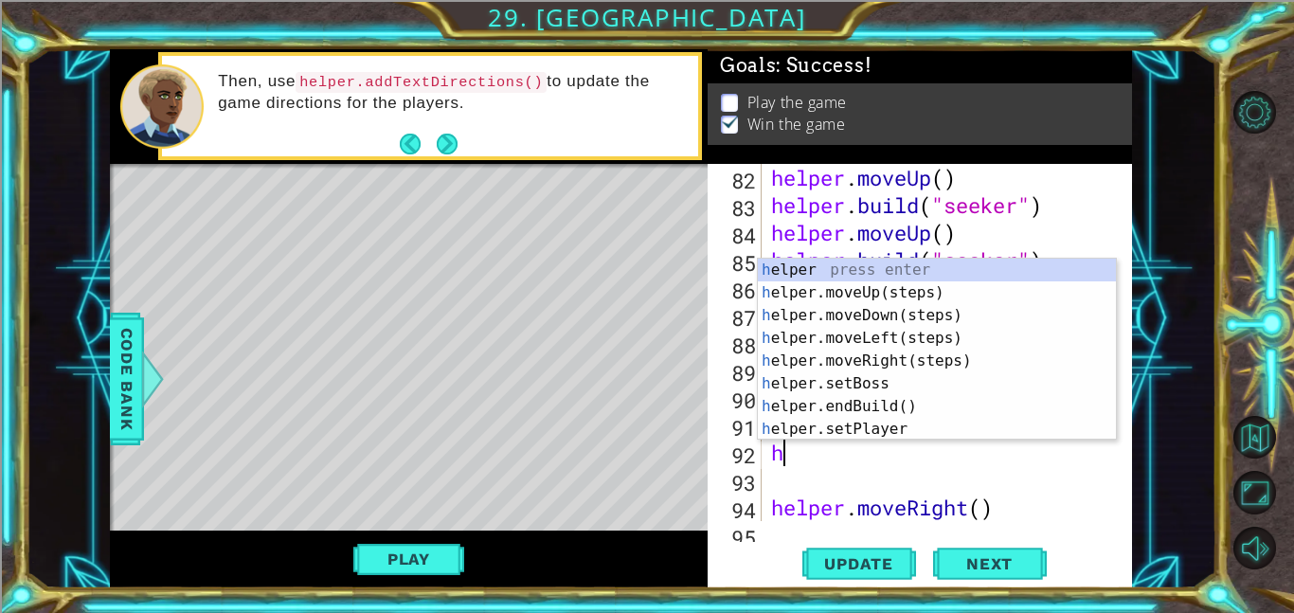
click at [914, 466] on div "helper . moveUp ( ) helper . build ( "seeker" ) helper . moveUp ( ) helper . bu…" at bounding box center [952, 370] width 370 height 412
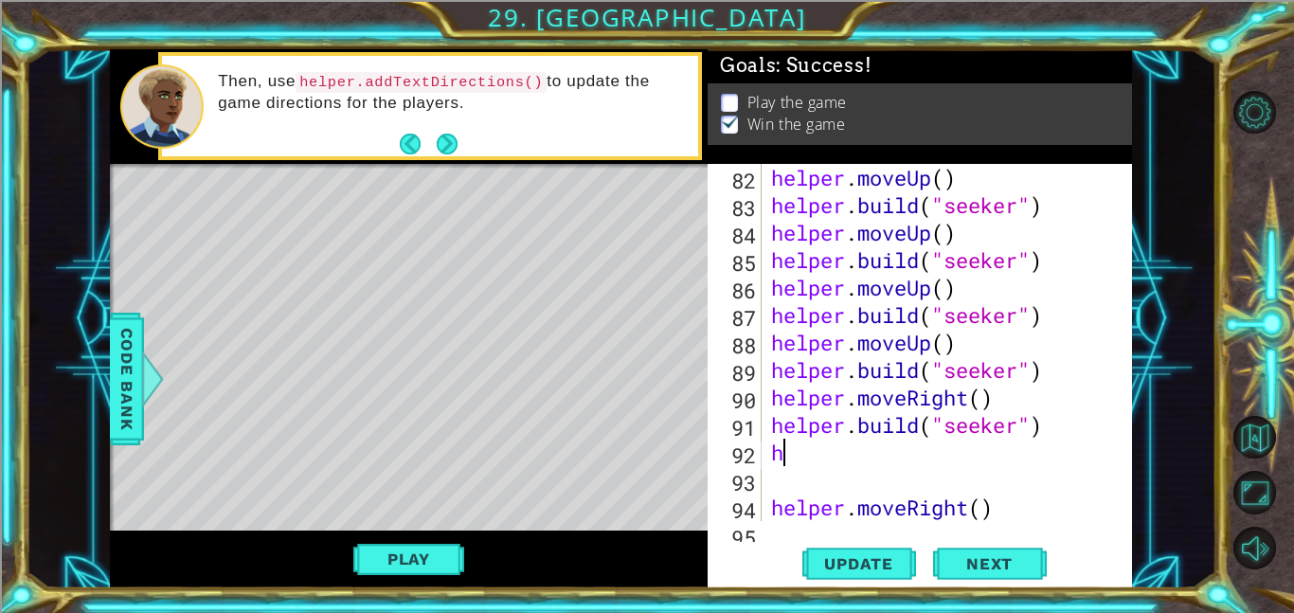
click at [894, 447] on div "helper . moveUp ( ) helper . build ( "seeker" ) helper . moveUp ( ) helper . bu…" at bounding box center [952, 370] width 370 height 412
type textarea "h"
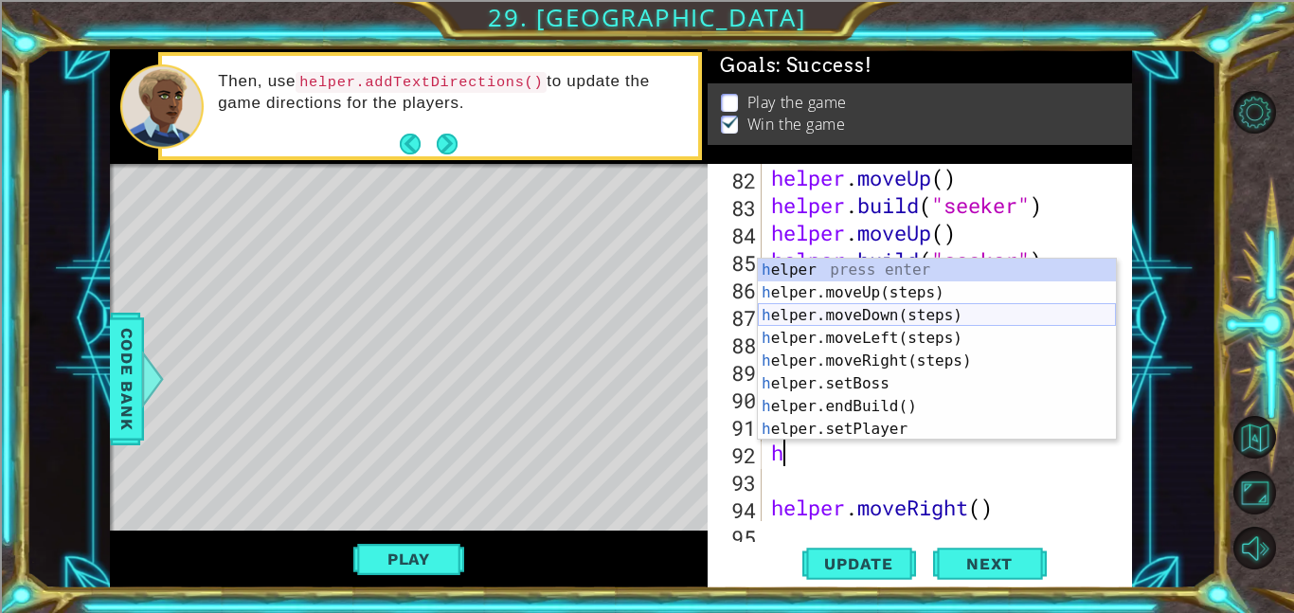
click at [856, 321] on div "h elper press enter h elper.moveUp(steps) press enter h elper.moveDown(steps) p…" at bounding box center [937, 372] width 358 height 227
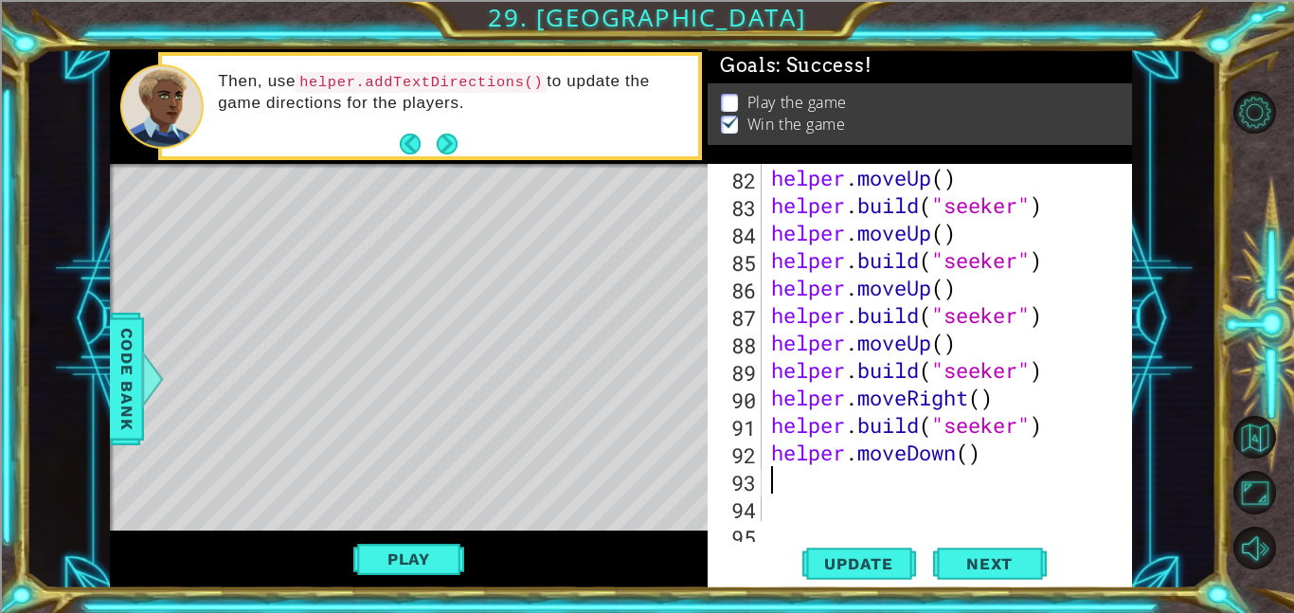
paste textarea "helper.build("seeker")"
type textarea "helper.build("seeker")"
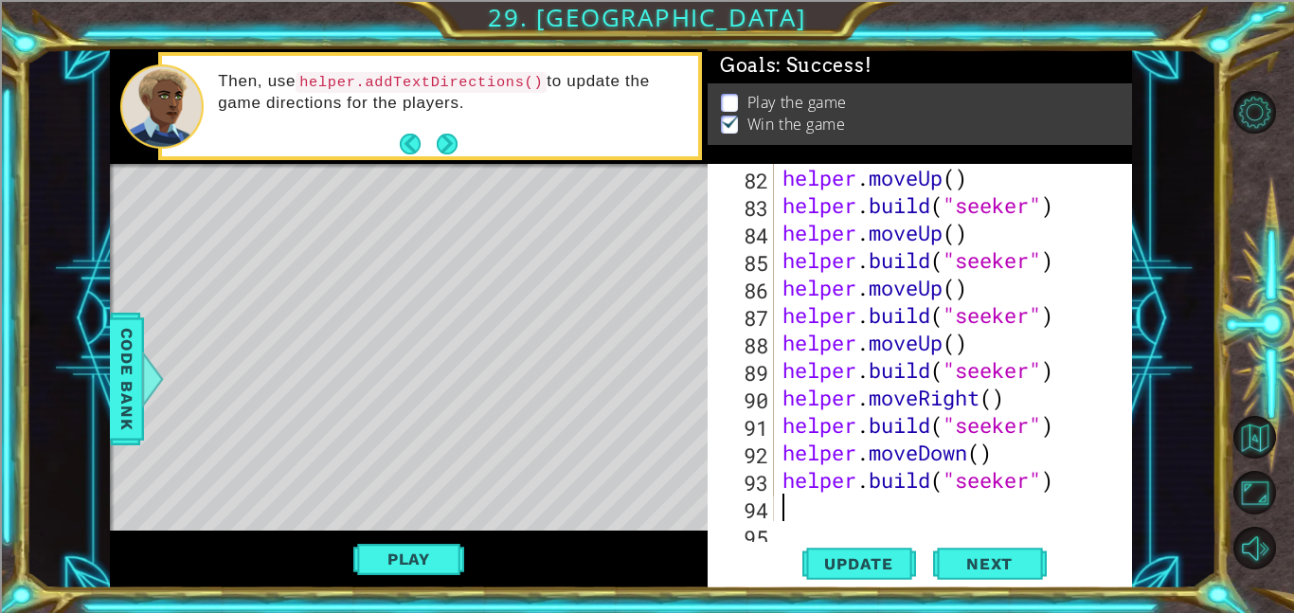
paste textarea "helper.build("seeker")"
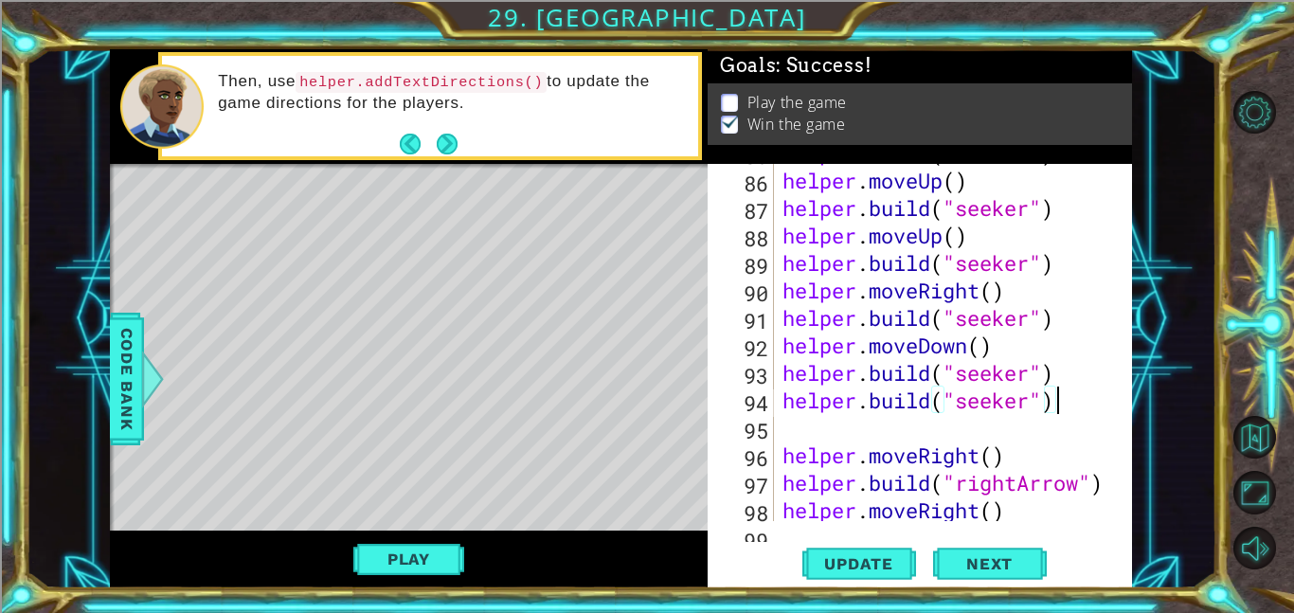
scroll to position [2442, 0]
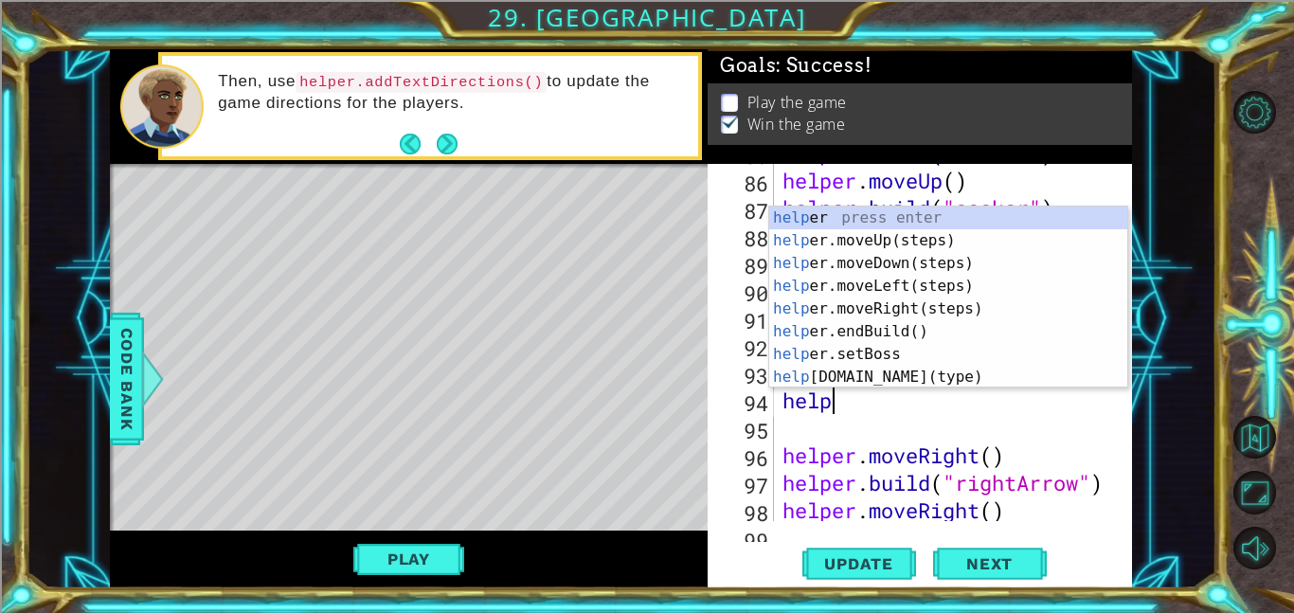
type textarea "hel"
click at [988, 269] on div "hel per press enter hel per.moveUp(steps) press enter hel per.moveDown(steps) p…" at bounding box center [948, 319] width 358 height 227
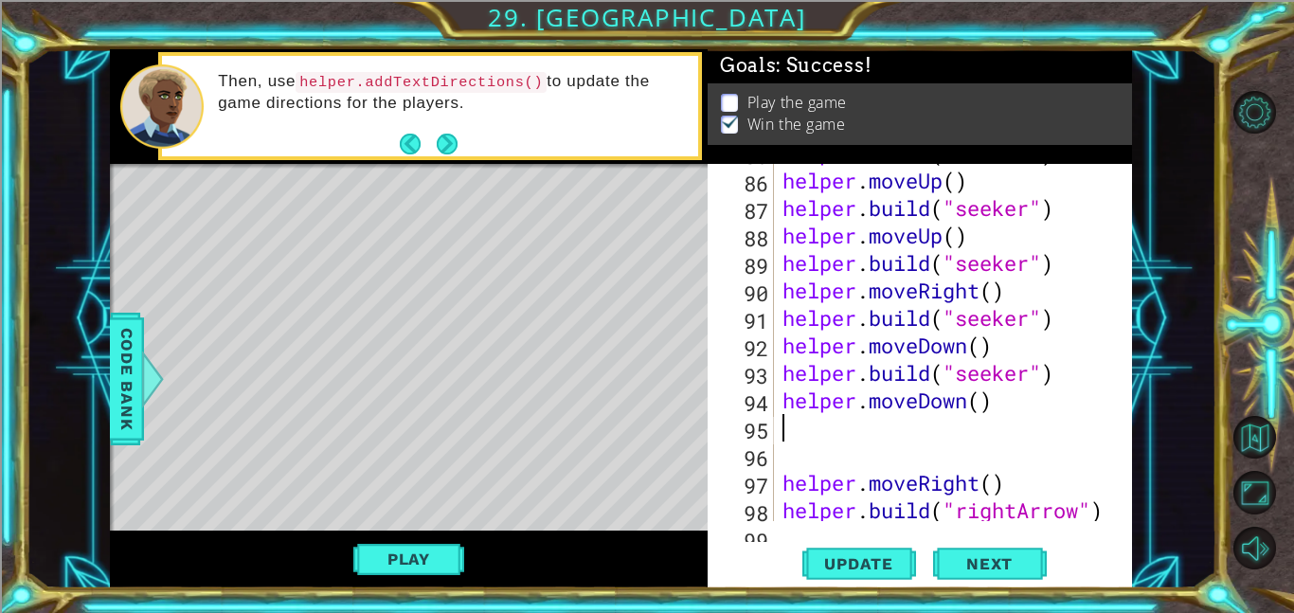
paste textarea "helper.build("seeker")"
type textarea "helper.build("seeker")"
click at [915, 458] on div "helper . build ( "seeker" ) helper . moveUp ( ) helper . build ( "seeker" ) hel…" at bounding box center [957, 345] width 358 height 412
type textarea "h"
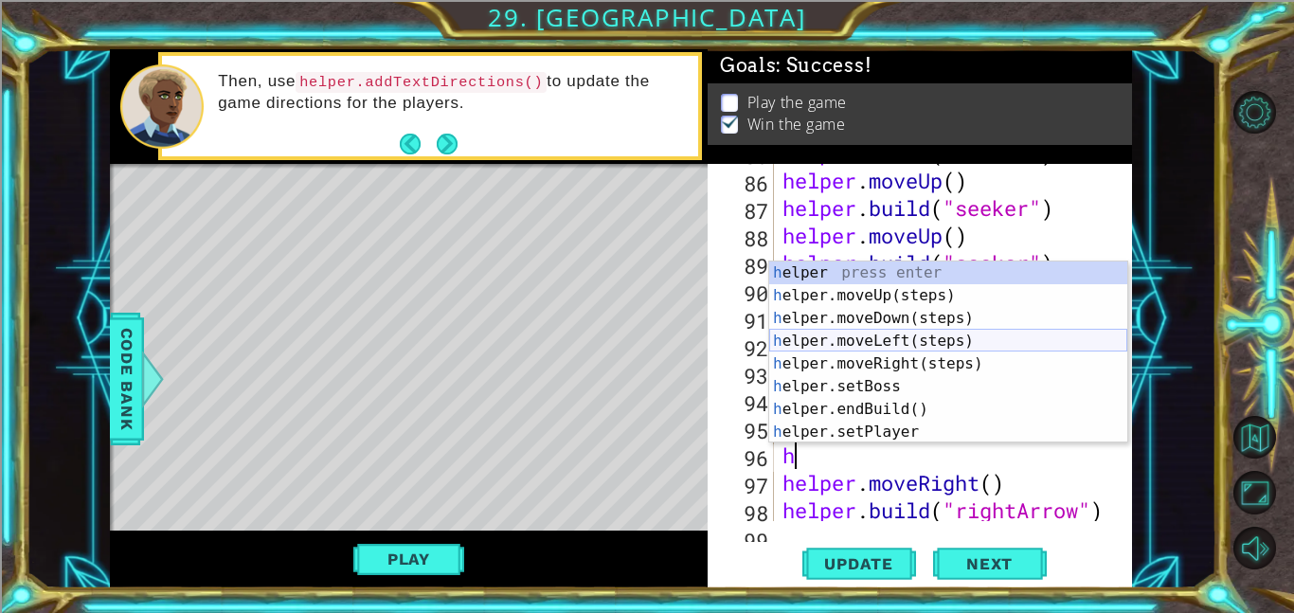
click at [882, 347] on div "h elper press enter h elper.moveUp(steps) press enter h elper.moveDown(steps) p…" at bounding box center [948, 374] width 358 height 227
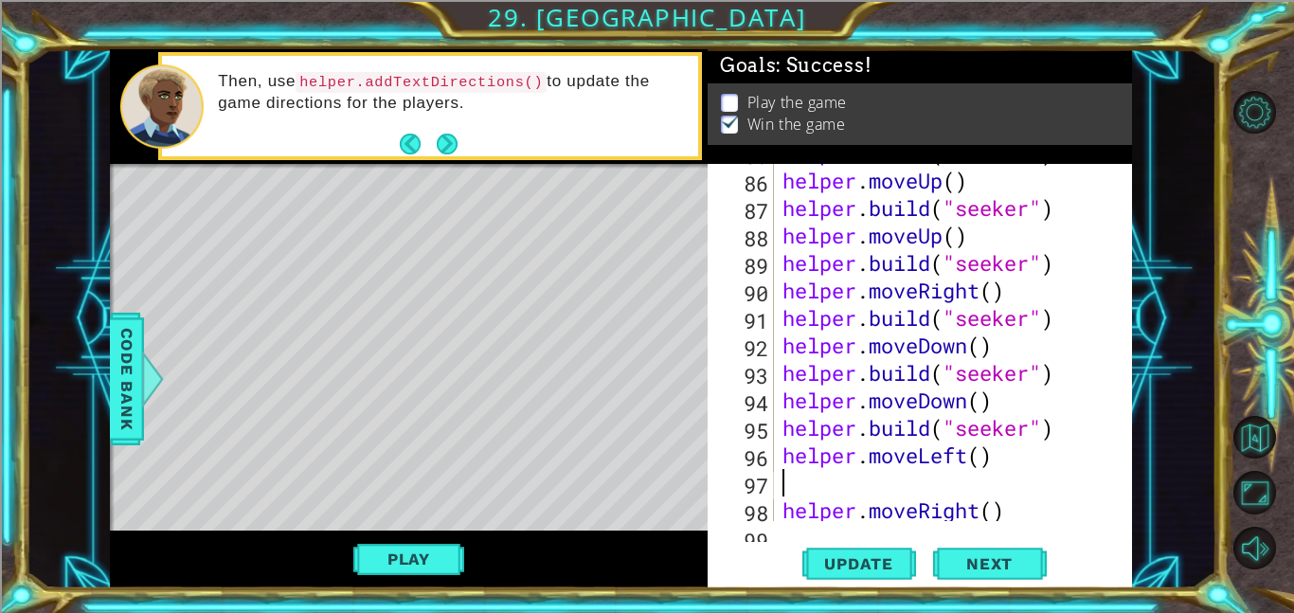
type textarea "h"
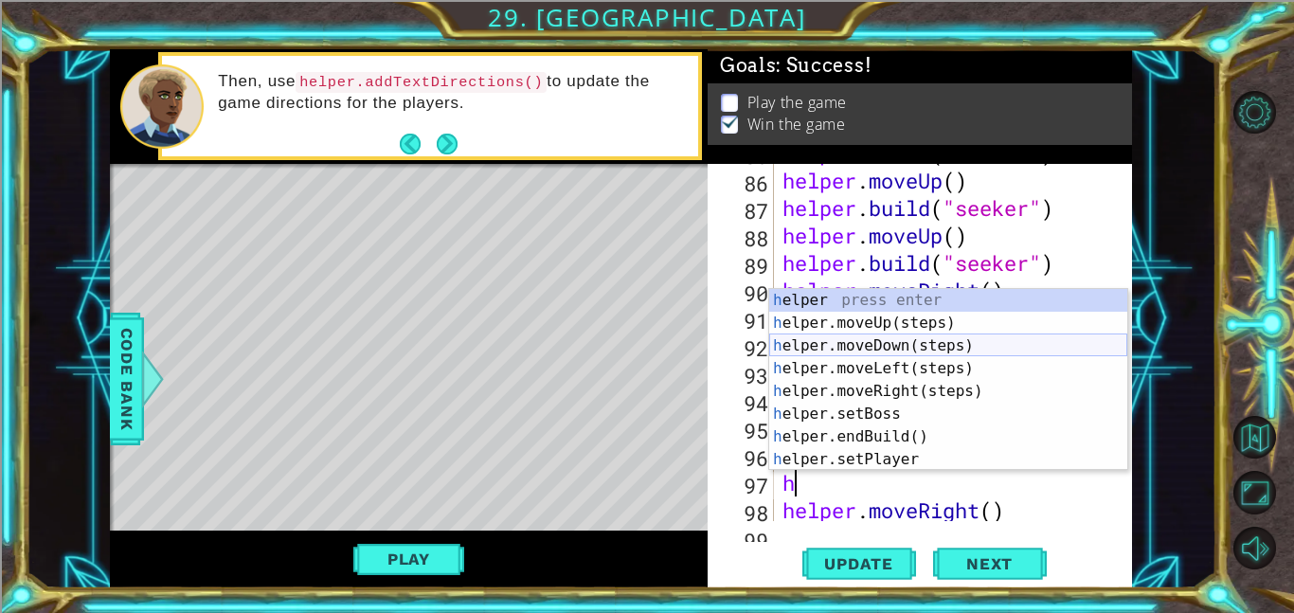
click at [857, 344] on div "h elper press enter h elper.moveUp(steps) press enter h elper.moveDown(steps) p…" at bounding box center [948, 402] width 358 height 227
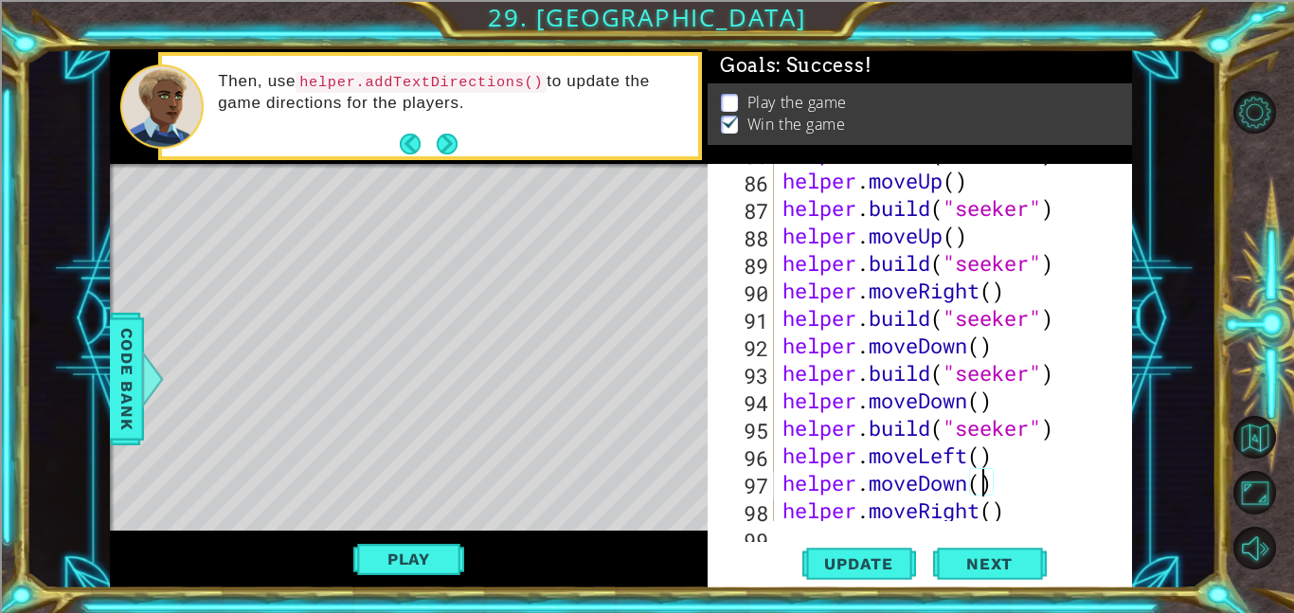
click at [981, 475] on div "helper . build ( "seeker" ) helper . moveUp ( ) helper . build ( "seeker" ) hel…" at bounding box center [957, 345] width 358 height 412
click at [865, 571] on span "Update" at bounding box center [858, 563] width 107 height 19
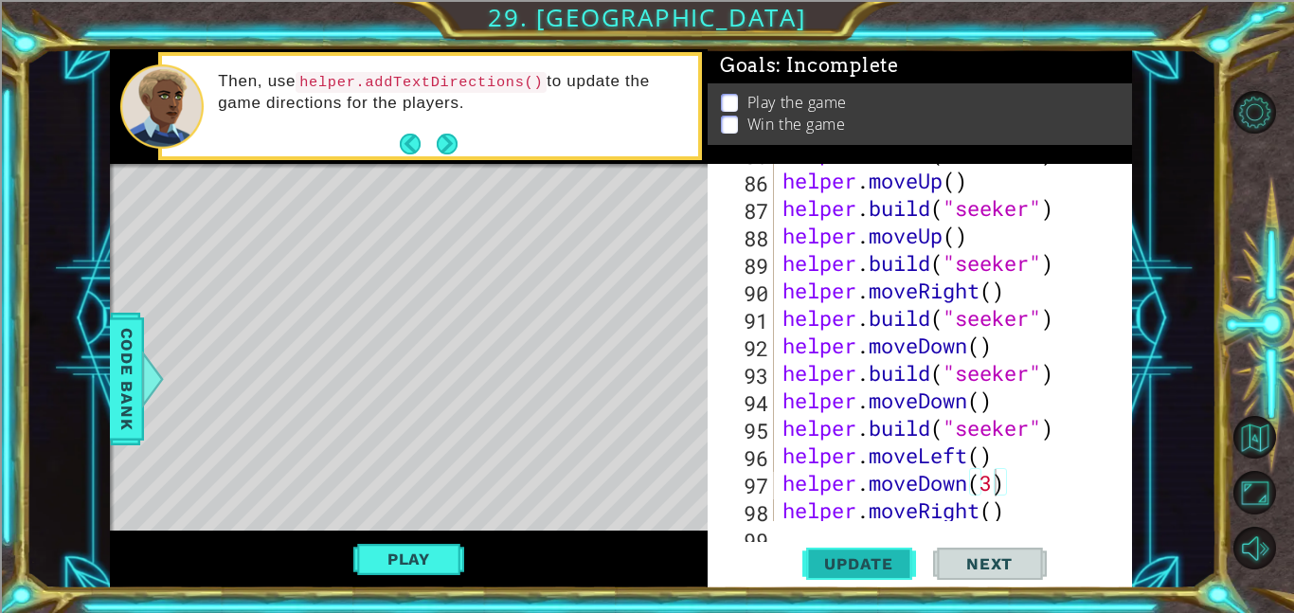
click at [893, 554] on span "Update" at bounding box center [858, 563] width 107 height 19
click at [423, 556] on button "Play" at bounding box center [408, 559] width 111 height 36
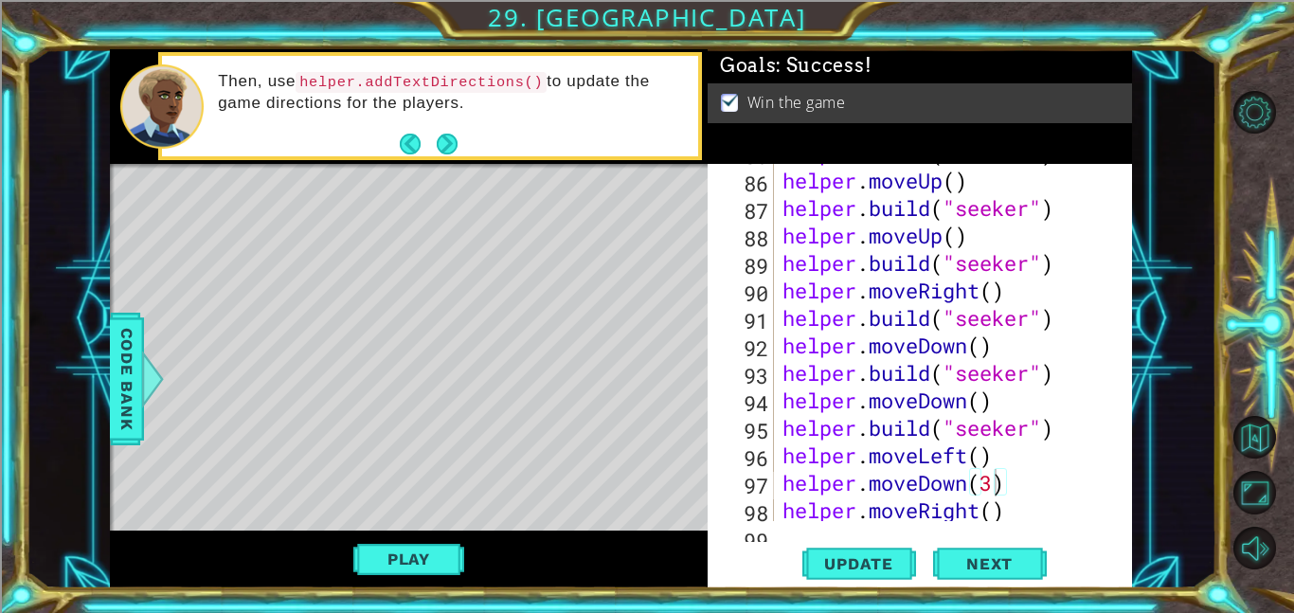
click at [991, 488] on div "helper . build ( "seeker" ) helper . moveUp ( ) helper . build ( "seeker" ) hel…" at bounding box center [957, 345] width 358 height 412
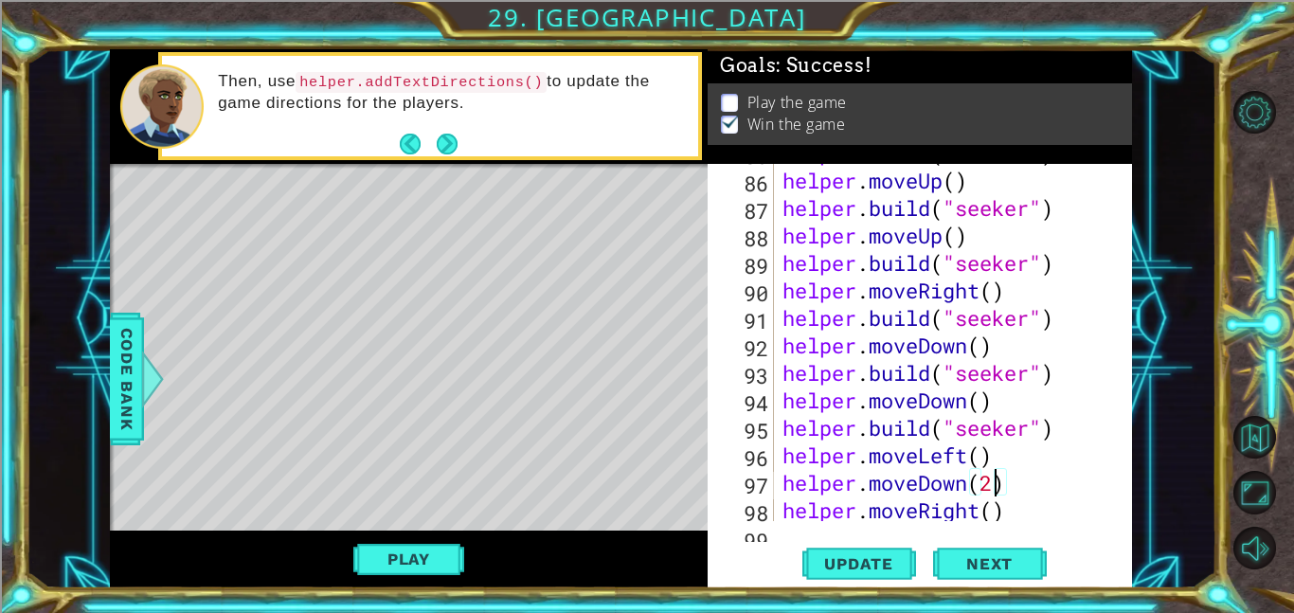
click at [1074, 432] on div "helper . build ( "seeker" ) helper . moveUp ( ) helper . build ( "seeker" ) hel…" at bounding box center [957, 345] width 358 height 412
type textarea "helper.build("seeker")"
type textarea "h"
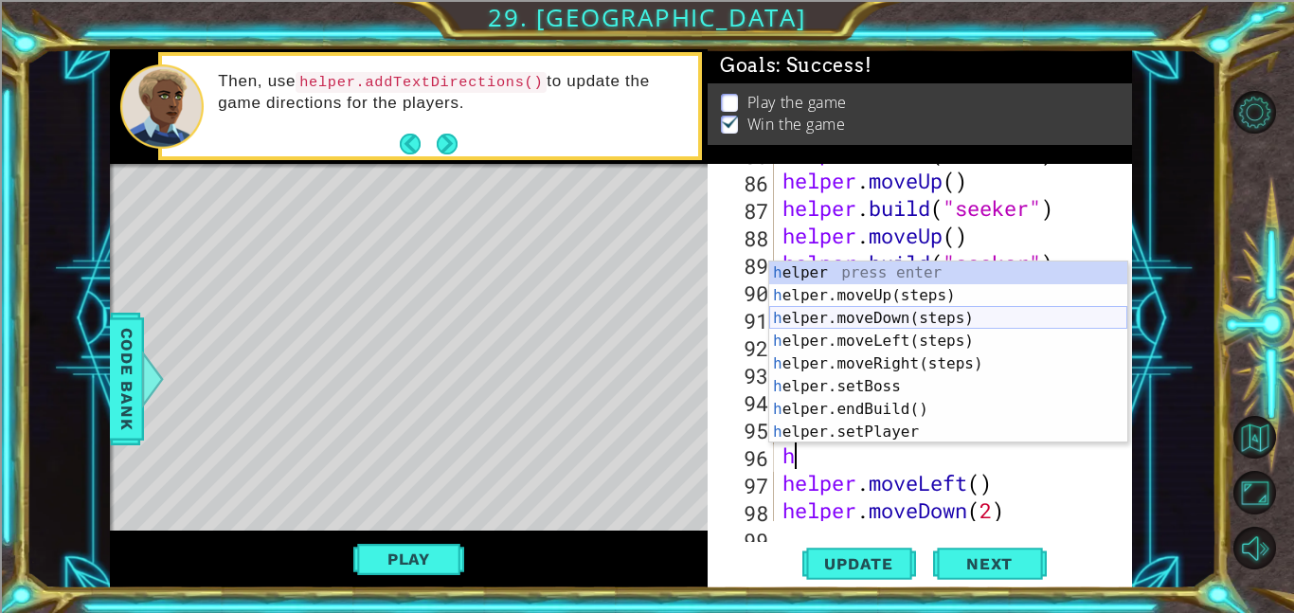
click at [1035, 324] on div "h elper press enter h elper.moveUp(steps) press enter h elper.moveDown(steps) p…" at bounding box center [948, 374] width 358 height 227
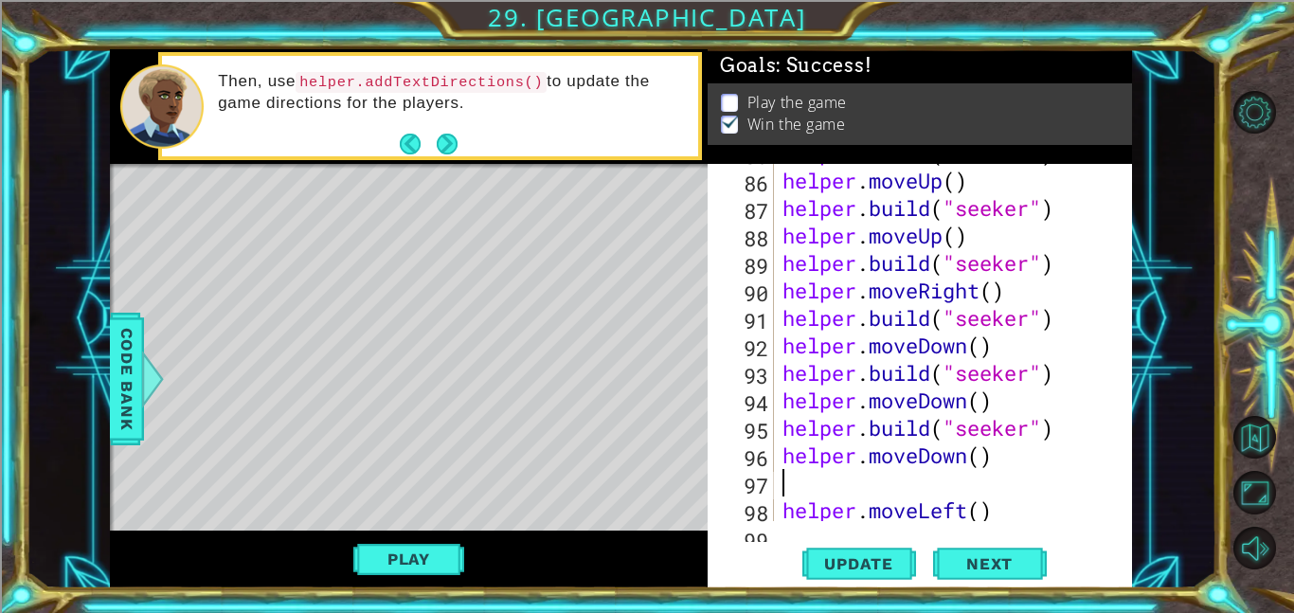
type textarea "h"
paste textarea "helper.build("seeker")"
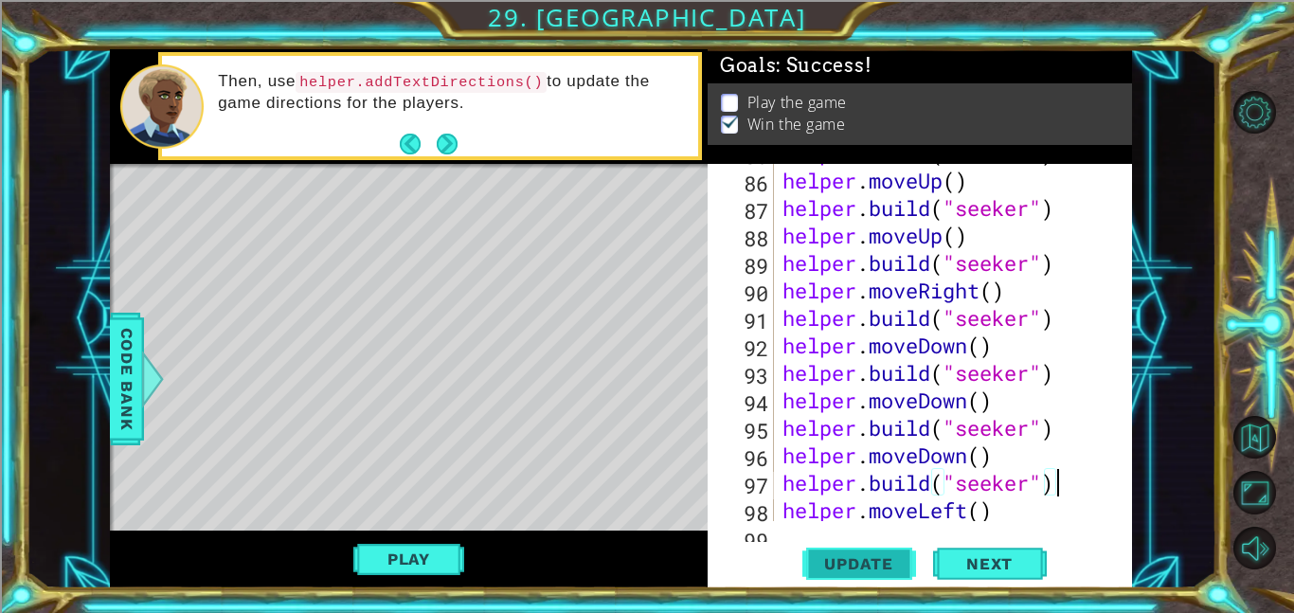
type textarea "helper.build("seeker")"
click at [874, 554] on span "Update" at bounding box center [858, 563] width 107 height 19
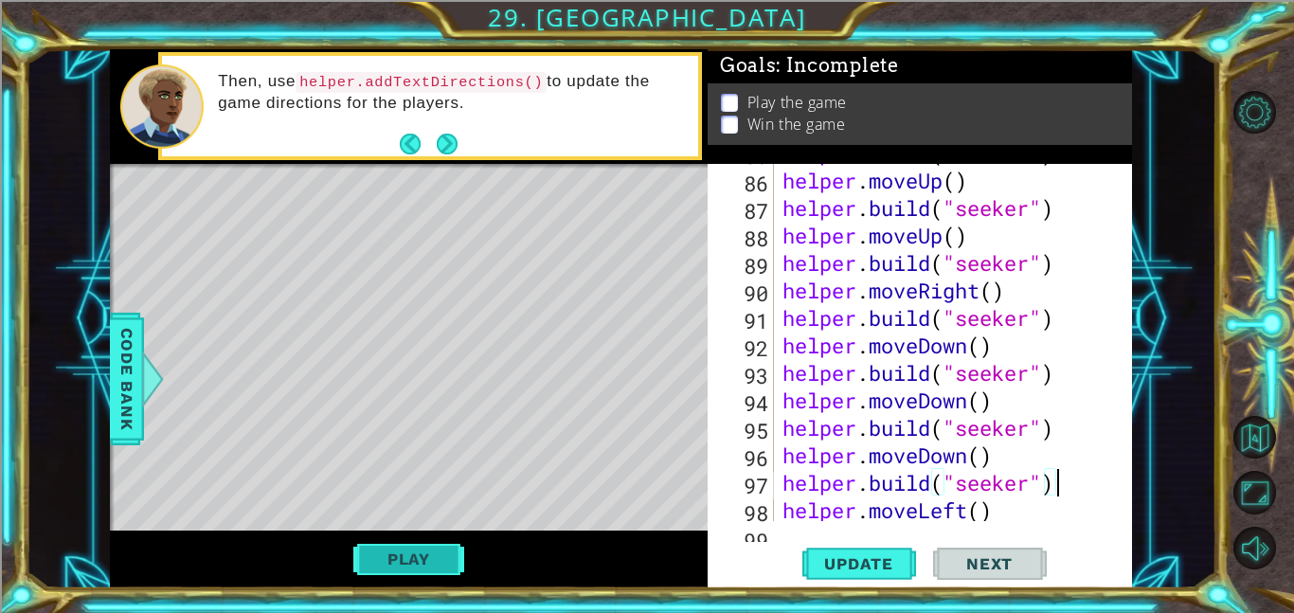
click at [428, 559] on button "Play" at bounding box center [408, 559] width 111 height 36
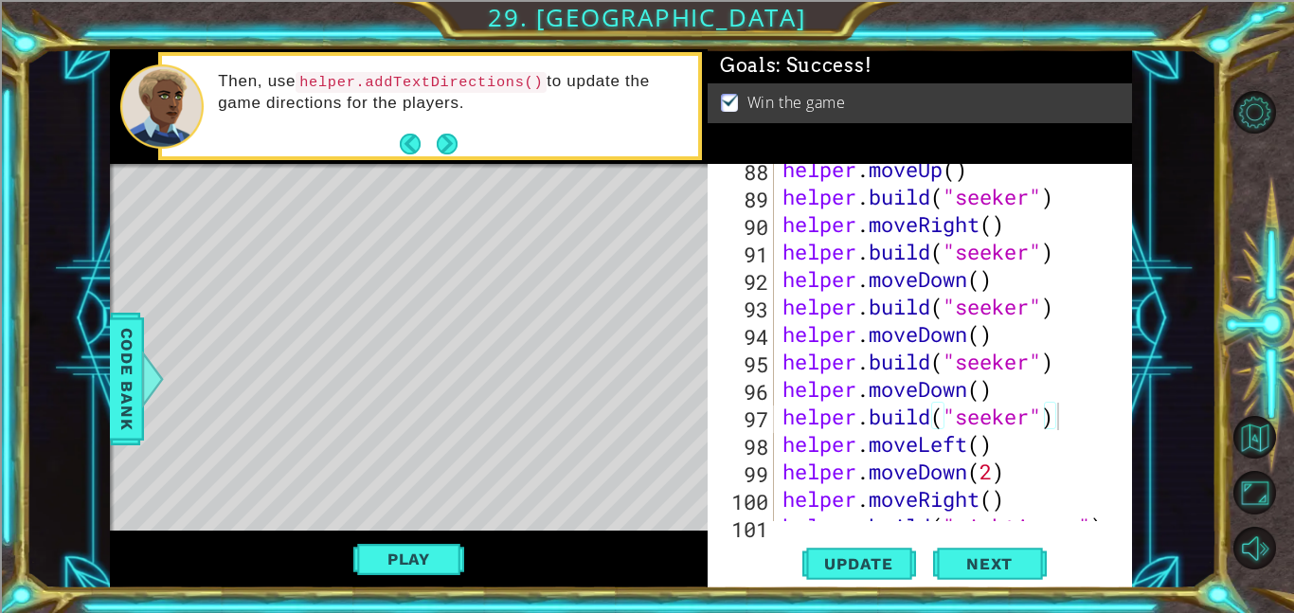
scroll to position [2511, 0]
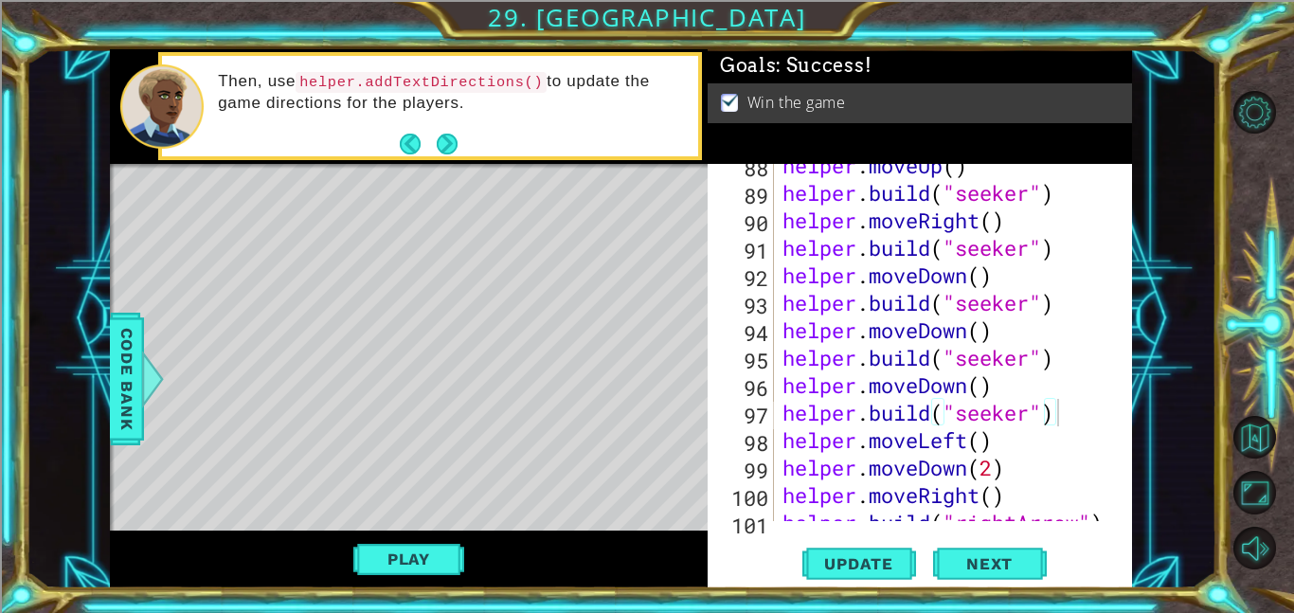
click at [1098, 410] on div "helper . moveUp ( ) helper . build ( "seeker" ) helper . moveRight ( ) helper .…" at bounding box center [957, 358] width 358 height 412
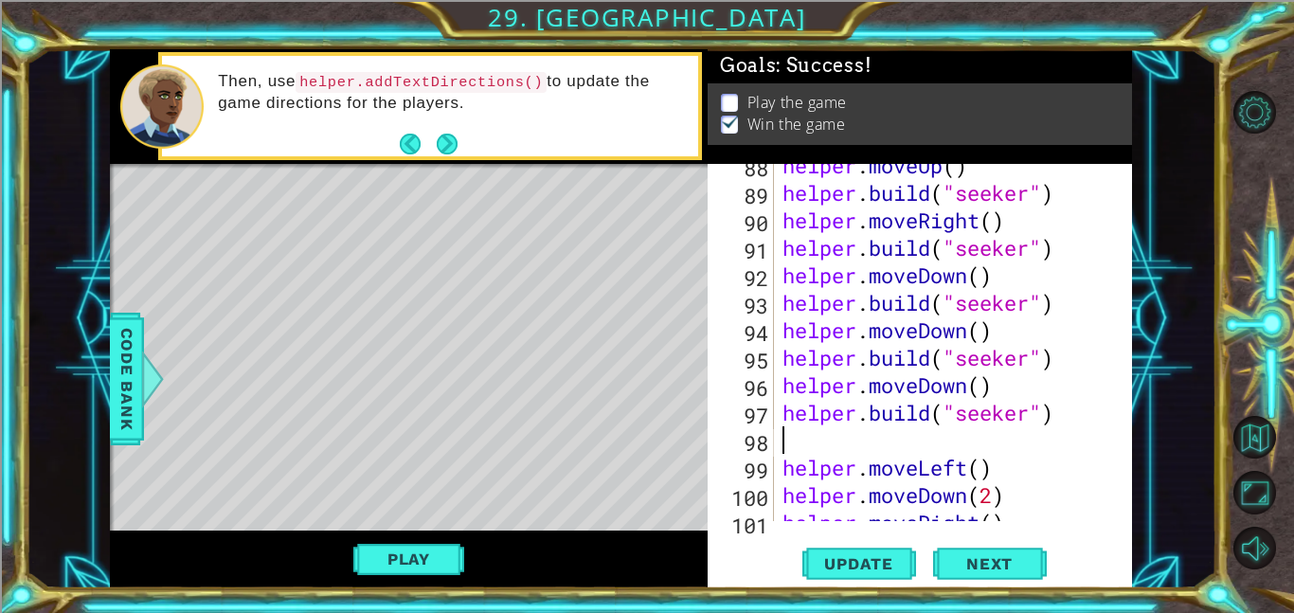
type textarea "h"
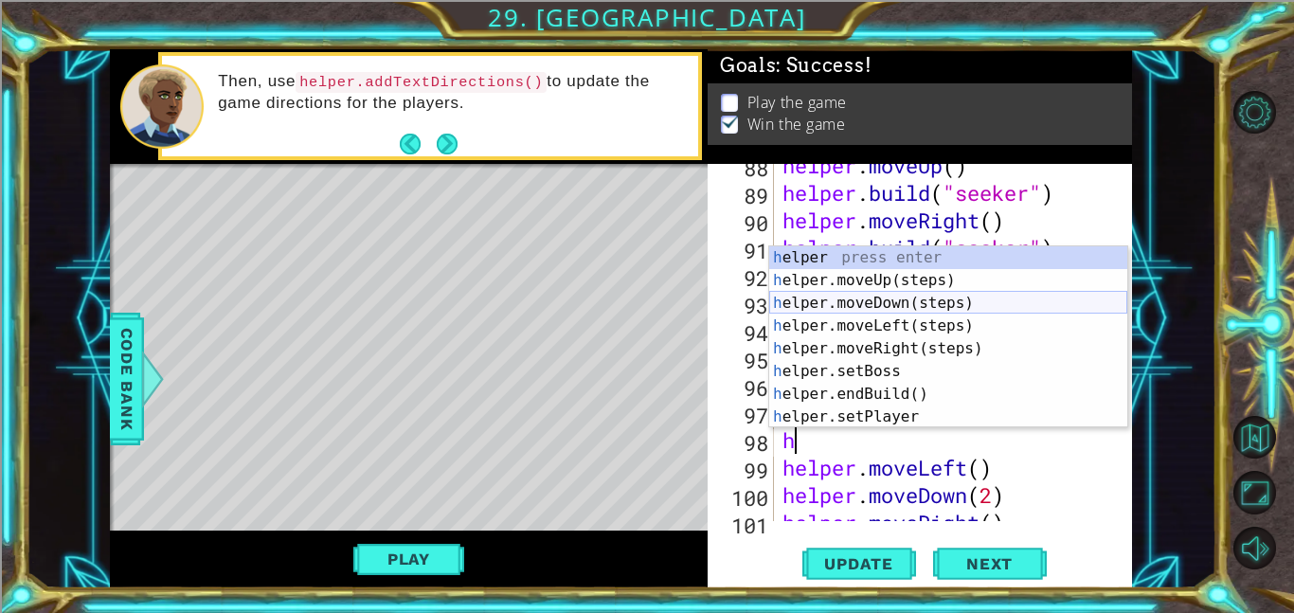
click at [1001, 313] on div "h elper press enter h elper.moveUp(steps) press enter h elper.moveDown(steps) p…" at bounding box center [948, 359] width 358 height 227
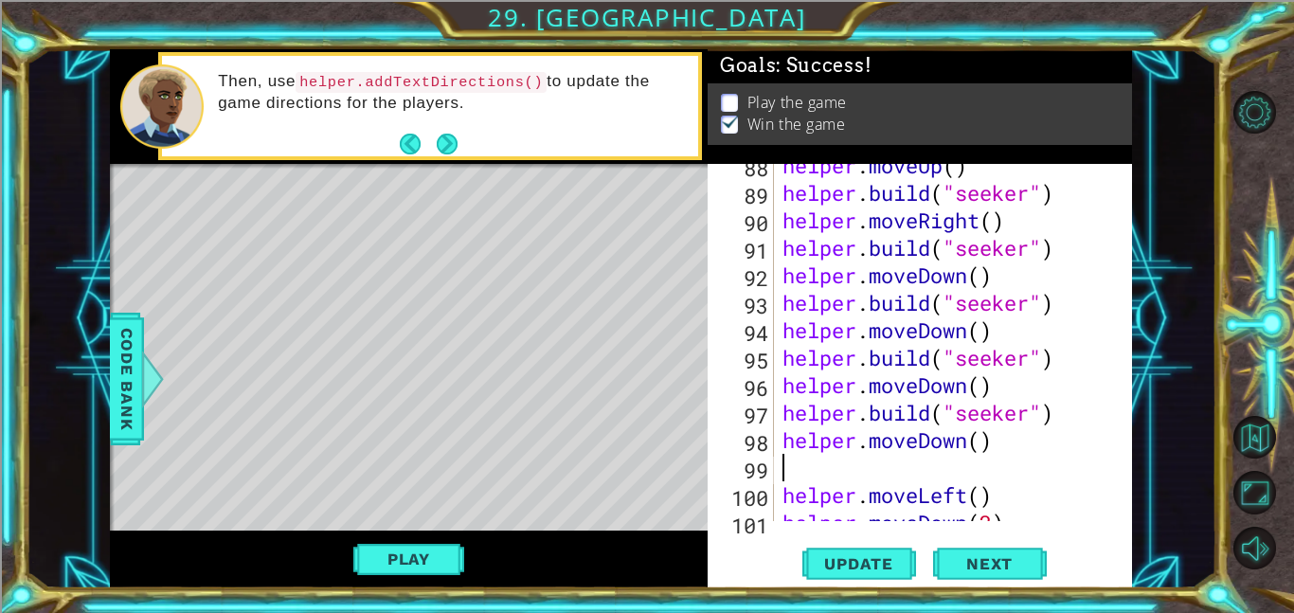
paste textarea "helper.build("seeker")"
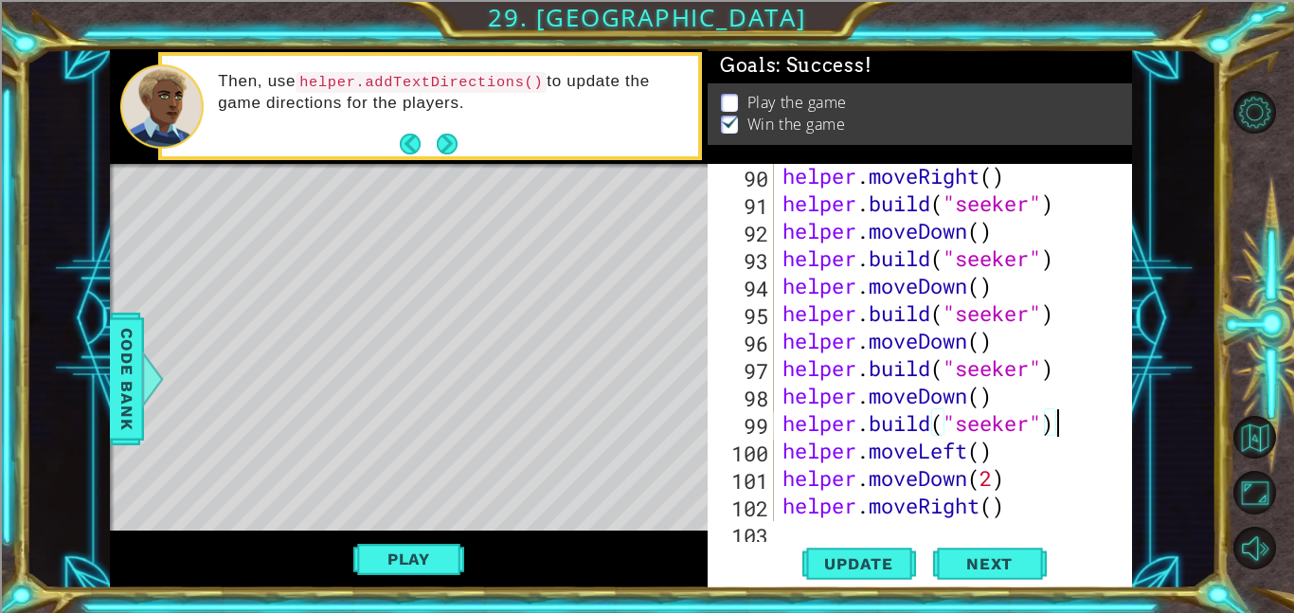
scroll to position [2558, 0]
click at [989, 470] on div "helper . moveRight ( ) helper . build ( "seeker" ) helper . moveDown ( ) helper…" at bounding box center [957, 367] width 358 height 412
click at [997, 478] on div "helper . moveRight ( ) helper . build ( "seeker" ) helper . moveDown ( ) helper…" at bounding box center [957, 367] width 358 height 412
type textarea "helper.moveDown(1)"
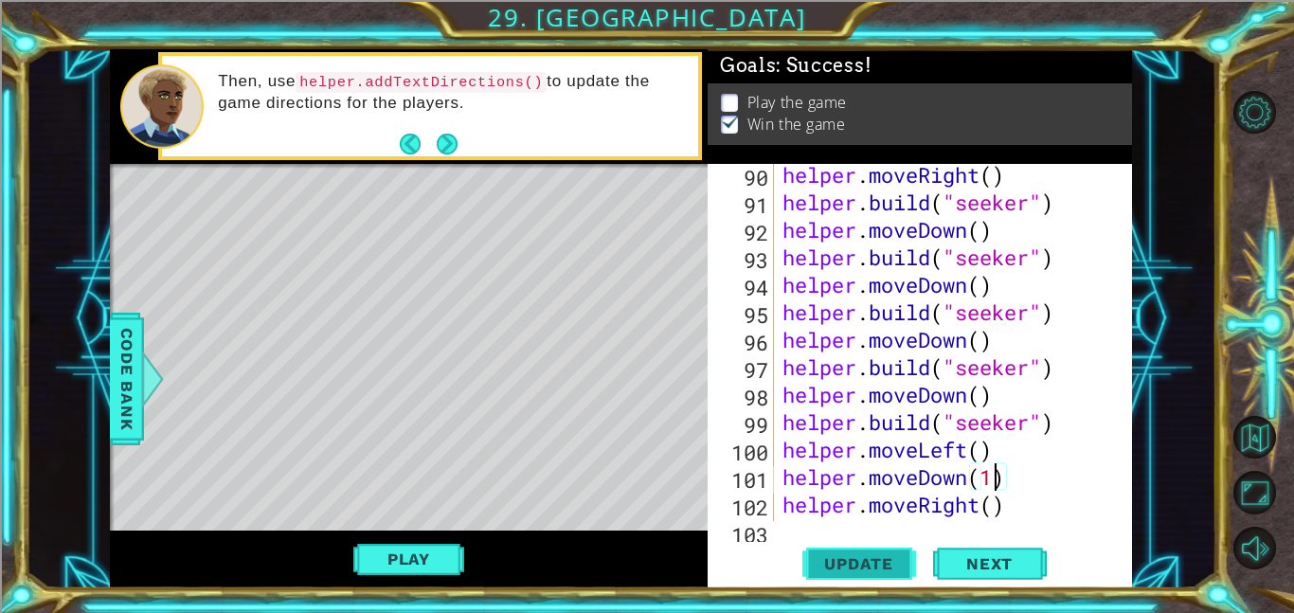
click at [864, 558] on span "Update" at bounding box center [858, 563] width 107 height 19
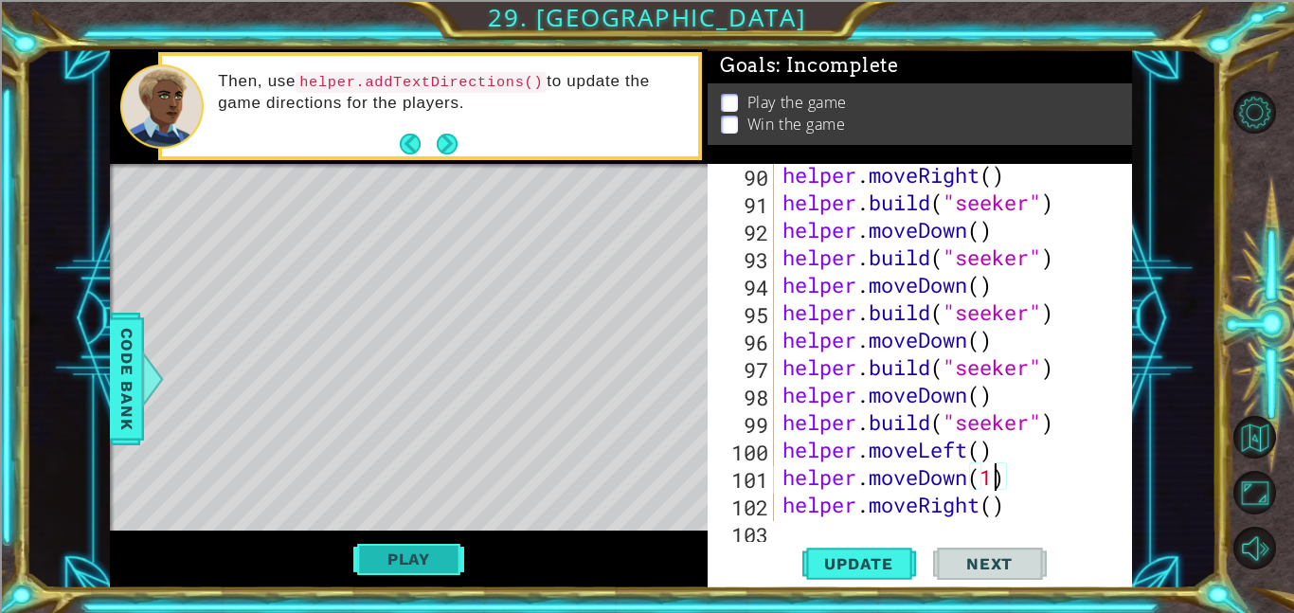
click at [430, 552] on button "Play" at bounding box center [408, 559] width 111 height 36
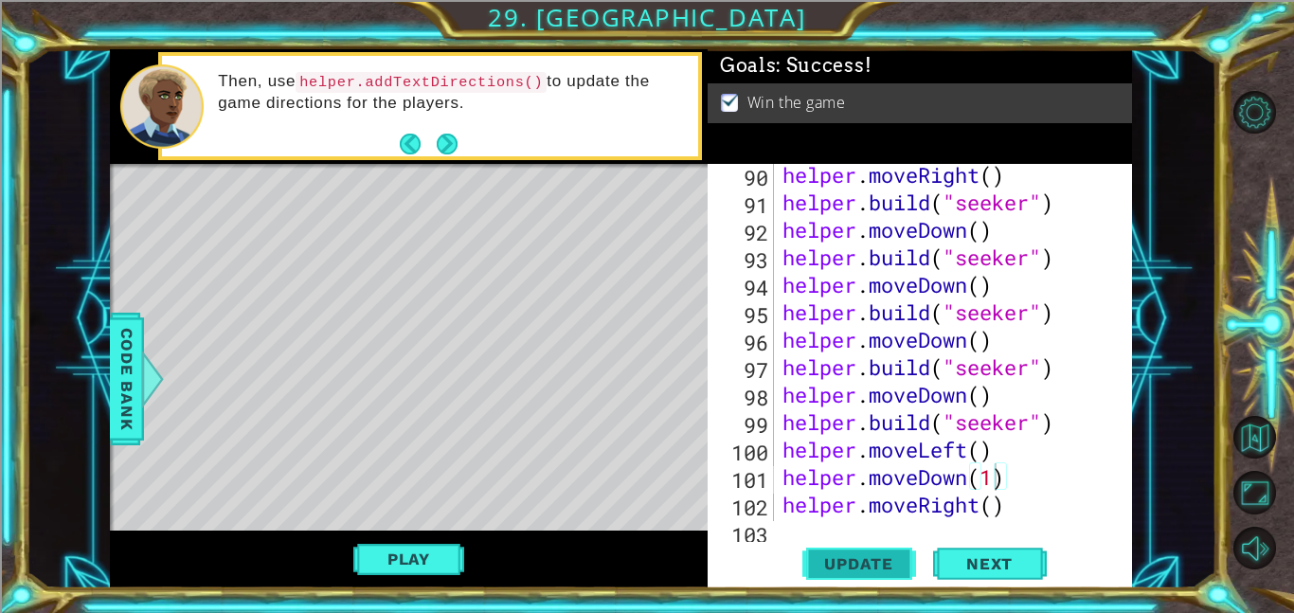
click at [846, 558] on span "Update" at bounding box center [858, 563] width 107 height 19
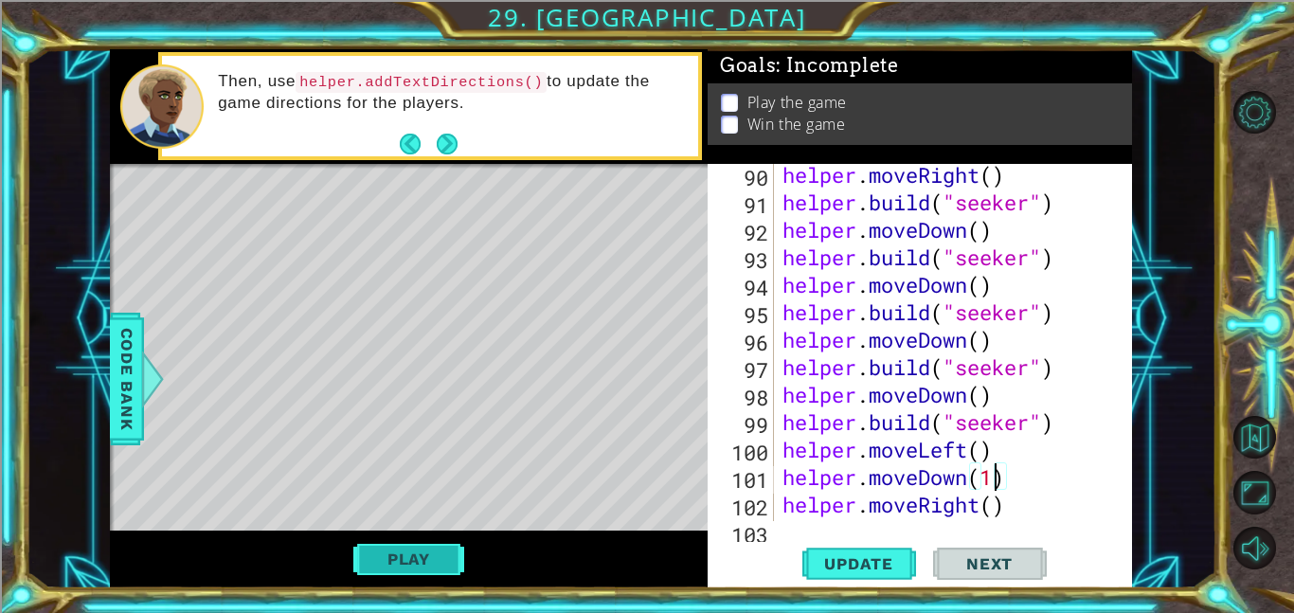
click at [422, 562] on button "Play" at bounding box center [408, 559] width 111 height 36
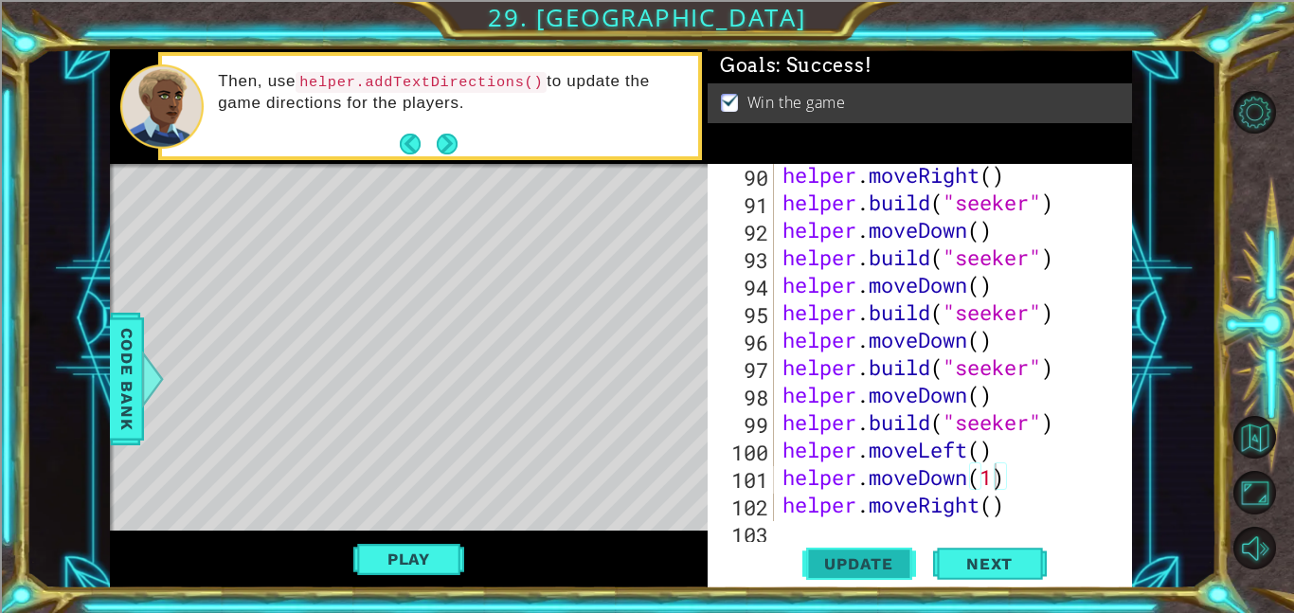
click at [847, 554] on span "Update" at bounding box center [858, 563] width 107 height 19
